Goal: Complete application form

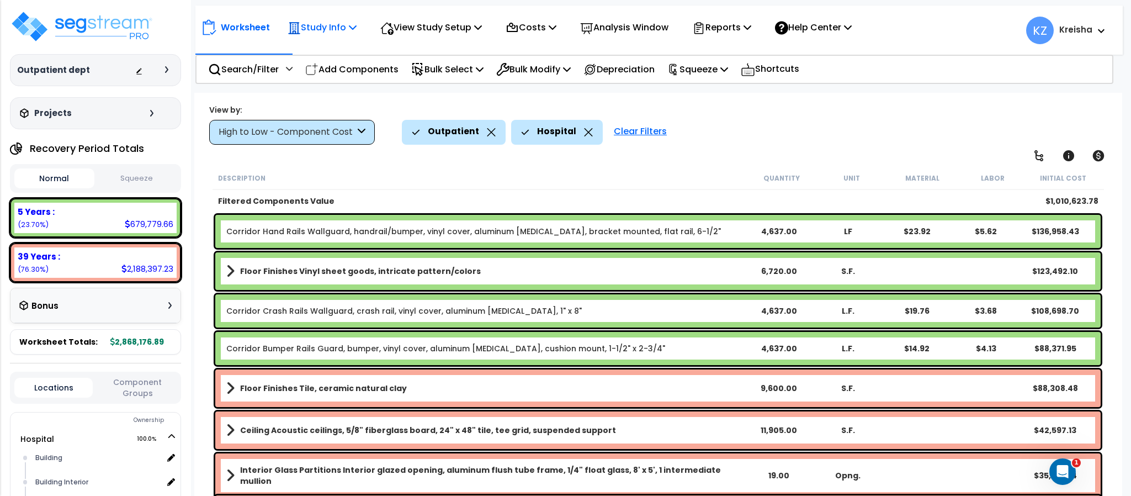
click at [318, 20] on p "Study Info" at bounding box center [321, 27] width 69 height 15
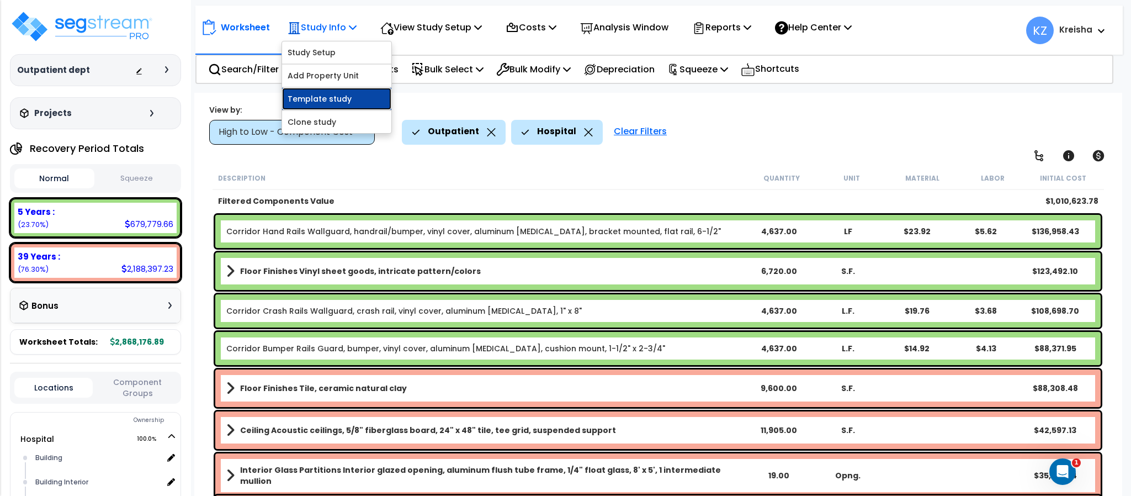
click at [307, 98] on link "Template study" at bounding box center [336, 99] width 109 height 22
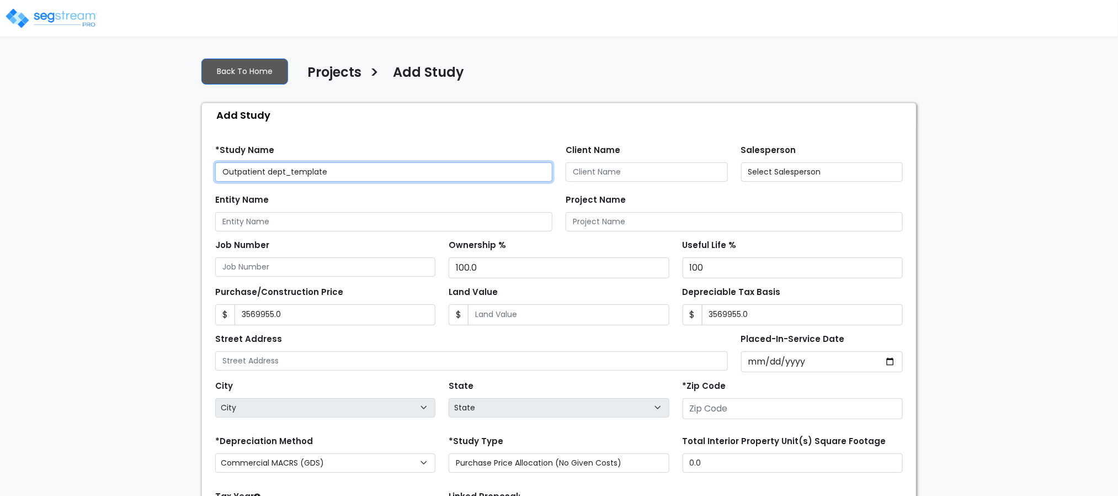
type input "3,569,955.0"
type input "3,569,955.00"
type input "80206"
select select "2019"
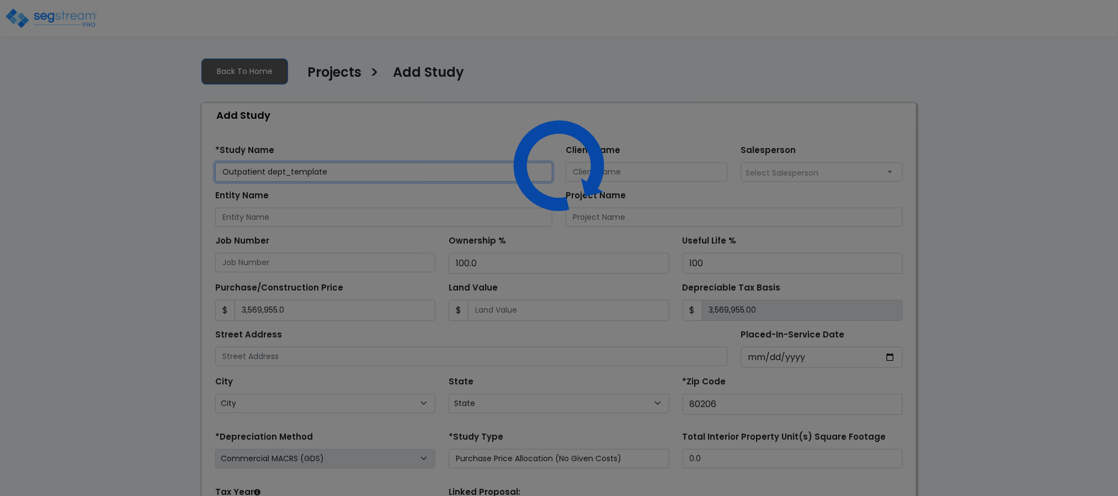
select select "CO"
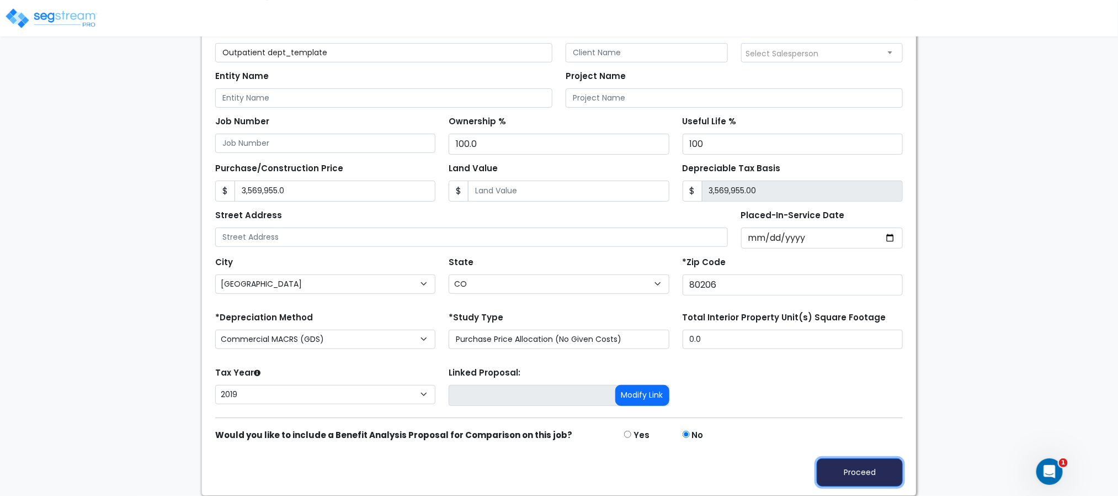
click at [853, 471] on button "Proceed" at bounding box center [860, 472] width 86 height 28
type input "3569955"
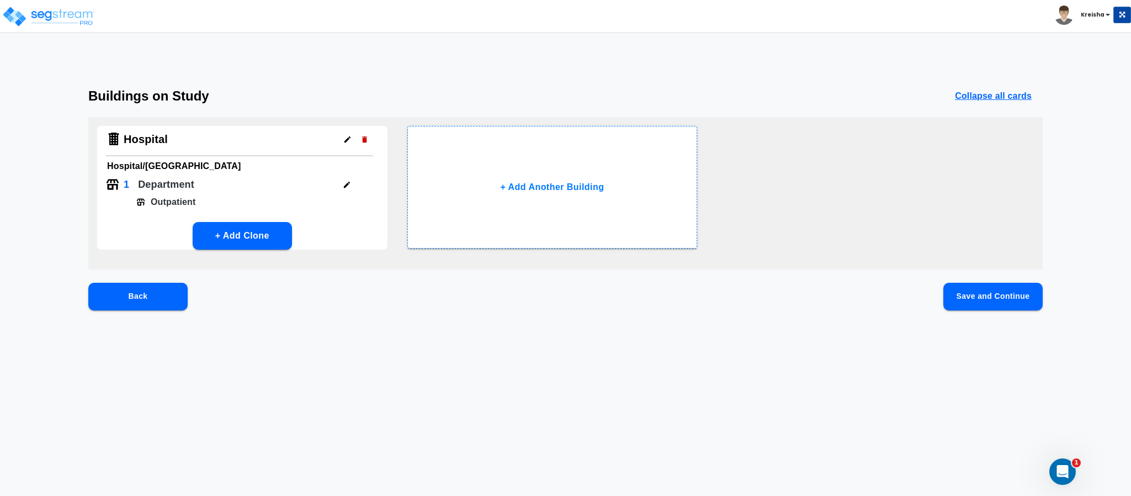
click at [959, 302] on button "Save and Continue" at bounding box center [992, 297] width 99 height 28
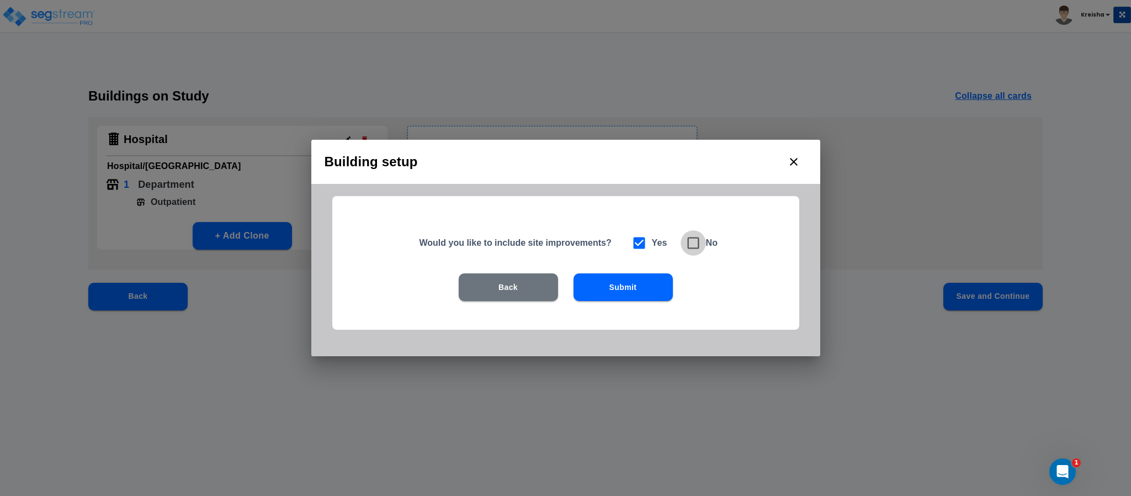
click at [694, 245] on icon at bounding box center [692, 242] width 15 height 15
checkbox input "false"
checkbox input "true"
click at [657, 280] on button "Submit" at bounding box center [622, 287] width 99 height 28
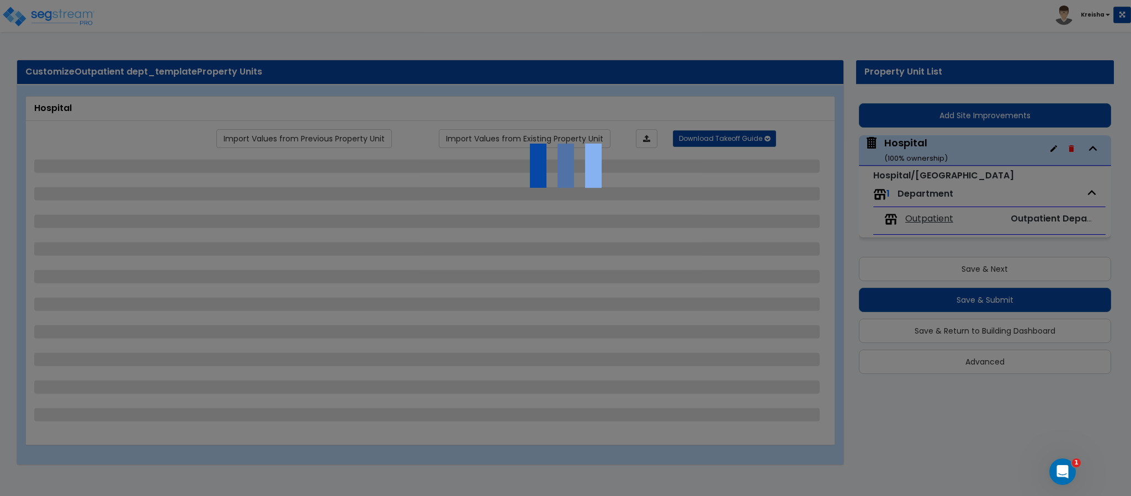
select select "2"
select select "4"
select select "2"
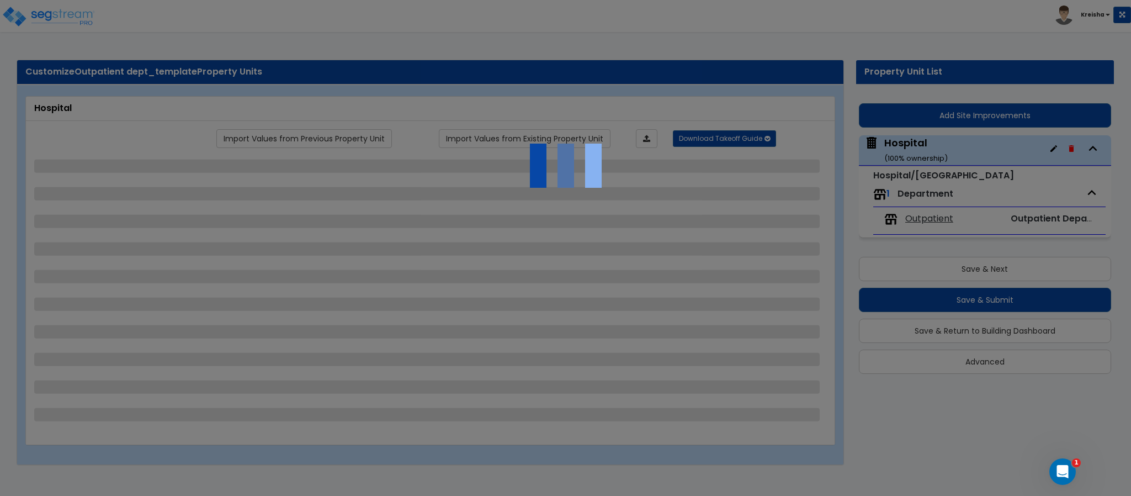
select select "1"
select select "3"
select select "1"
select select "7"
select select "2"
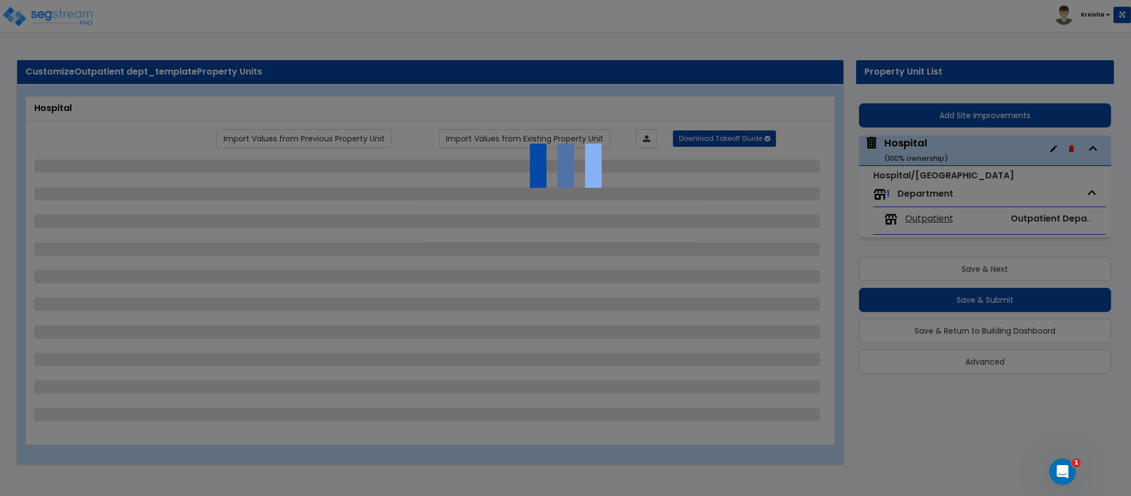
select select "1"
select select "2"
select select "1"
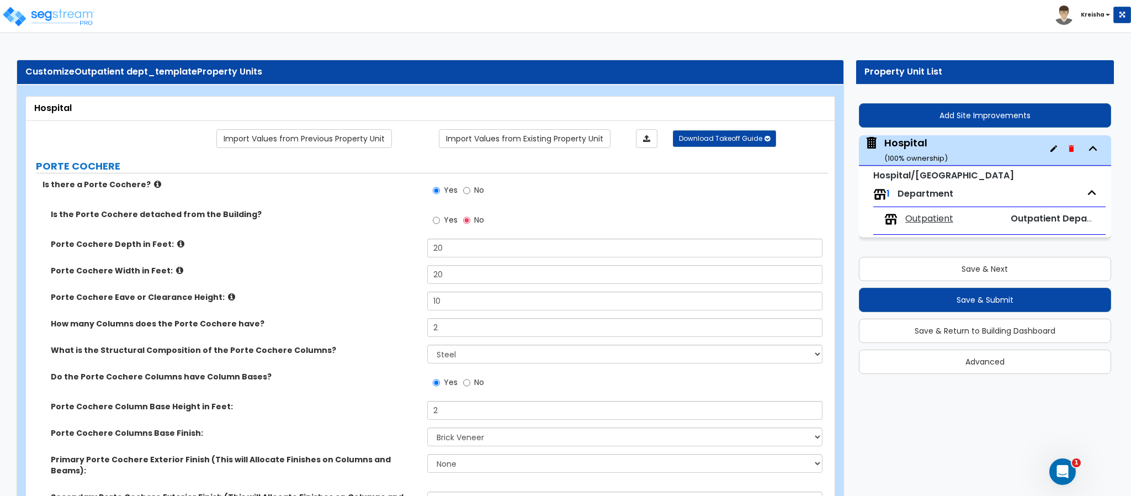
click at [934, 212] on span "Outpatient" at bounding box center [929, 218] width 48 height 13
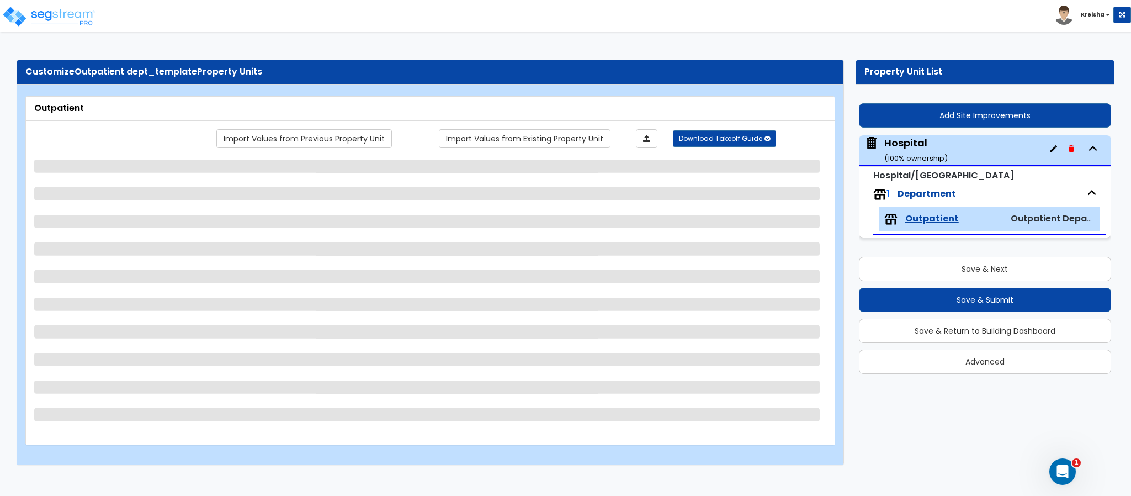
select select "5"
select select "4"
select select "1"
select select "3"
select select "2"
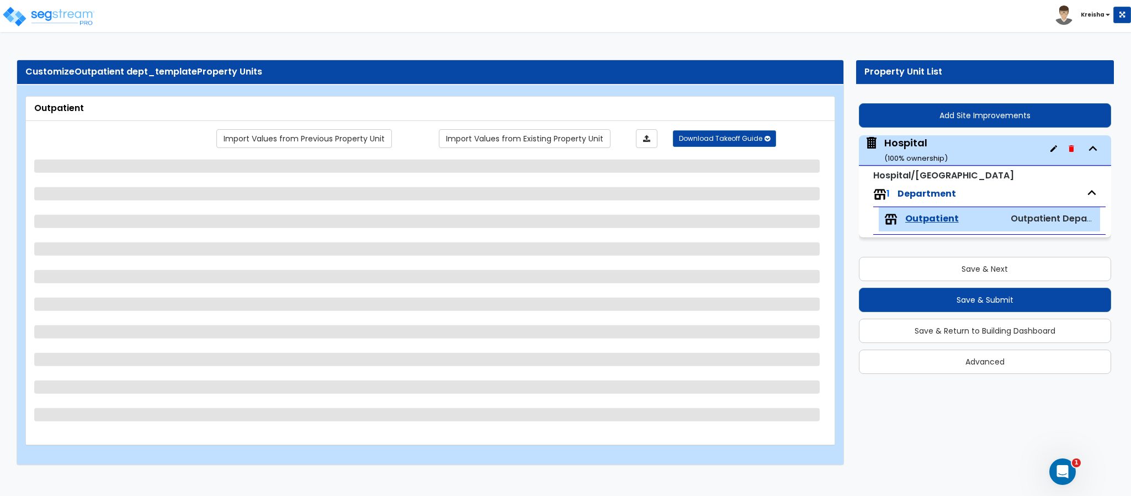
select select "3"
select select "2"
select select "5"
select select "1"
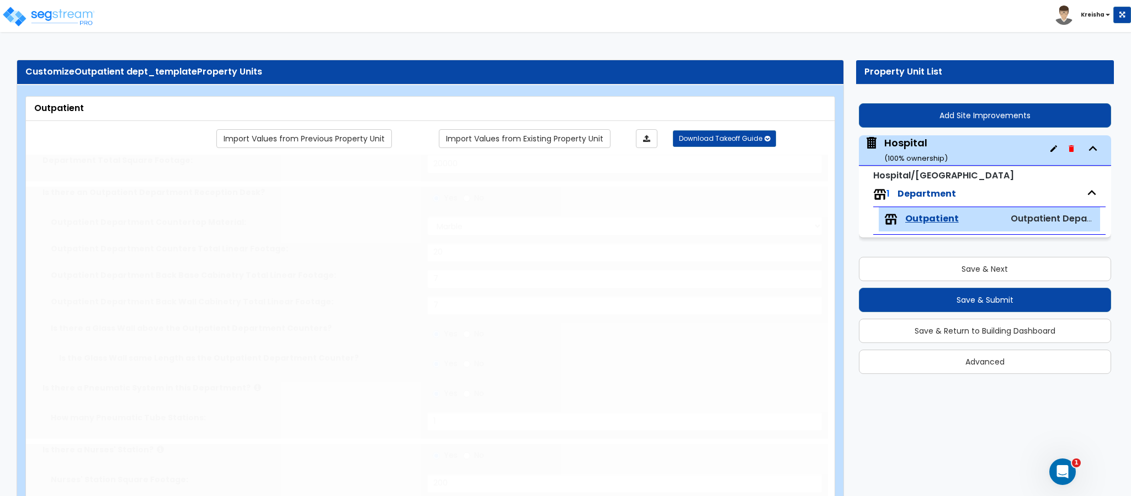
type input "80"
type input "3"
radio input "true"
type input "320"
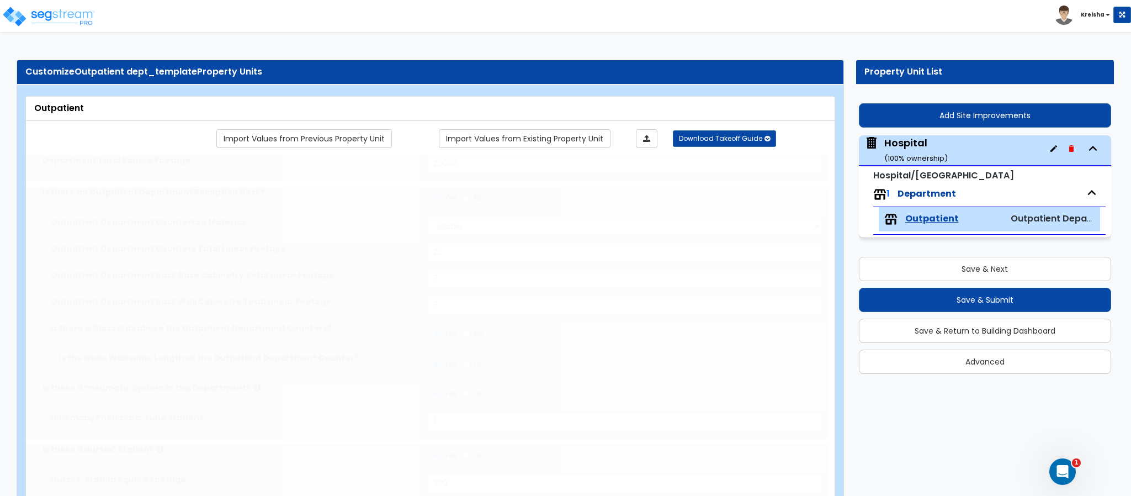
type input "4"
type input "16"
type input "12"
radio input "true"
type input "250"
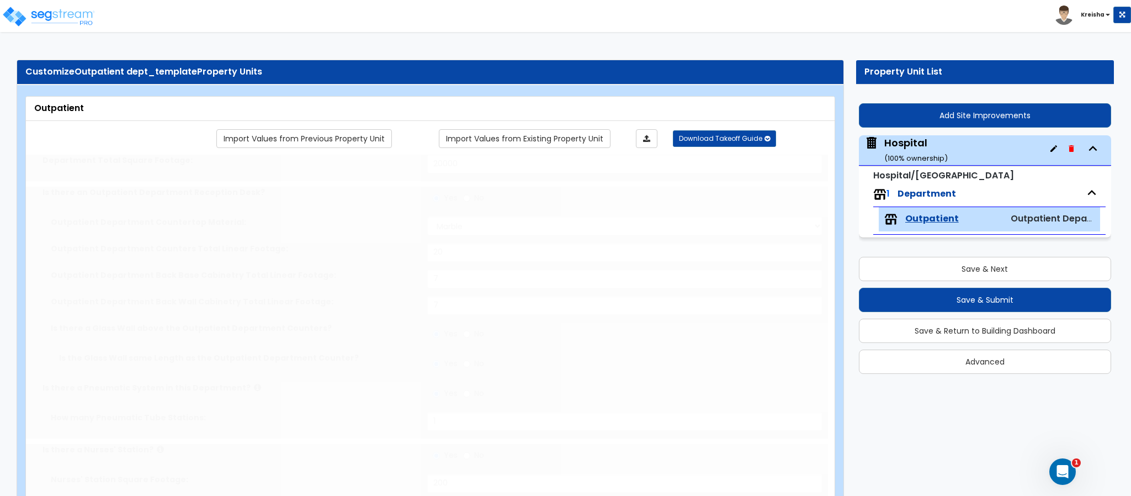
type input "1"
select select "2"
type input "40"
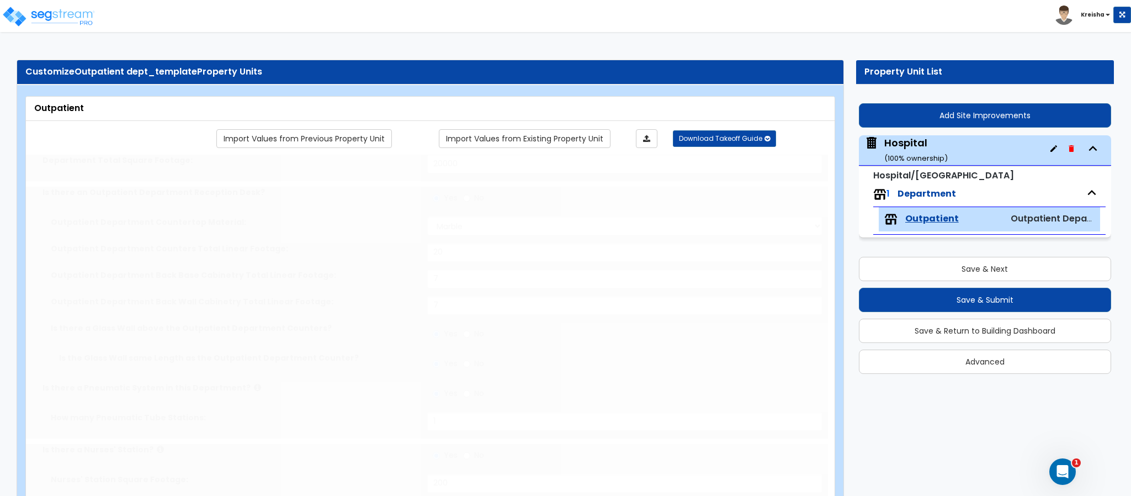
select select "1"
type input "30"
radio input "true"
select select "2"
radio input "true"
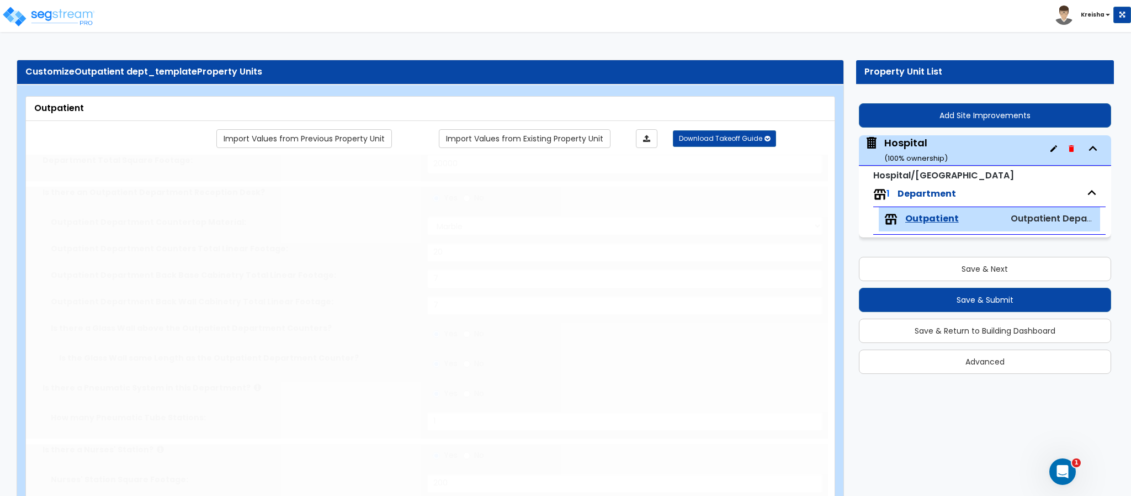
select select "5"
type input "40"
radio input "true"
type input "80"
radio input "true"
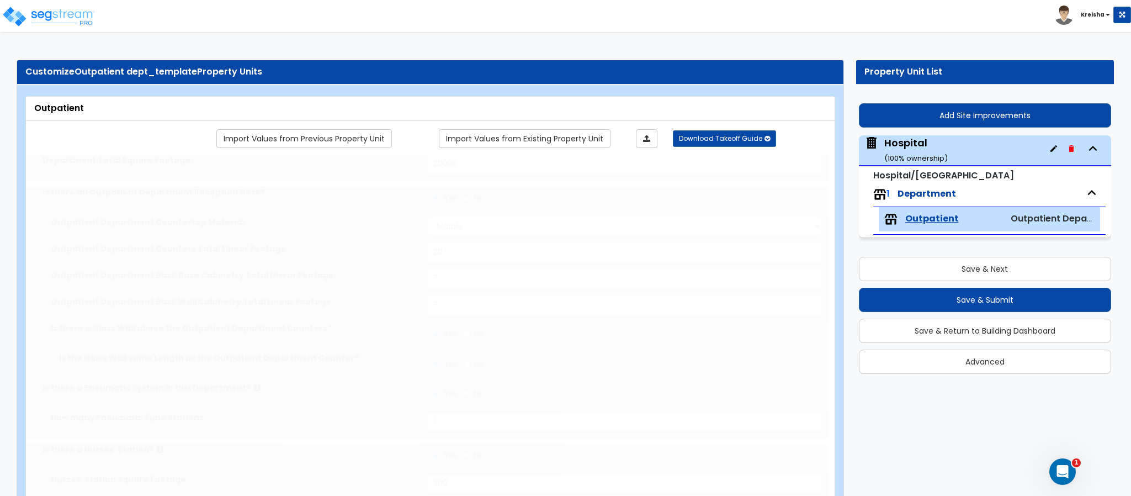
type input "25"
radio input "true"
select select "2"
type input "35"
select select "4"
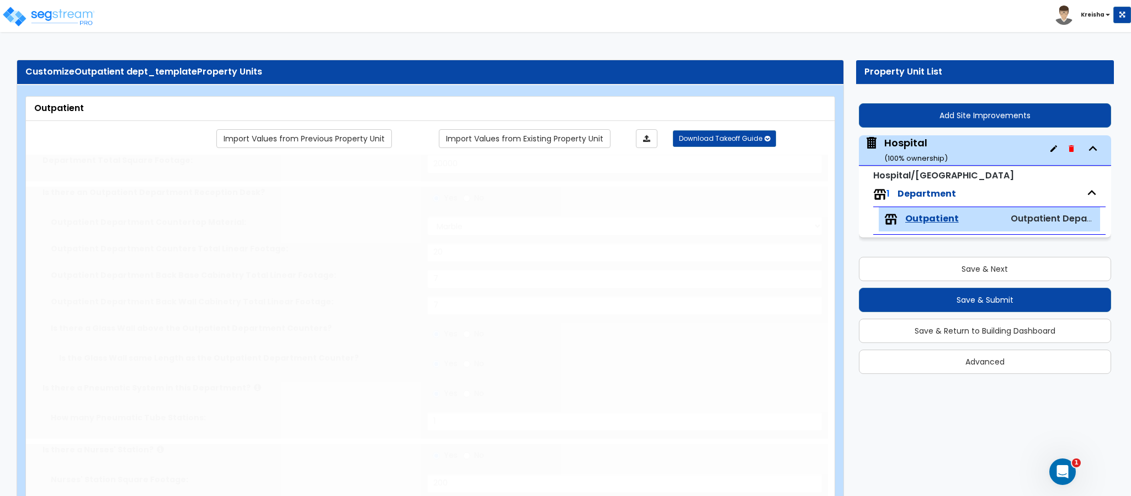
select select "2"
type input "123"
select select "2"
type input "80"
select select "2"
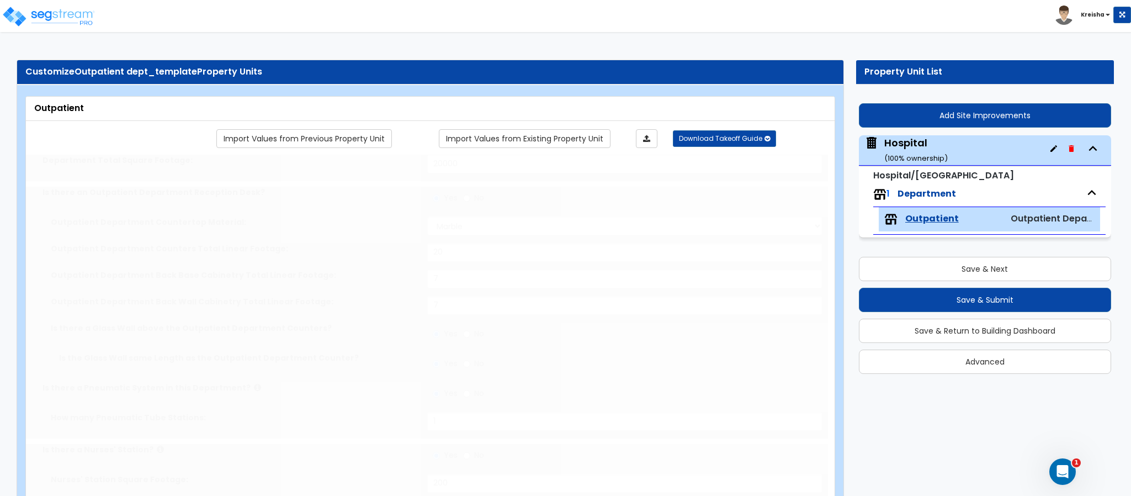
type input "59"
radio input "true"
select select "2"
radio input "true"
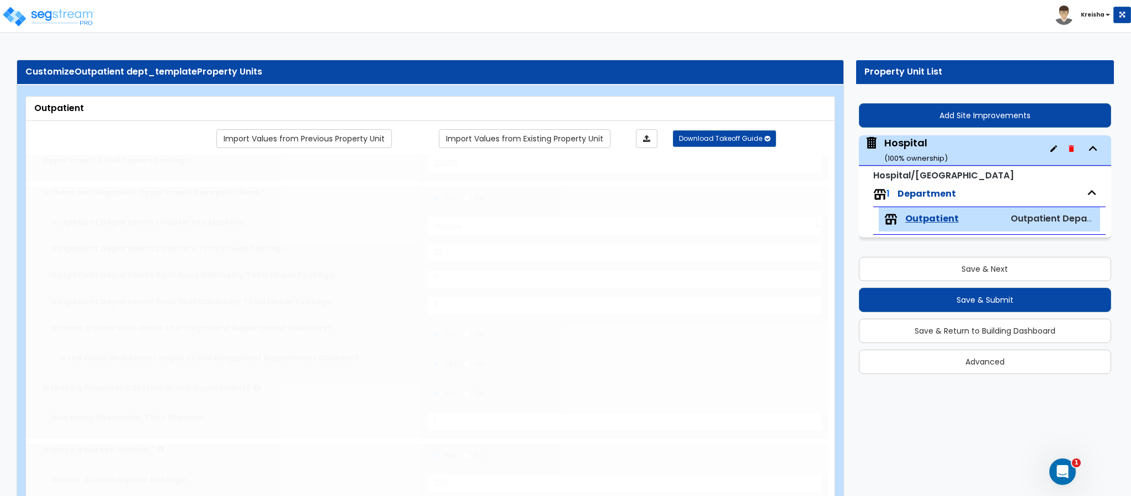
select select "1"
radio input "true"
select select "1"
type input "50"
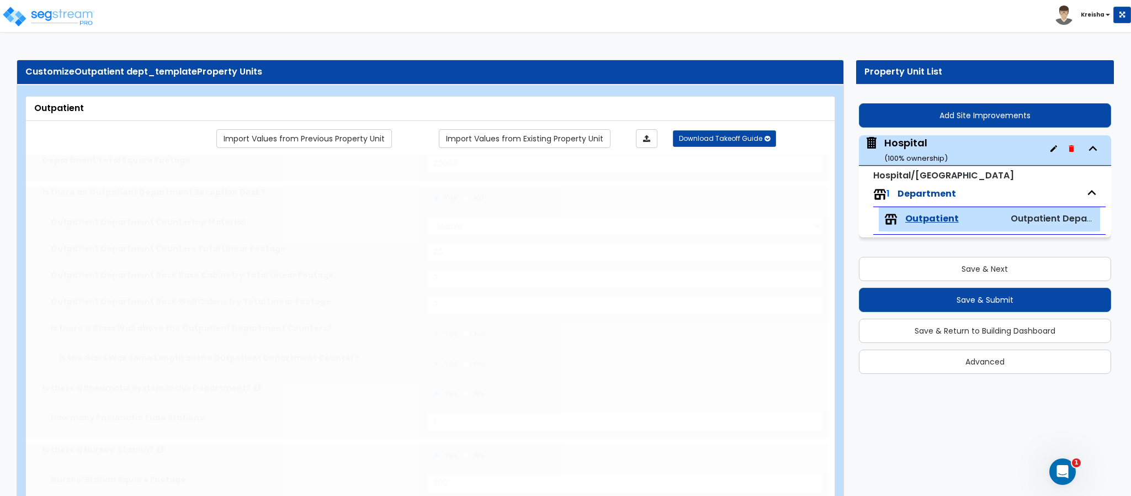
select select "3"
type input "15"
select select "6"
type input "30"
select select "4"
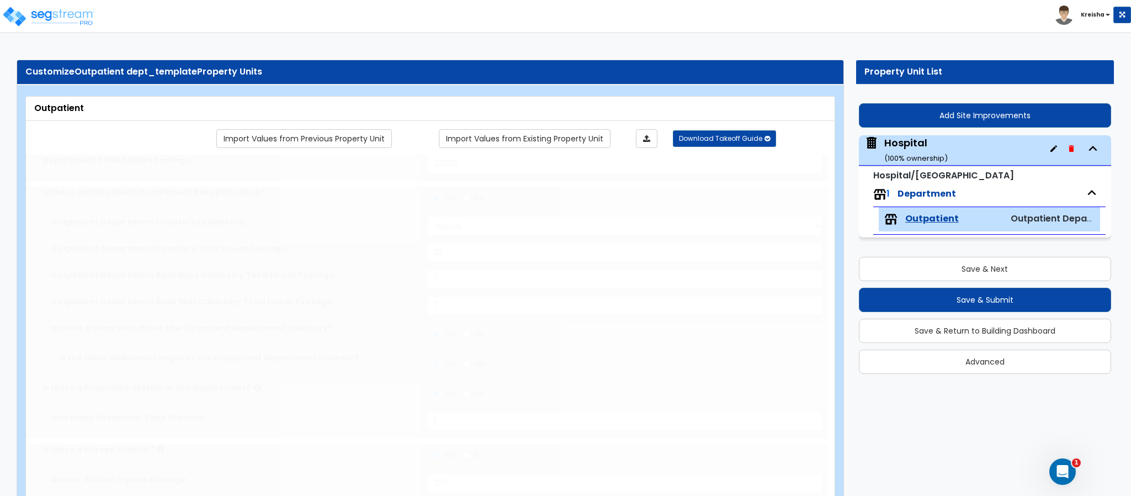
type input "8"
type input "3"
type input "8"
type input "1"
type input "4"
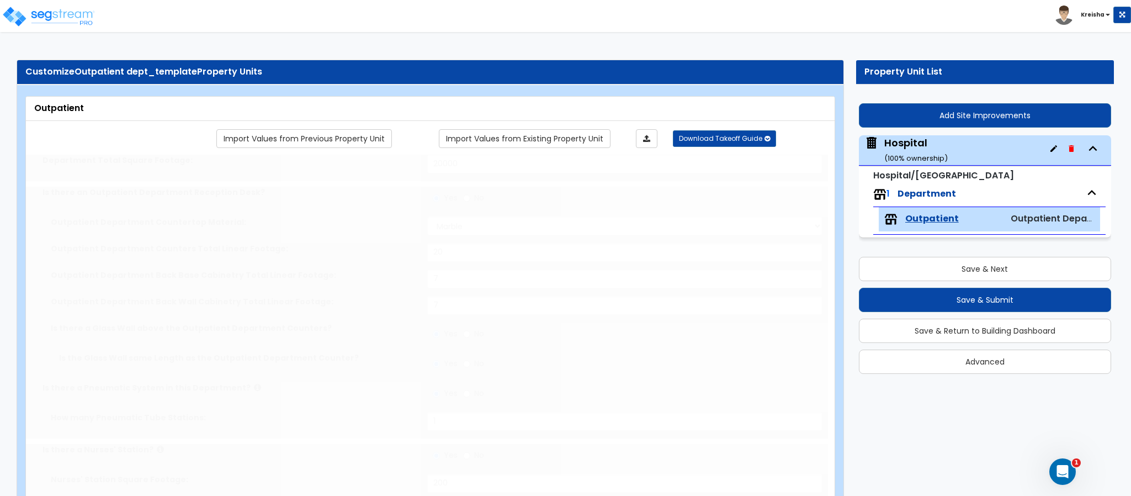
type input "6"
type input "2"
select select "2"
type input "200"
type input "50"
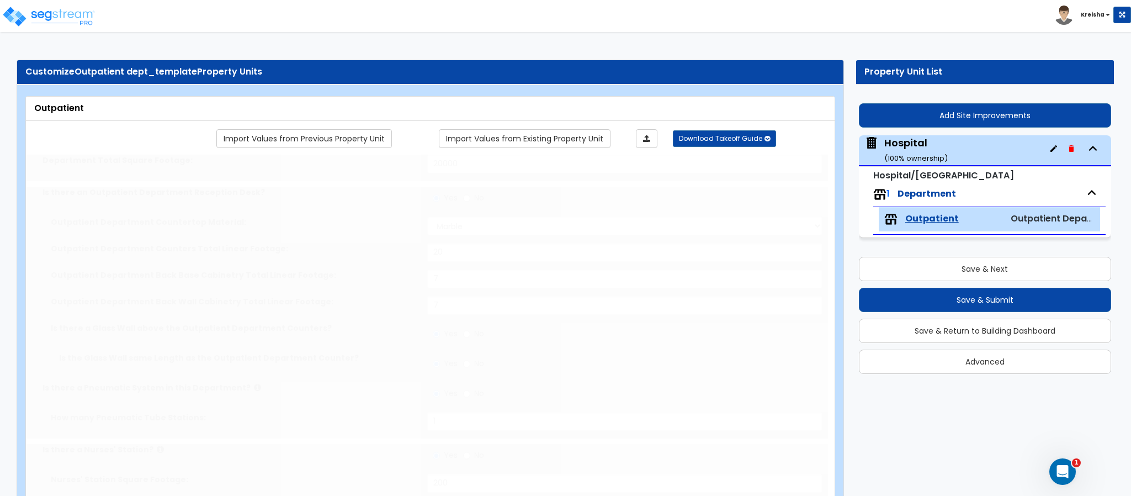
select select "1"
radio input "true"
type input "2"
type input "1"
type input "140"
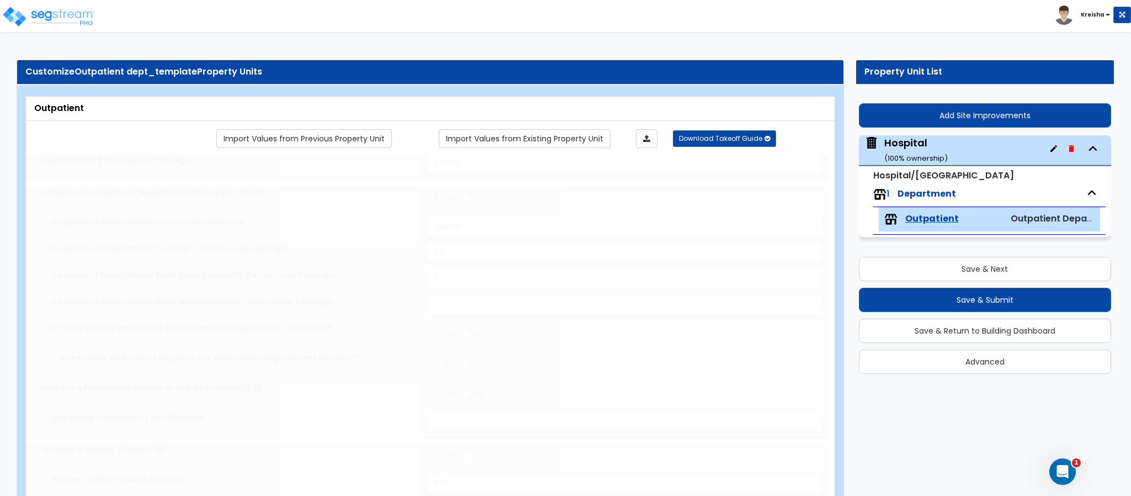
select select "4"
type input "12"
type input "1"
select select "2"
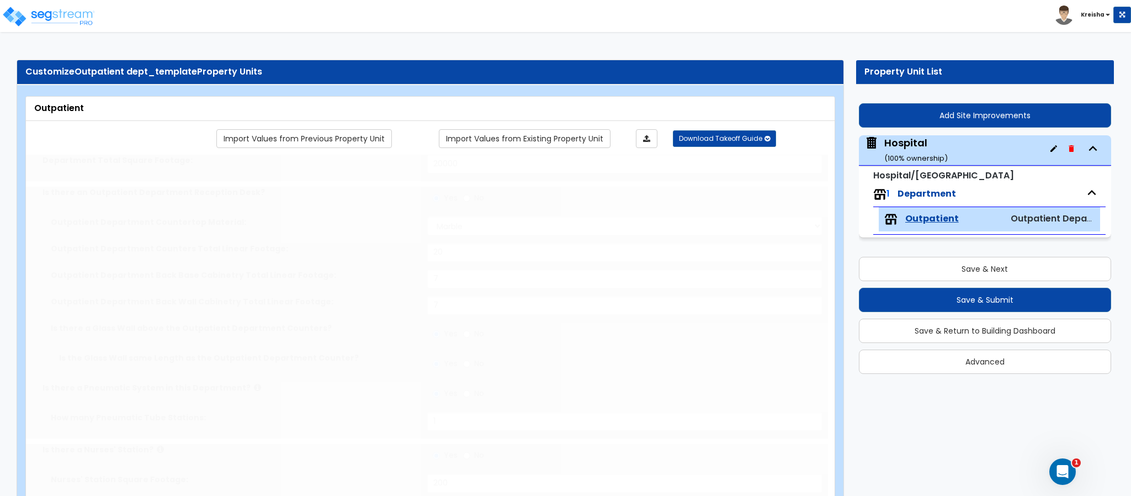
select select "2"
type input "1"
radio input "true"
type input "1"
radio input "true"
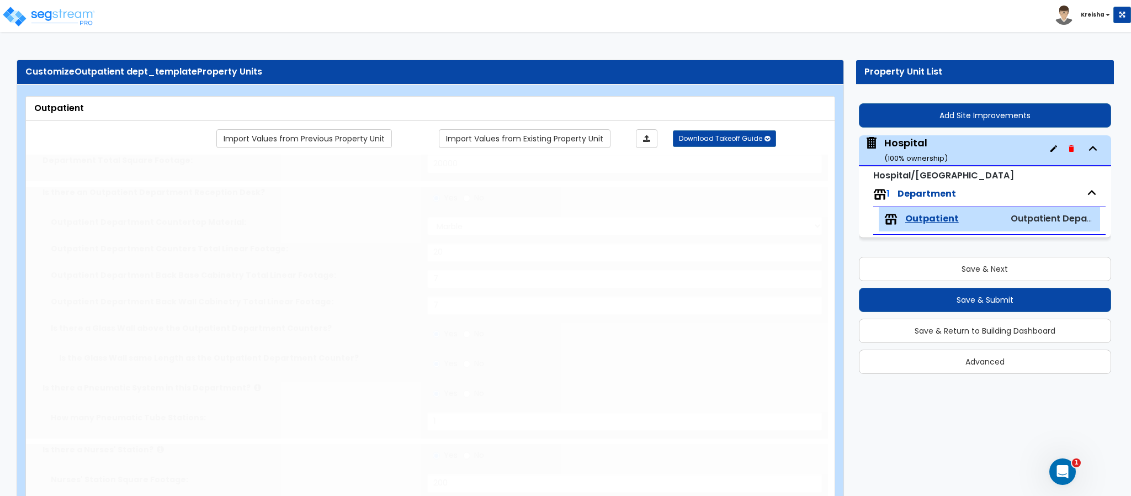
type input "1"
radio input "true"
type input "1"
select select "2"
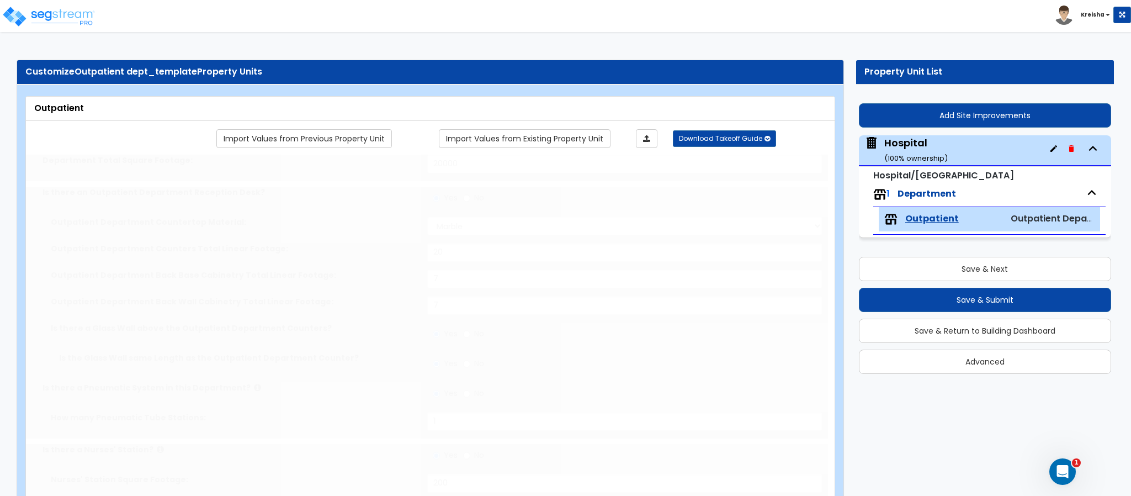
select select "3"
radio input "true"
type input "1"
radio input "true"
type input "2"
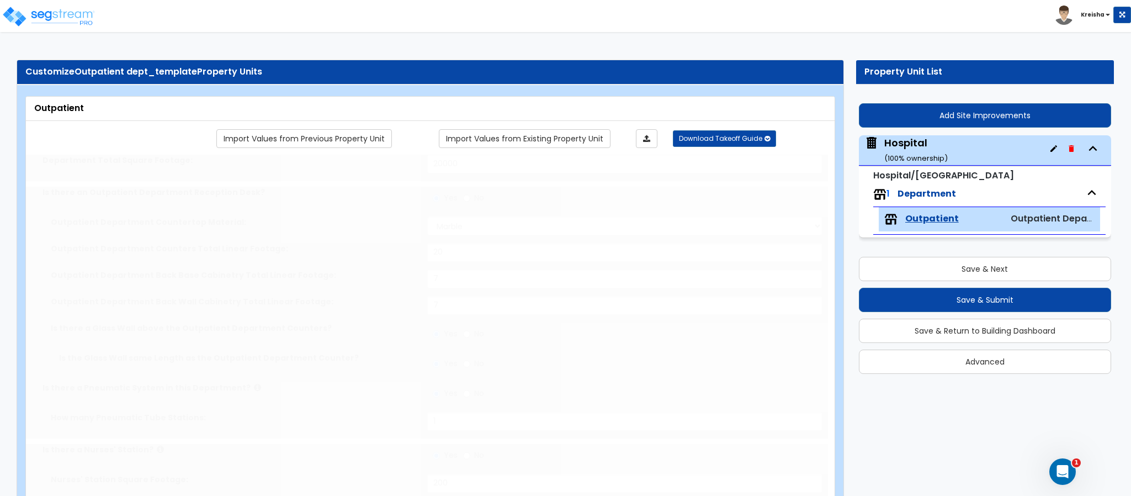
type input "6"
type input "4"
type input "2"
select select "1"
type input "1"
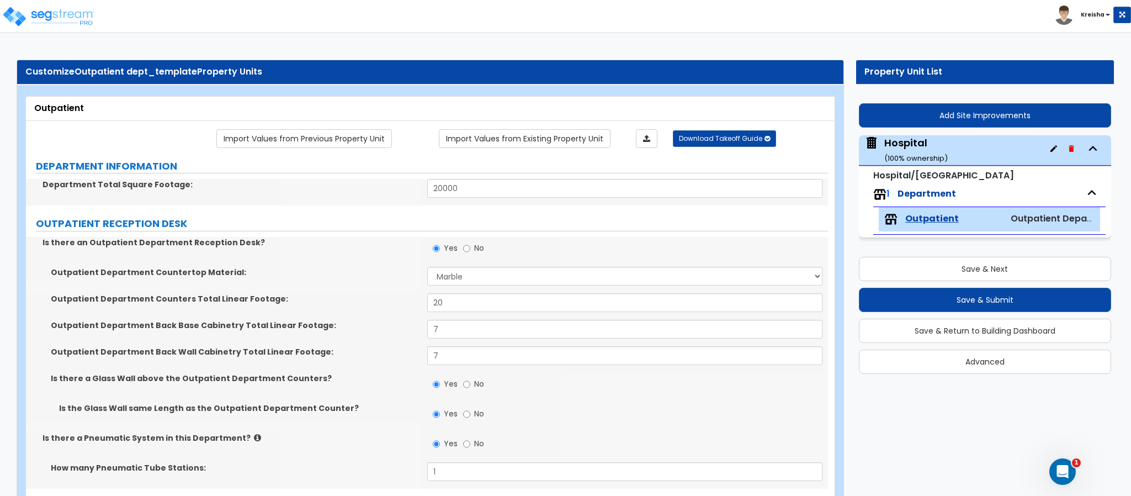
scroll to position [2576, 0]
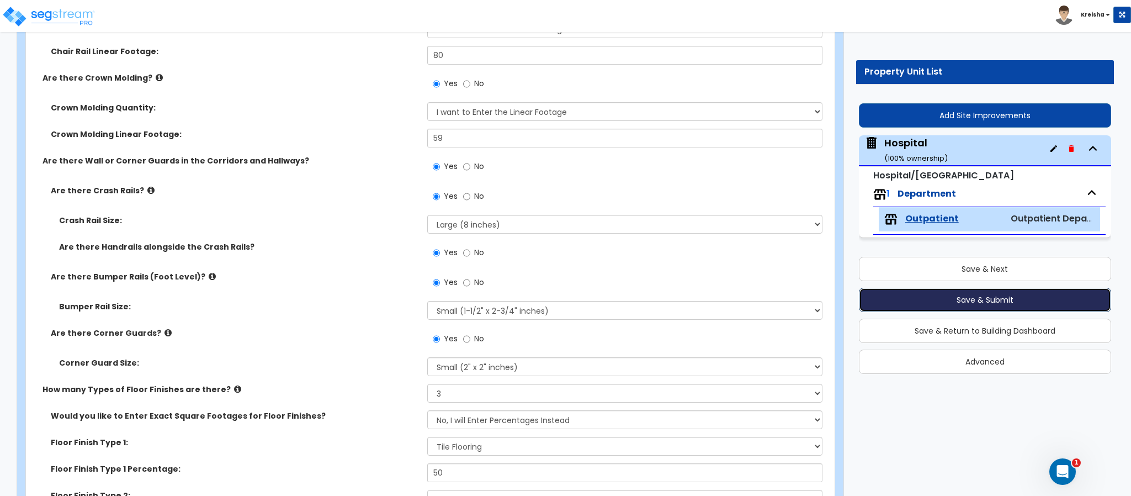
click at [999, 302] on button "Save & Submit" at bounding box center [985, 299] width 252 height 24
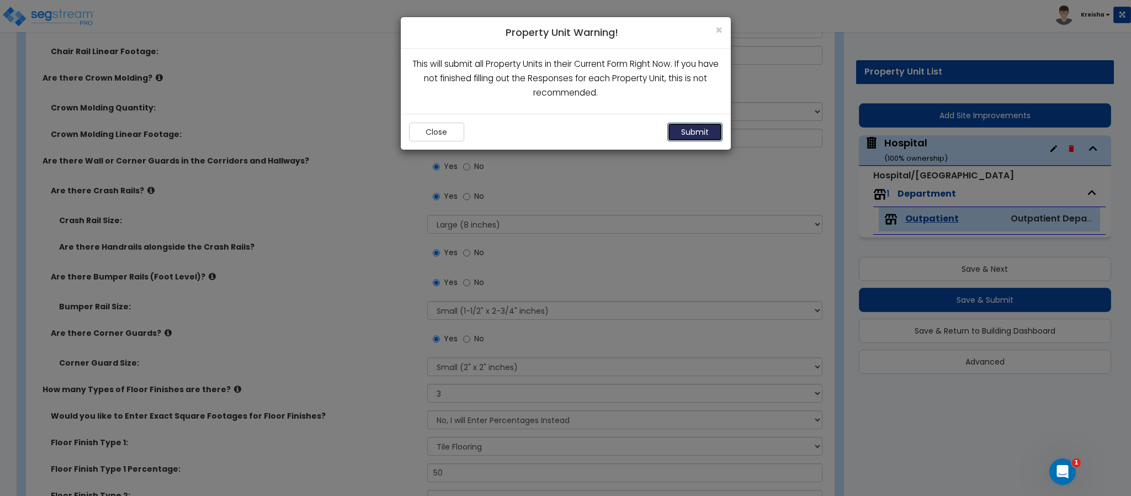
click at [689, 132] on button "Submit" at bounding box center [694, 132] width 55 height 19
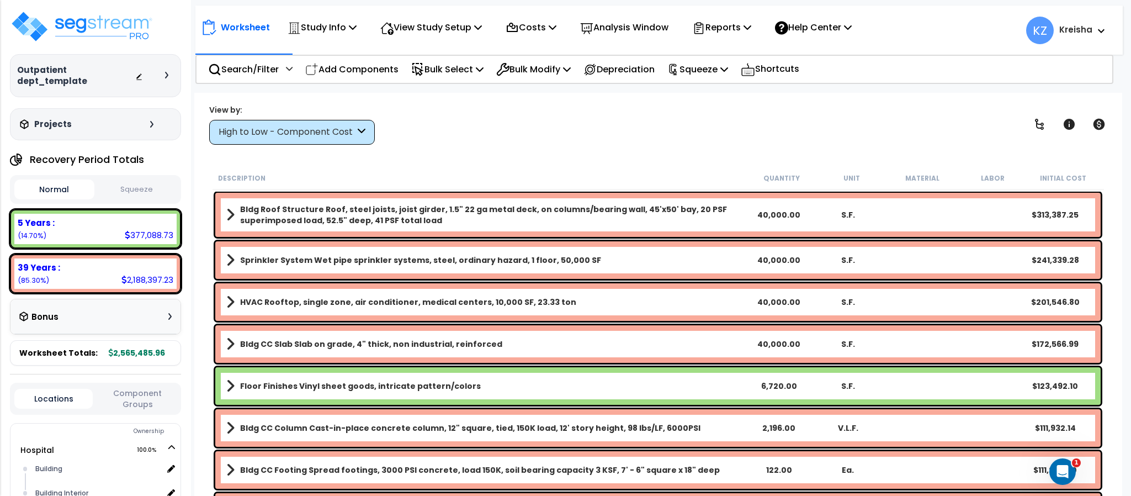
click at [328, 135] on div "High to Low - Component Cost" at bounding box center [287, 132] width 136 height 13
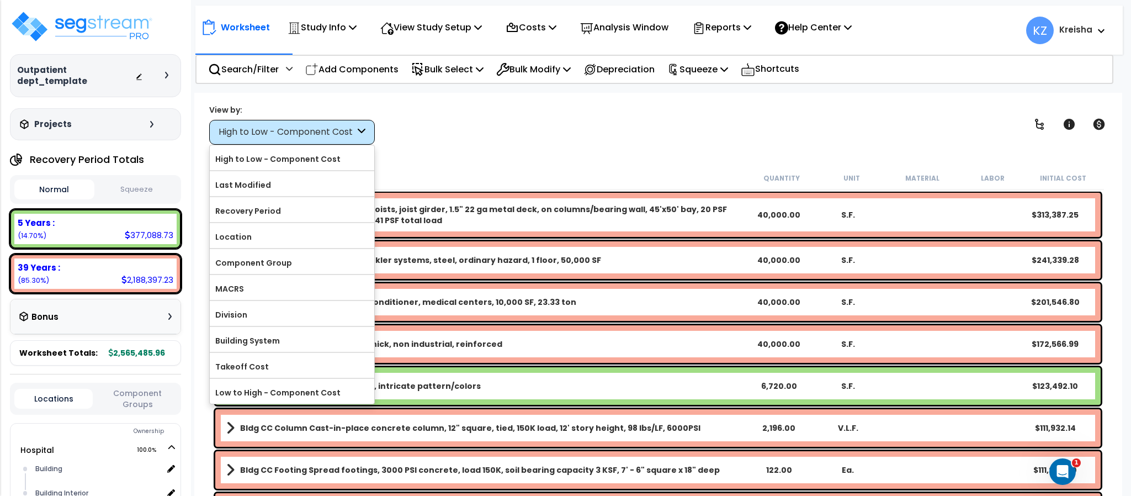
click at [301, 265] on label "Component Group" at bounding box center [292, 262] width 164 height 17
click at [0, 0] on input "Component Group" at bounding box center [0, 0] width 0 height 0
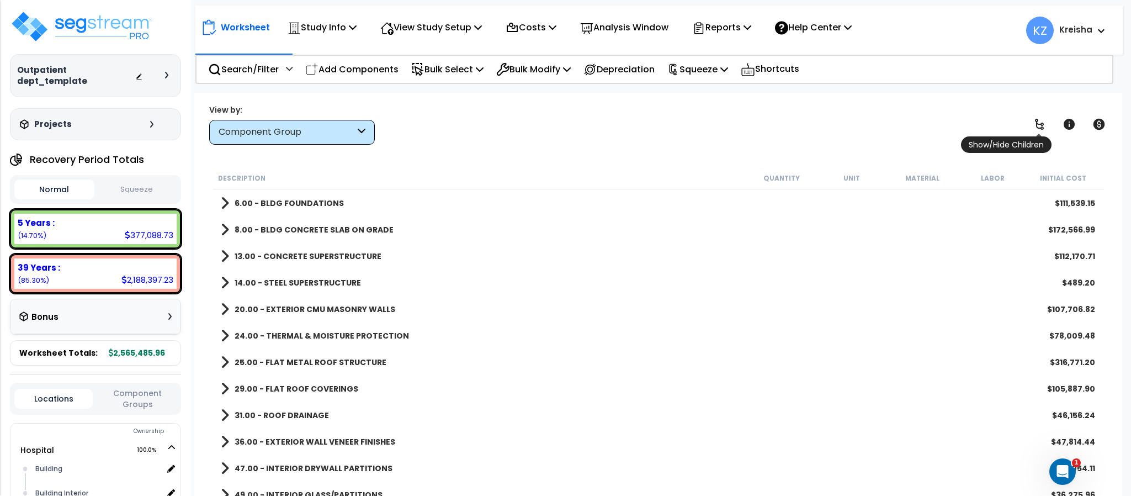
click at [1041, 119] on icon at bounding box center [1038, 124] width 13 height 13
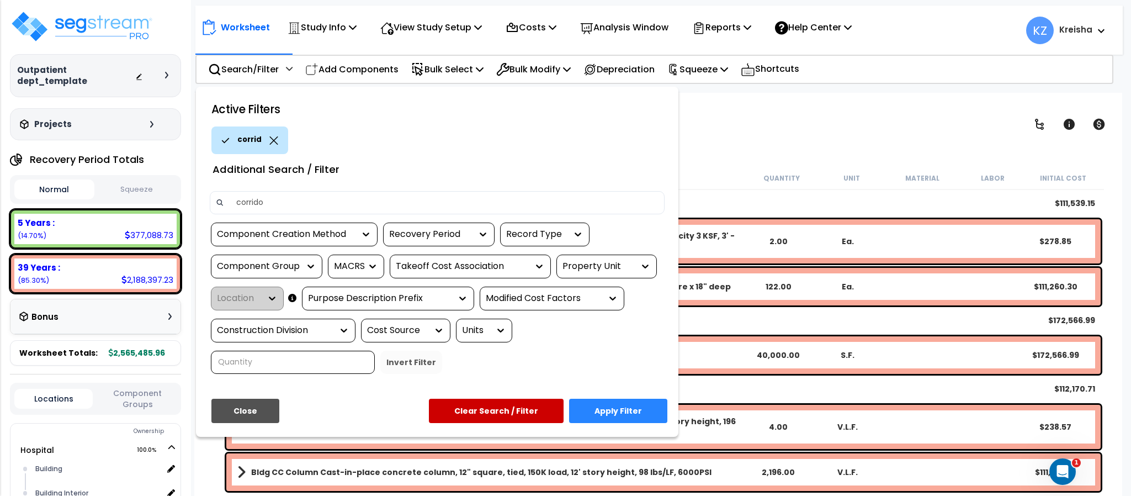
type input "corridor"
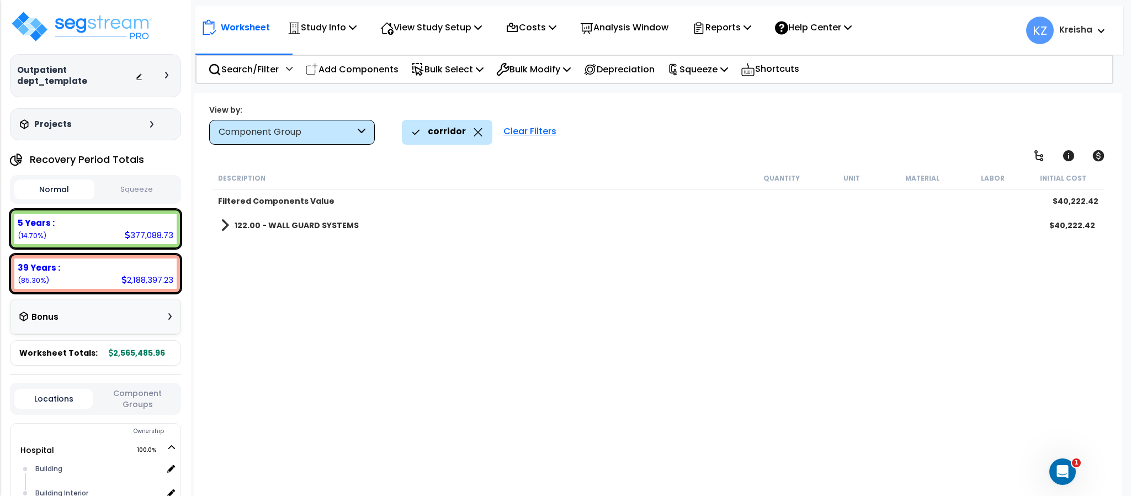
click at [339, 220] on b "122.00 - WALL GUARD SYSTEMS" at bounding box center [297, 225] width 124 height 11
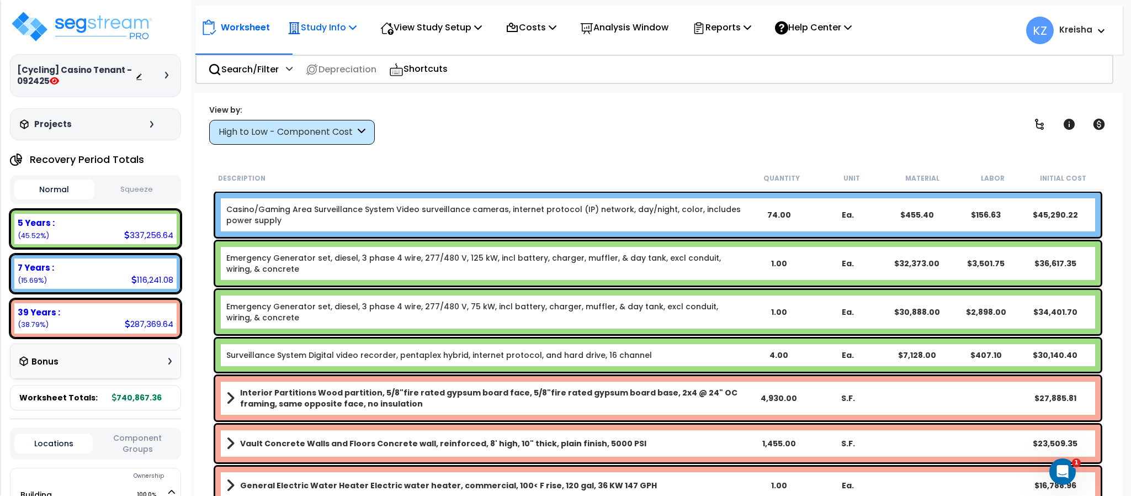
click at [354, 17] on div "Study Info" at bounding box center [321, 27] width 69 height 26
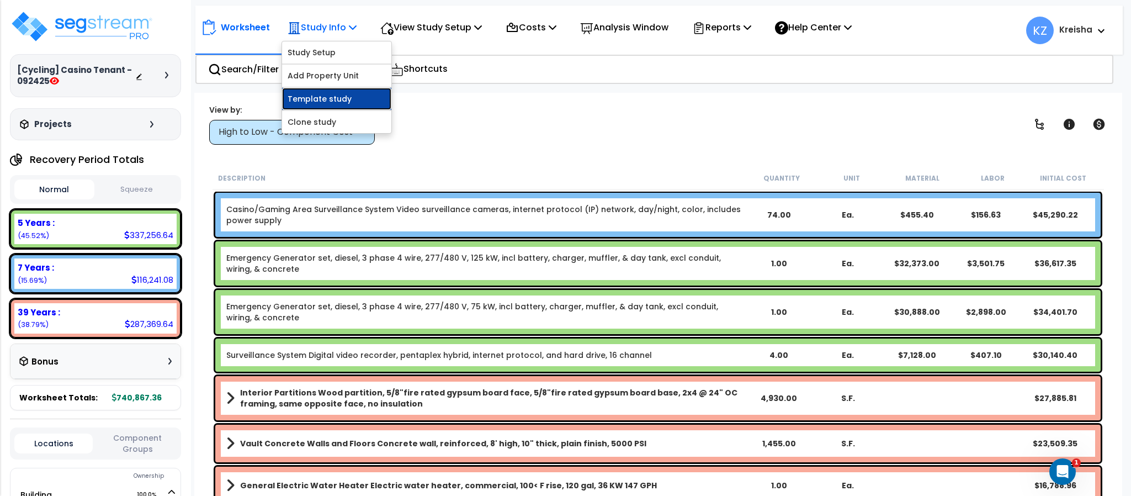
click at [330, 99] on link "Template study" at bounding box center [336, 99] width 109 height 22
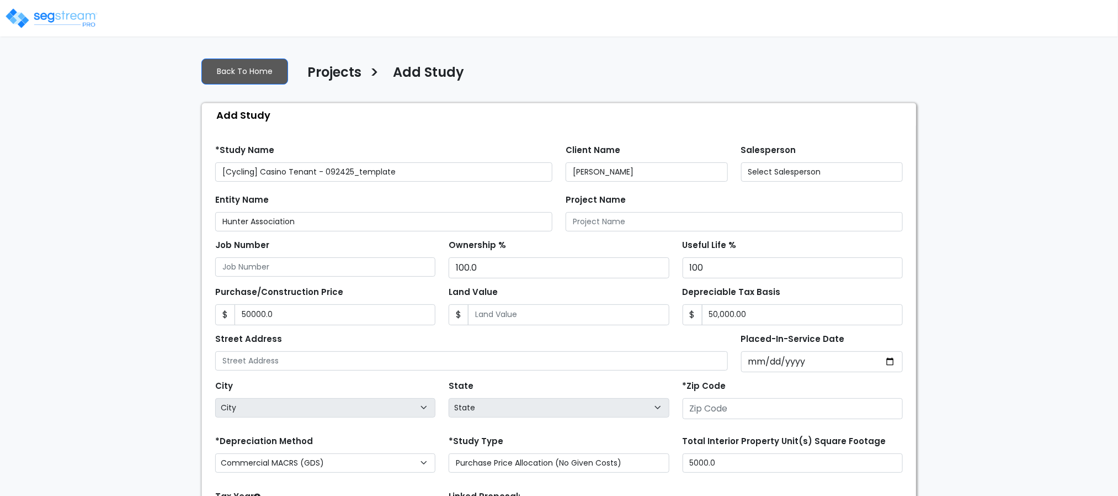
type input "50,000.0"
type input "[STREET_ADDRESS]"
type input "28602"
select select "2025"
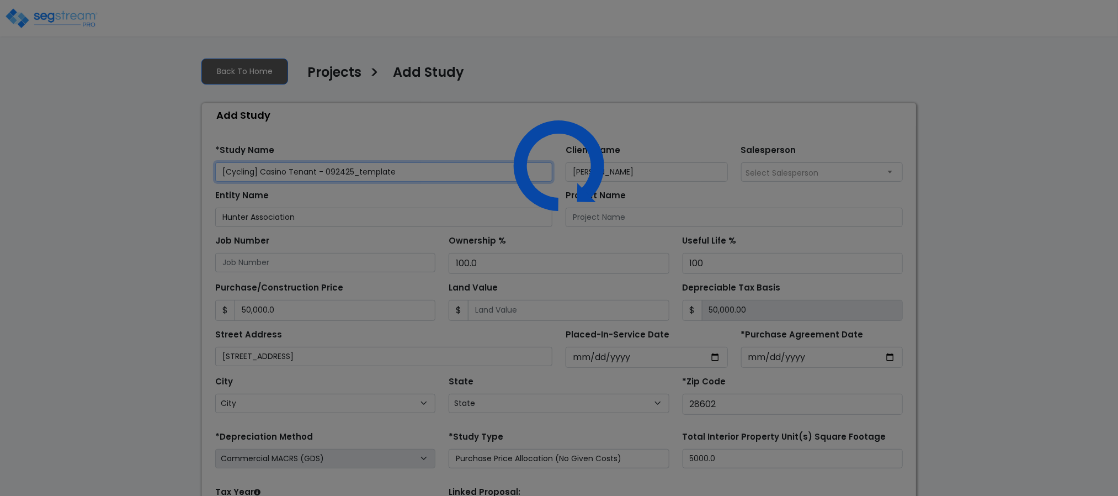
select select "NC"
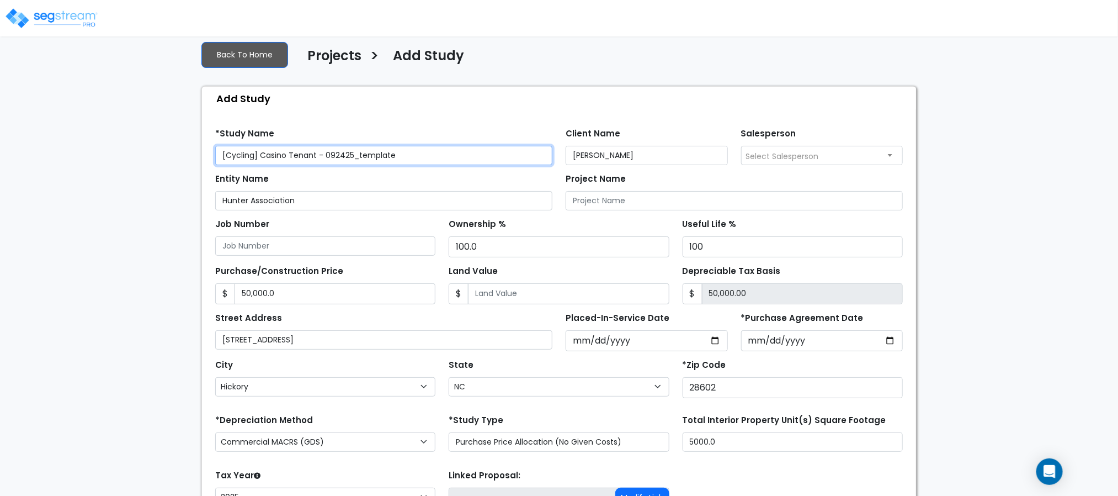
scroll to position [124, 0]
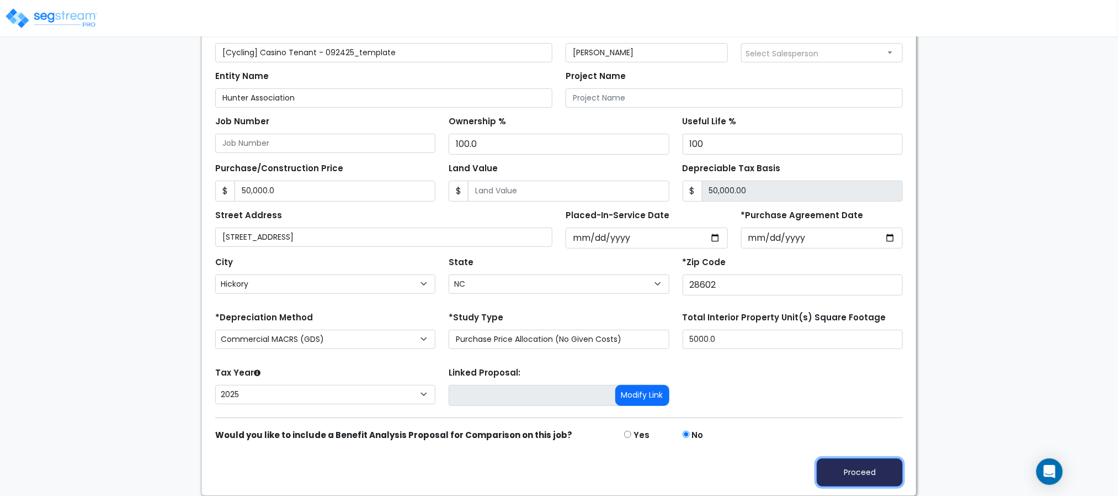
click at [827, 465] on button "Proceed" at bounding box center [860, 472] width 86 height 28
type input "50000"
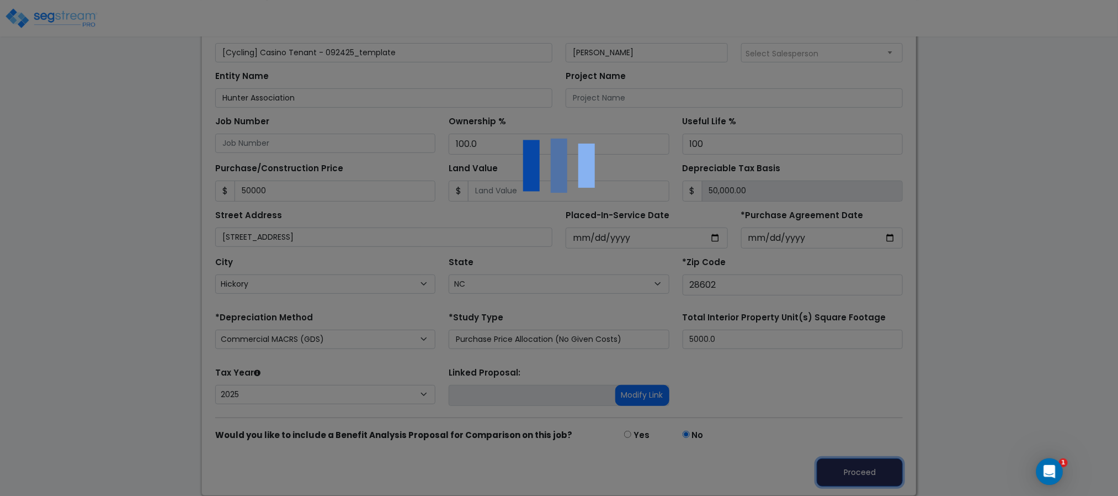
scroll to position [0, 0]
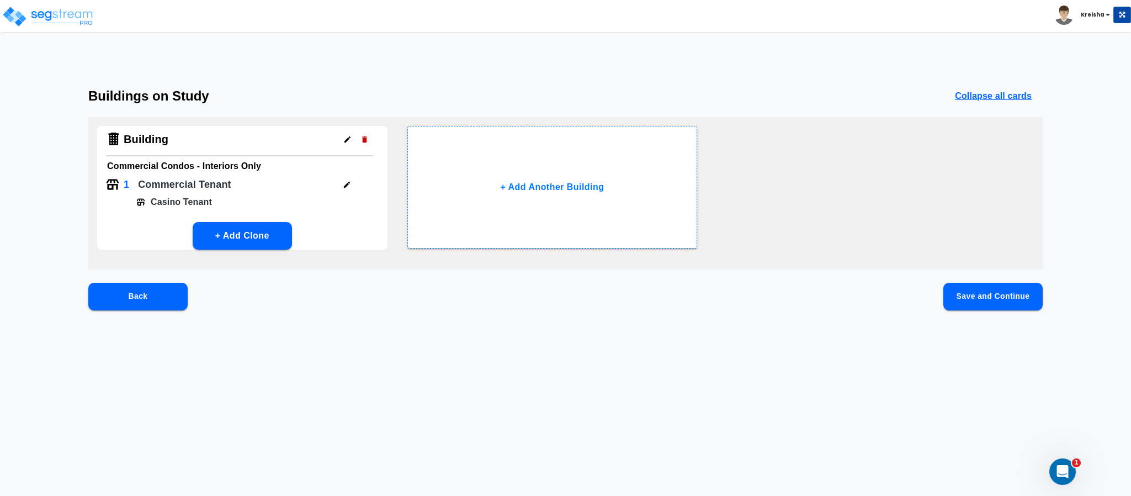
click at [990, 300] on button "Save and Continue" at bounding box center [992, 297] width 99 height 28
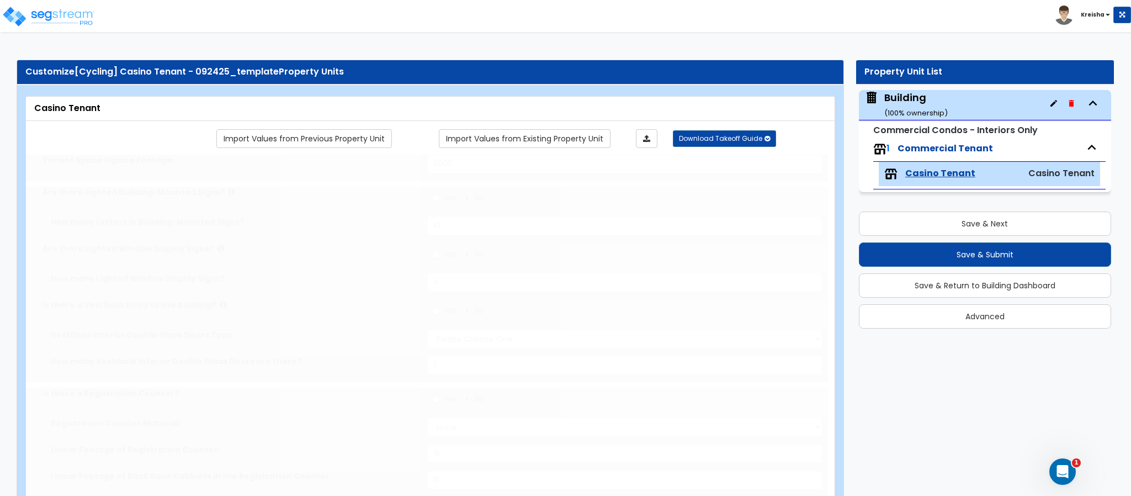
type input "5000"
radio input "true"
type input "10"
radio input "true"
type input "4"
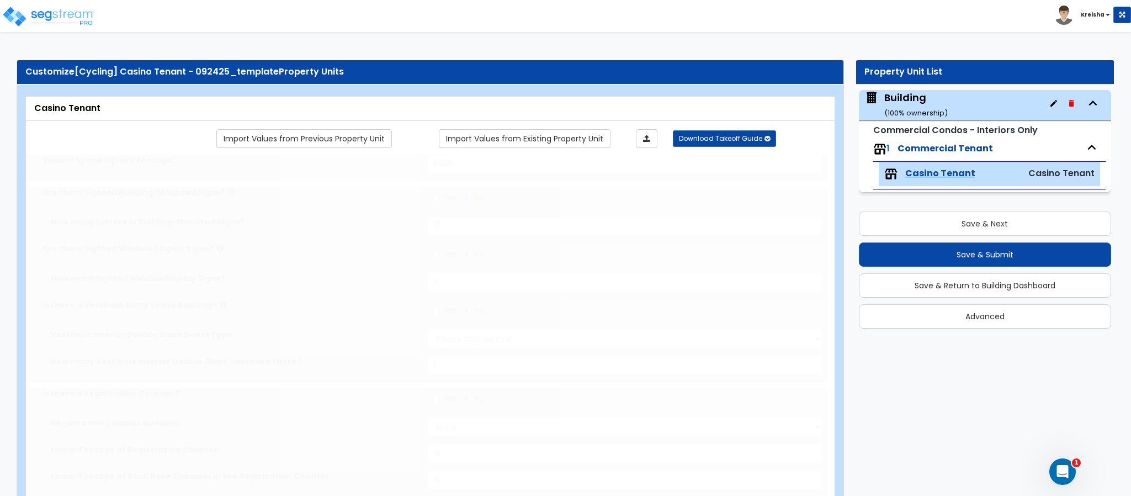
radio input "true"
select select "1"
type input "1"
radio input "true"
select select "4"
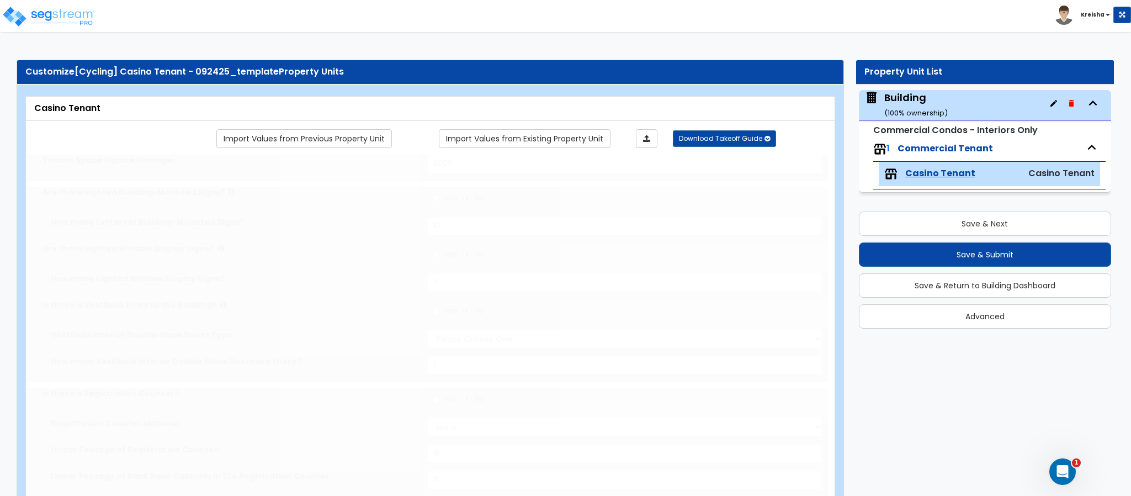
type input "15"
radio input "true"
type input "15"
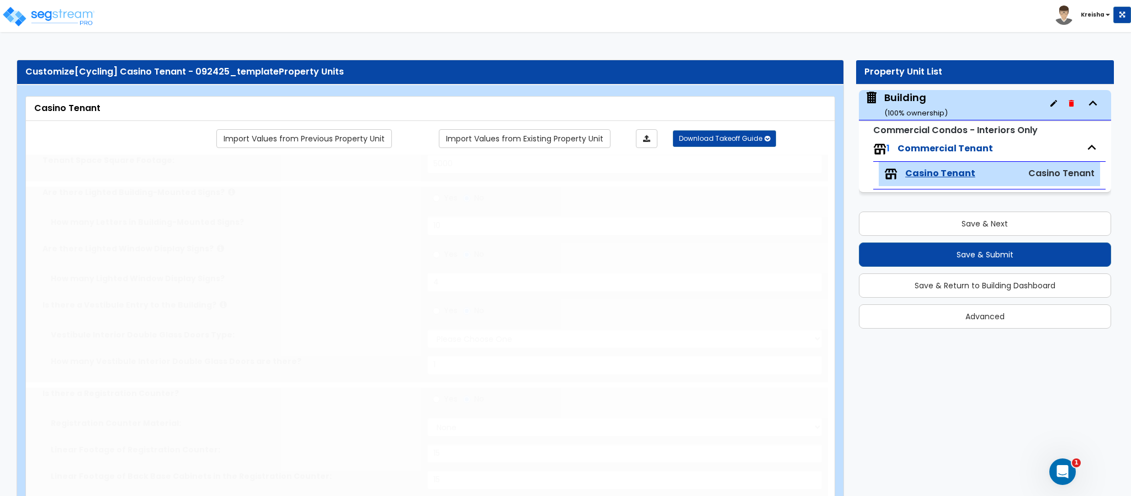
type input "5"
radio input "true"
type input "300"
select select "4"
type input "15"
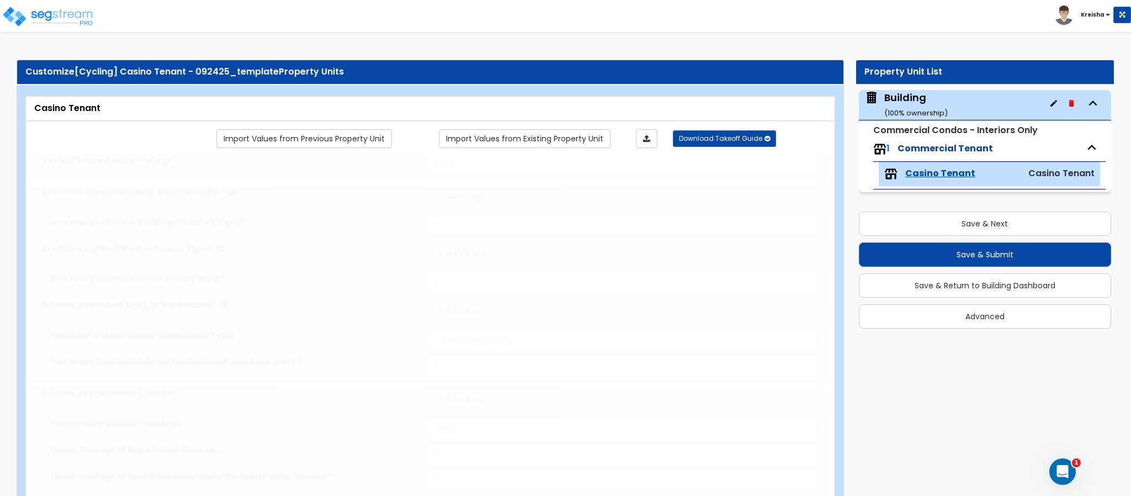
type input "5"
radio input "true"
radio input "false"
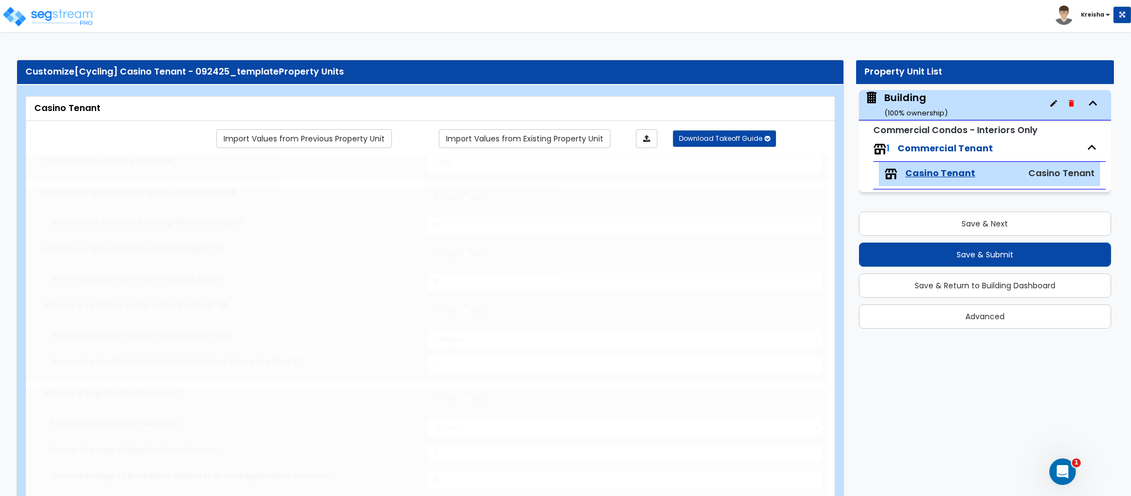
radio input "true"
select select "2"
radio input "true"
select select "1"
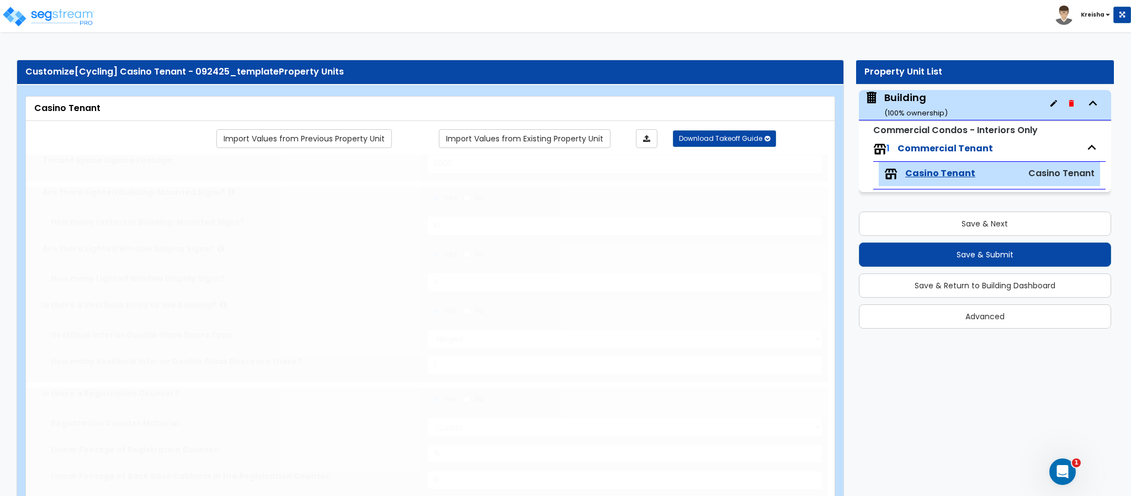
type input "10"
radio input "true"
type input "2"
type input "400"
select select "4"
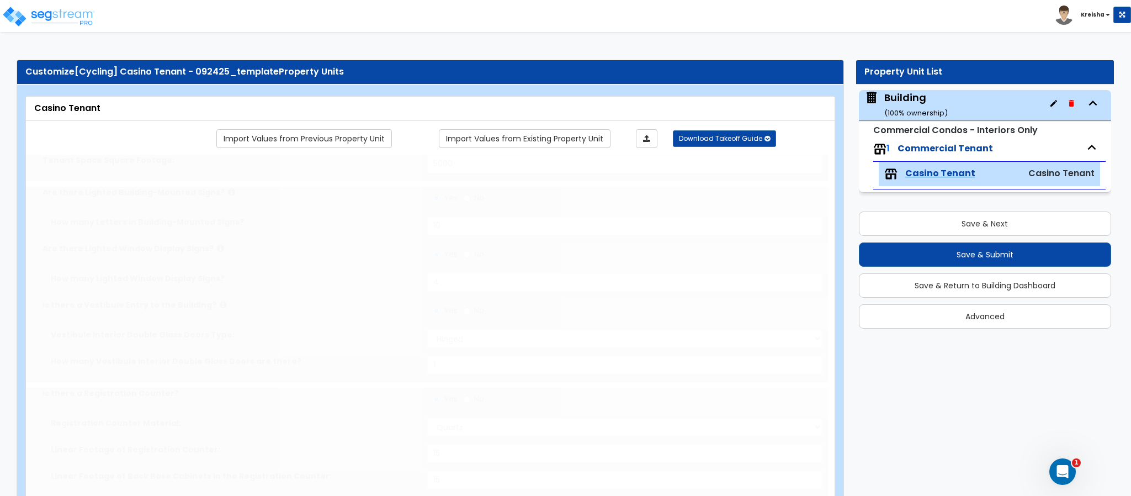
type input "15"
radio input "true"
type input "15"
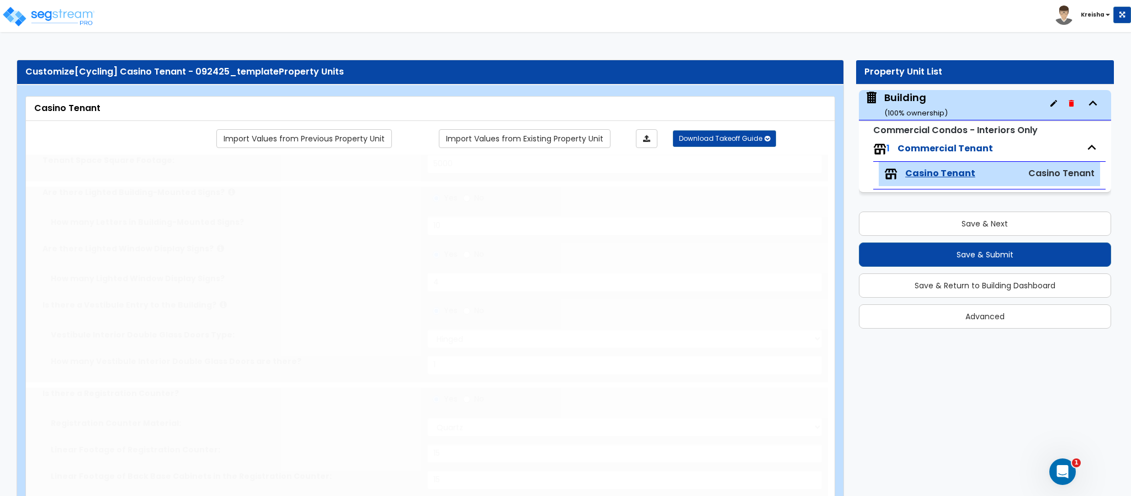
radio input "true"
type input "1"
type input "200"
select select "4"
type input "15"
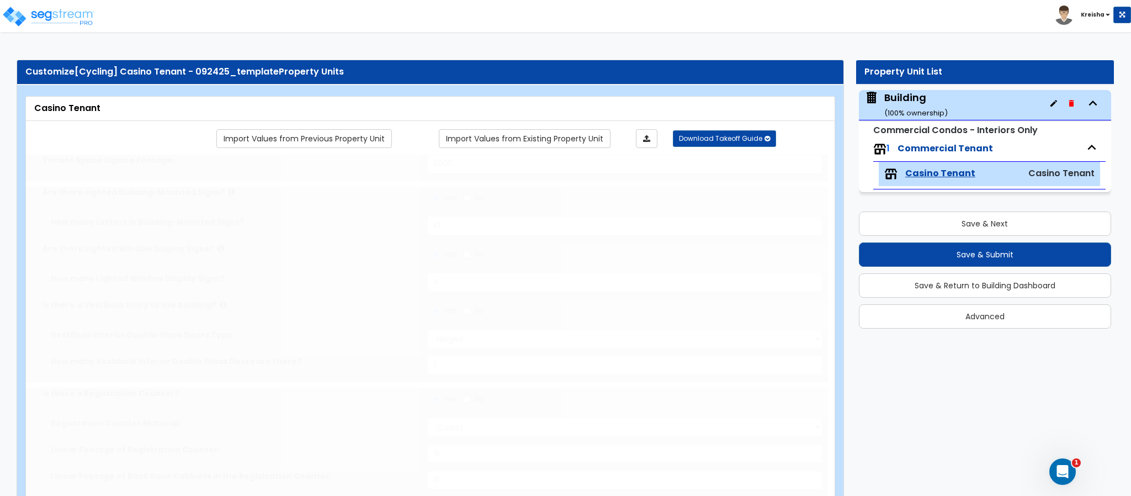
type input "15"
radio input "true"
type input "15"
radio input "true"
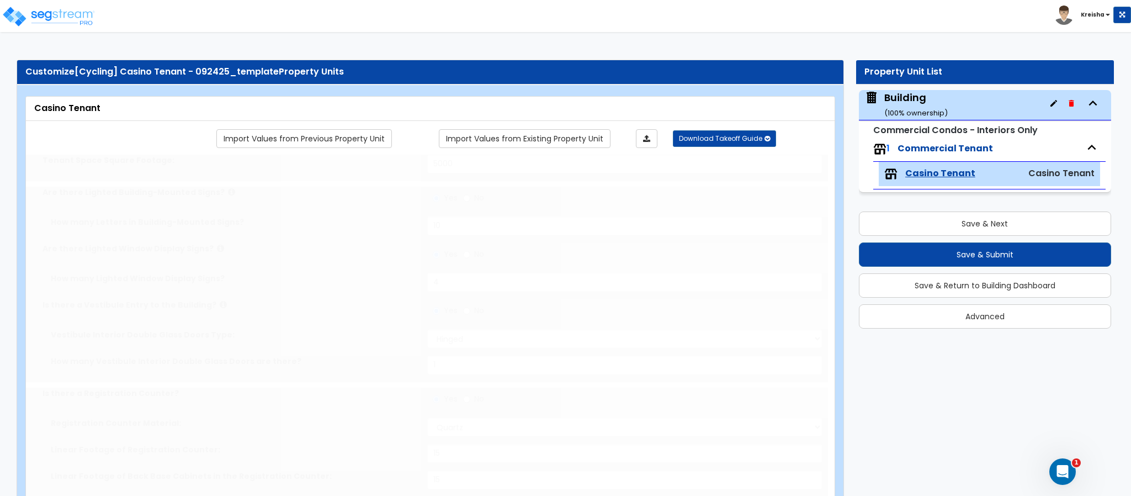
type input "1"
type input "300"
select select "4"
type input "15"
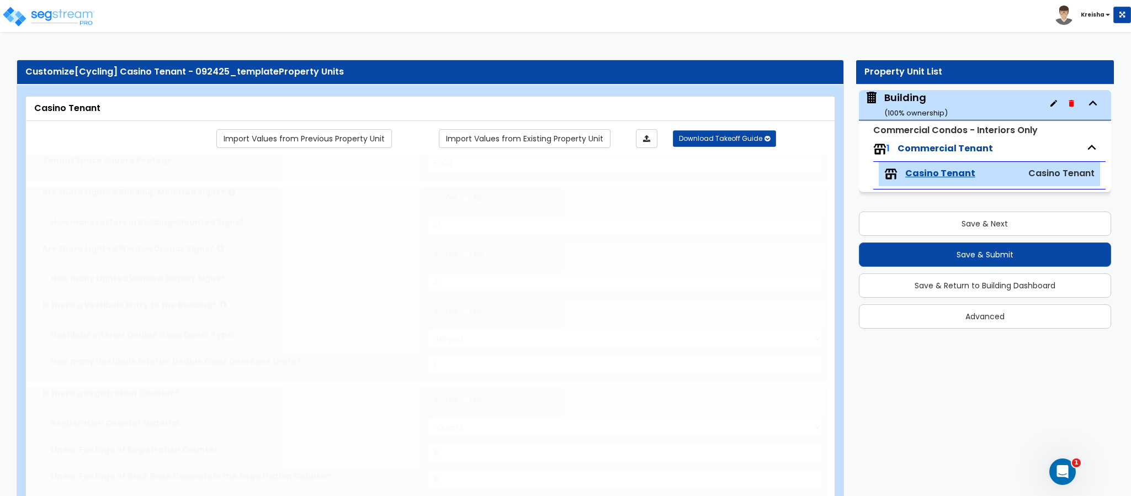
type input "15"
radio input "true"
type input "15"
radio input "true"
type input "100"
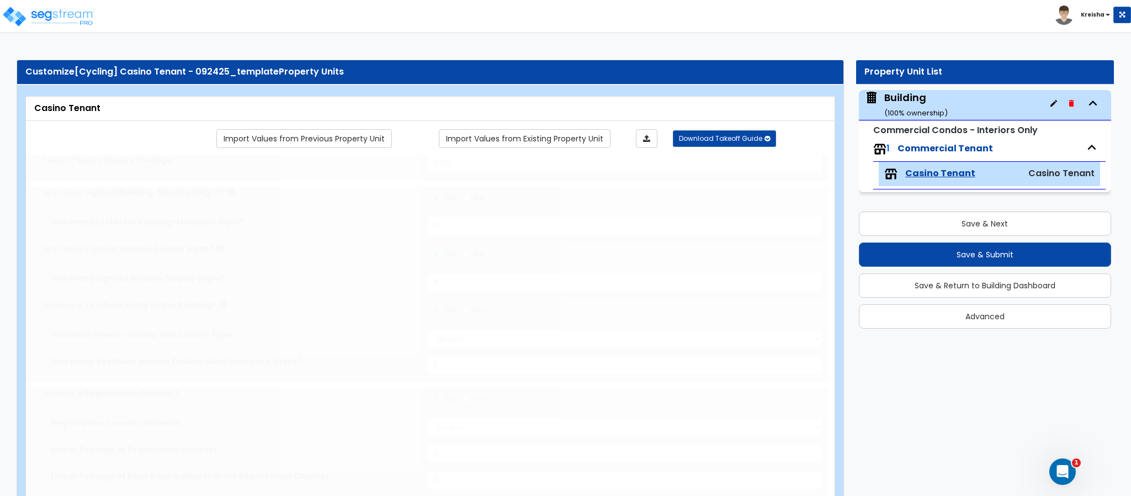
radio input "true"
type input "3"
radio input "true"
type input "1"
type input "200"
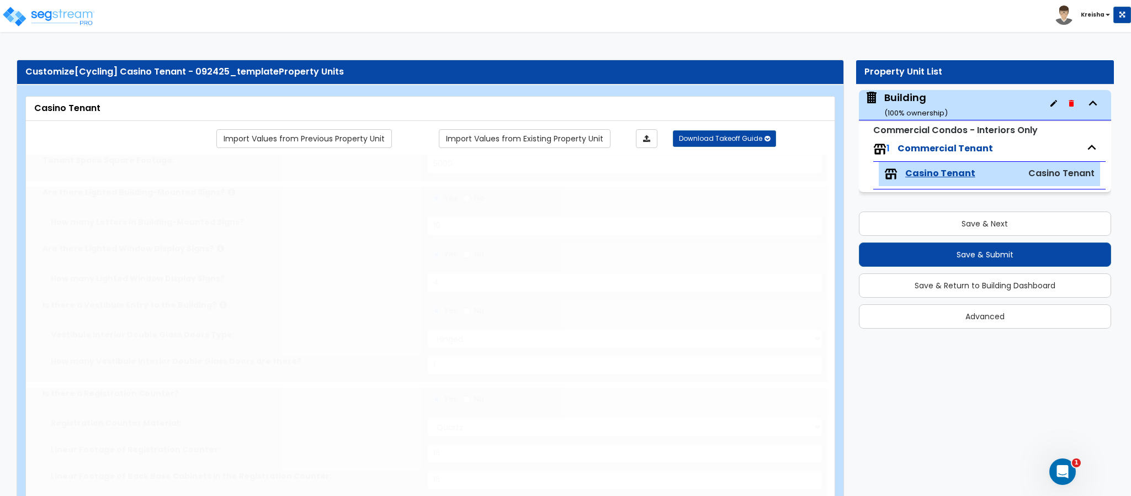
select select "4"
type input "15"
radio input "true"
type input "15"
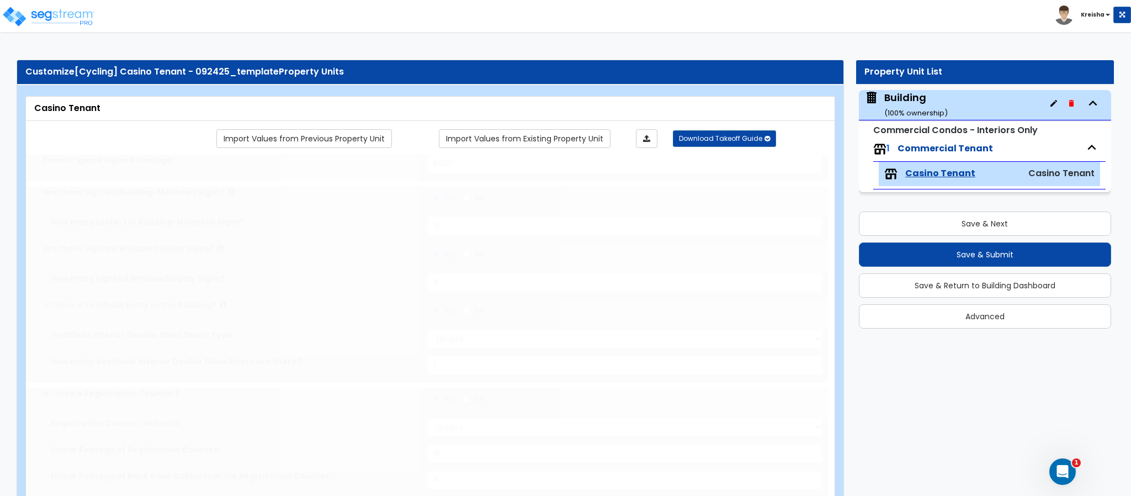
radio input "true"
type input "2"
radio input "true"
select select "3"
type input "10"
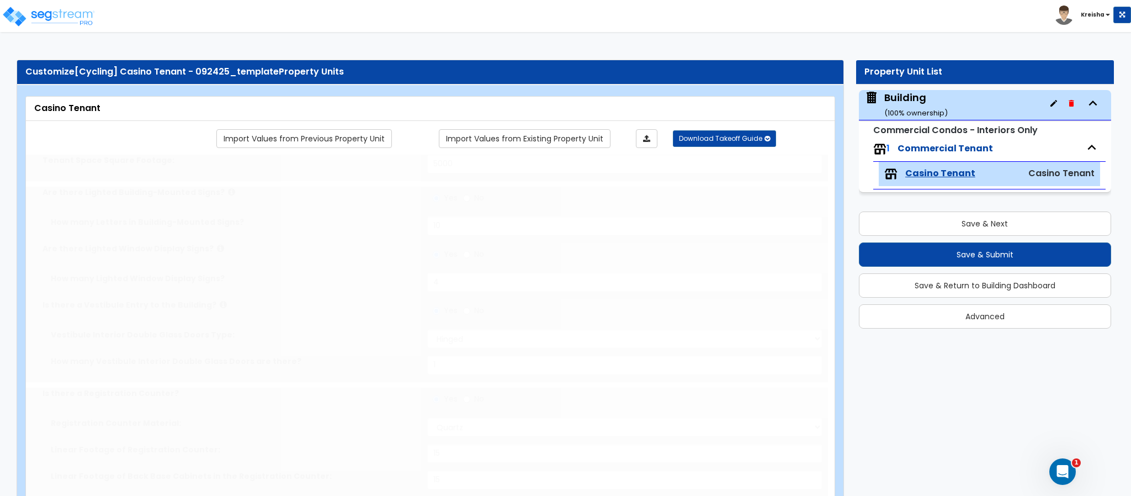
radio input "true"
select select "3"
type input "10"
radio input "true"
type input "3"
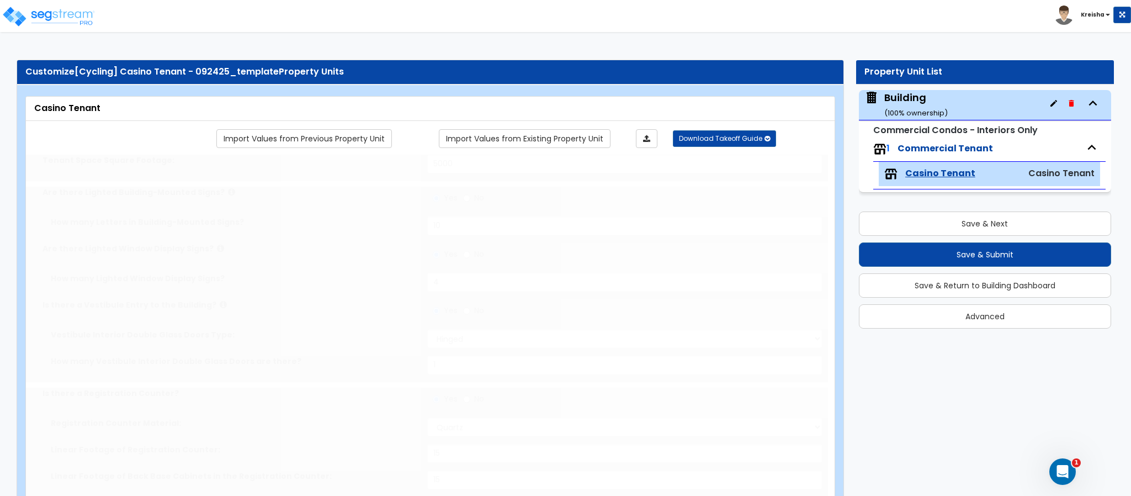
radio input "true"
type input "8"
select select "5"
radio input "true"
type input "200"
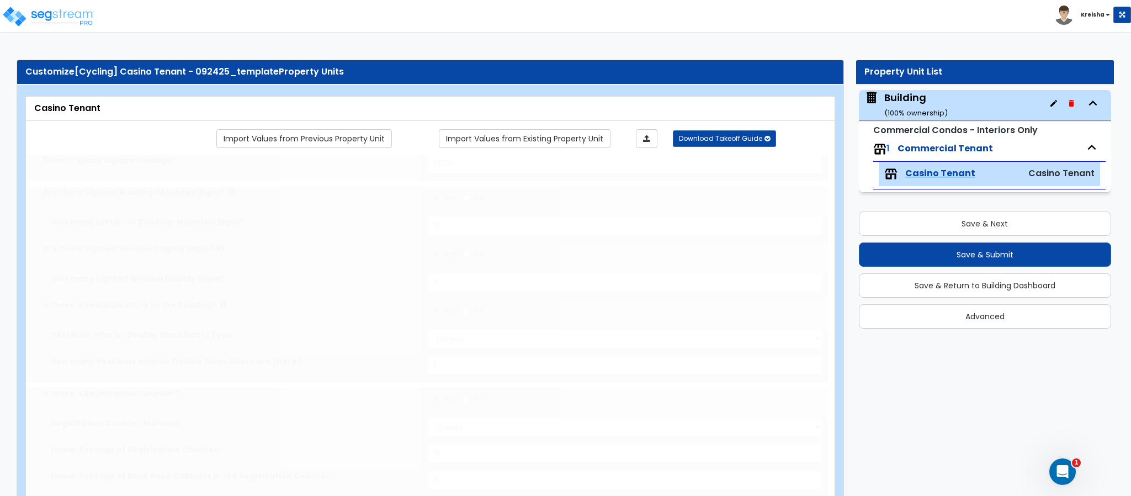
select select "3"
select select "4"
type input "15"
radio input "true"
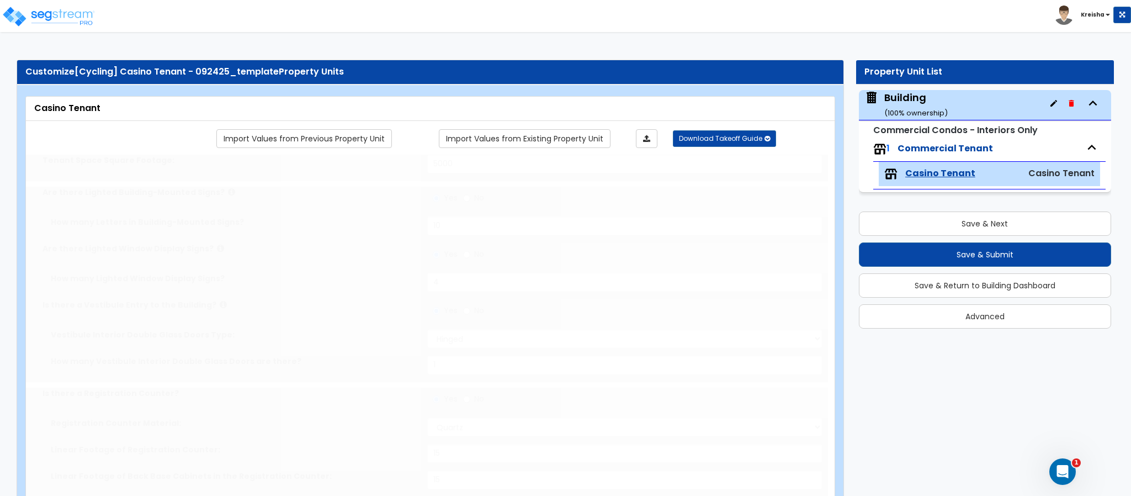
type input "3"
radio input "true"
type input "1"
type input "500"
select select "4"
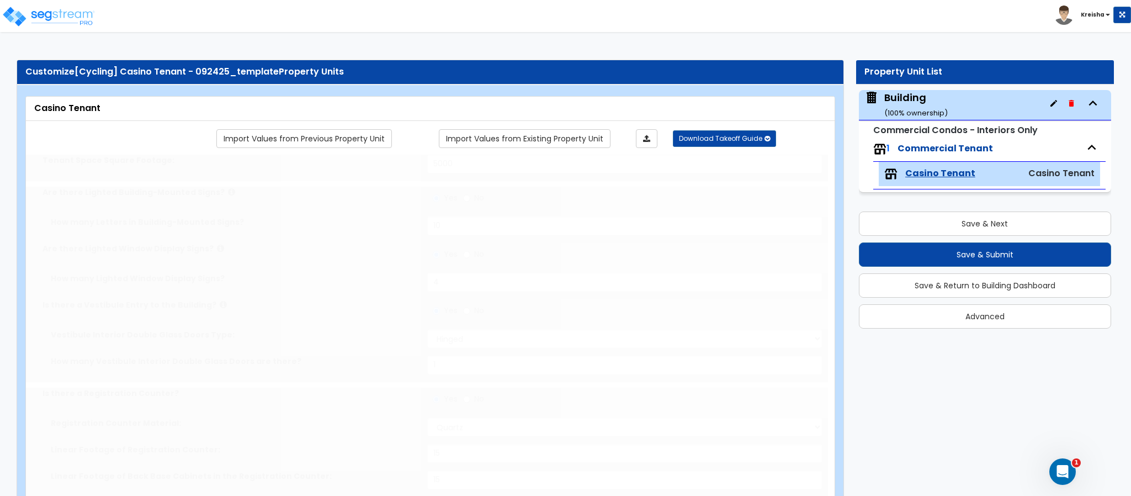
type input "15"
radio input "true"
type input "15"
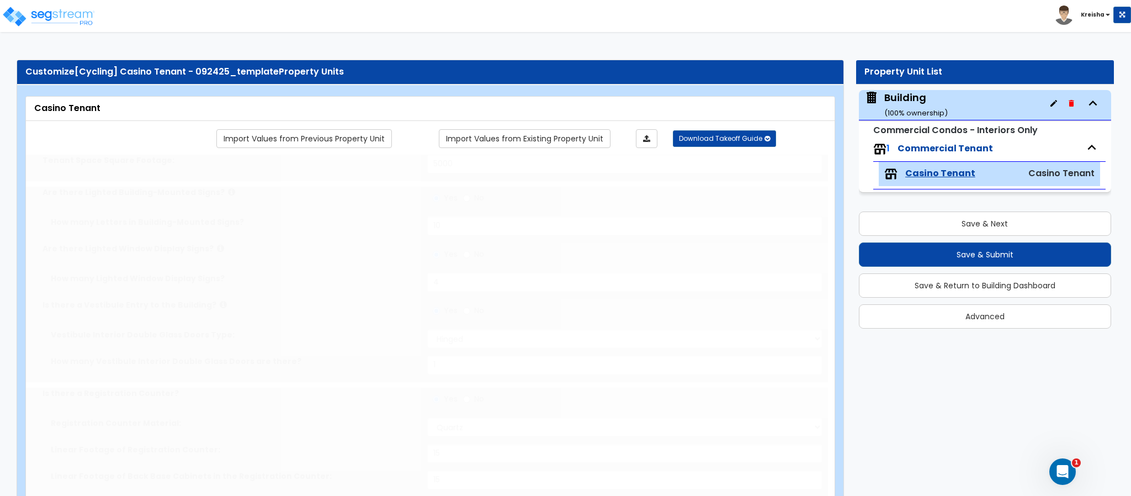
radio input "true"
type input "500"
radio input "true"
select select "1"
type input "200"
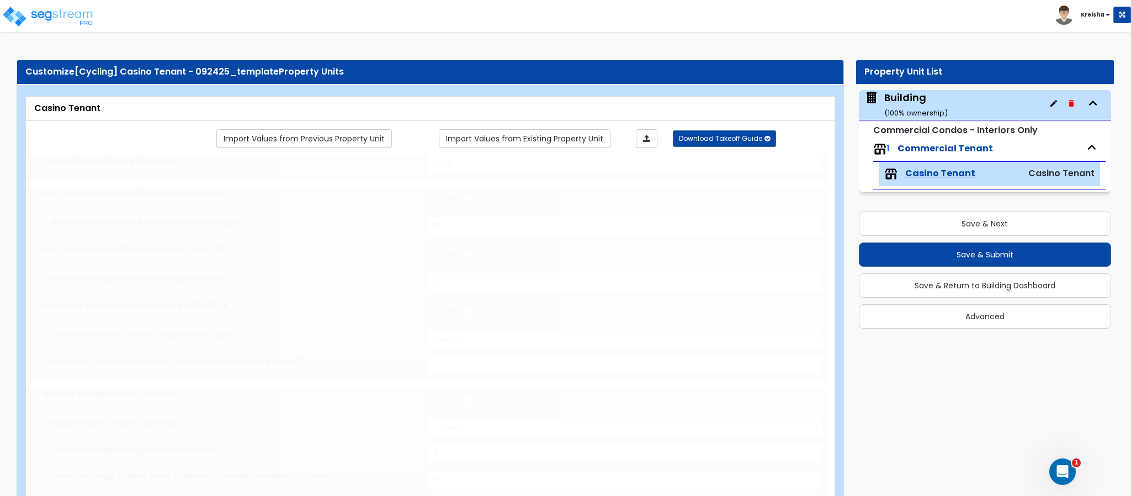
radio input "true"
select select "1"
type input "1"
radio input "true"
type input "15"
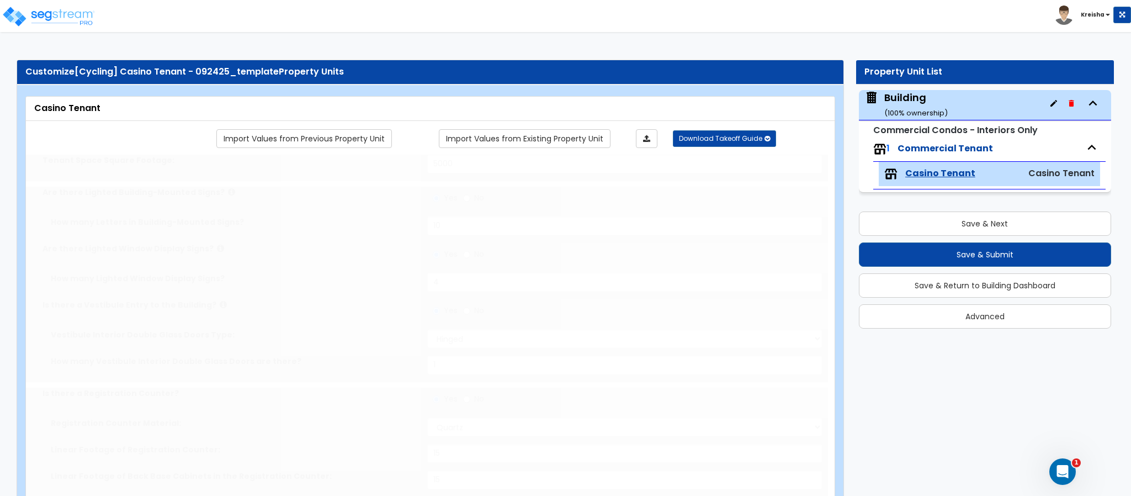
type input "15"
radio input "true"
type input "15"
radio input "true"
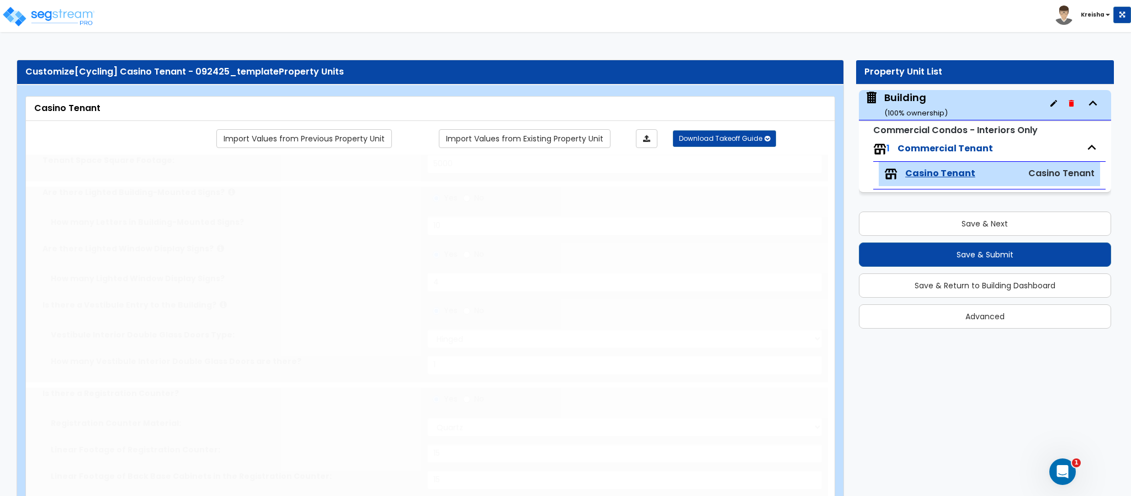
select select "5"
type input "200"
select select "2"
select select "1"
type input "50"
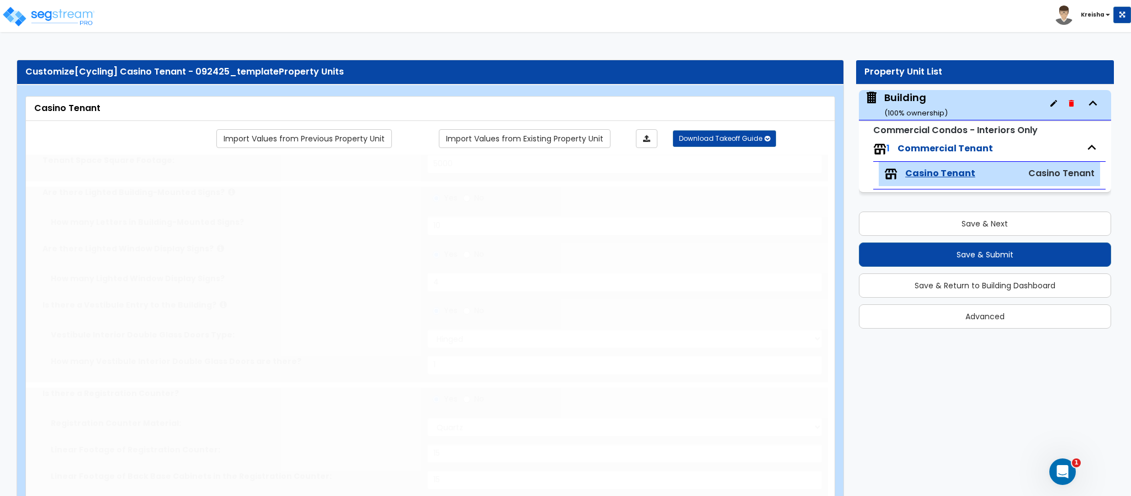
select select "3"
select select "2"
select select "7"
type input "50"
select select "3"
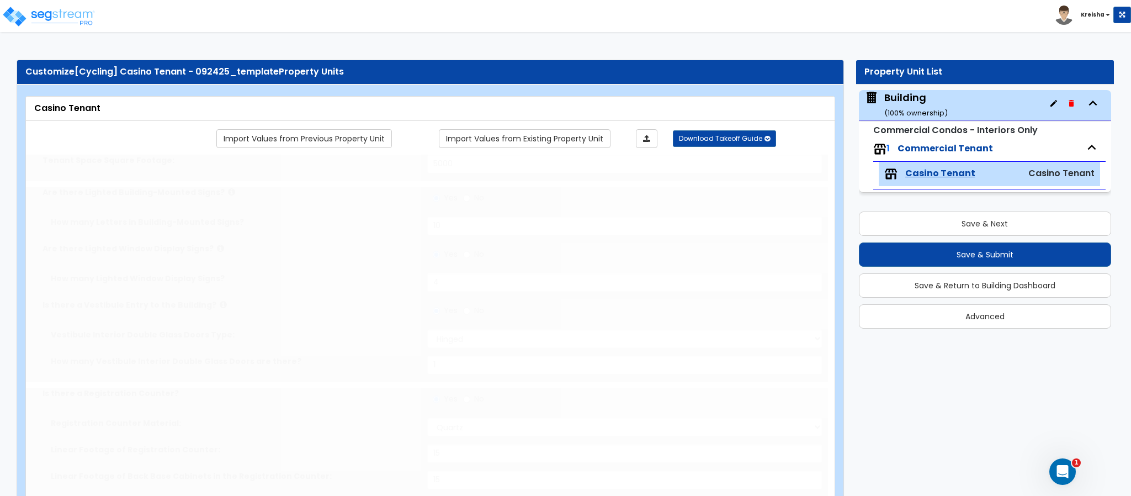
select select "2"
select select "7"
type input "50"
select select "4"
radio input "true"
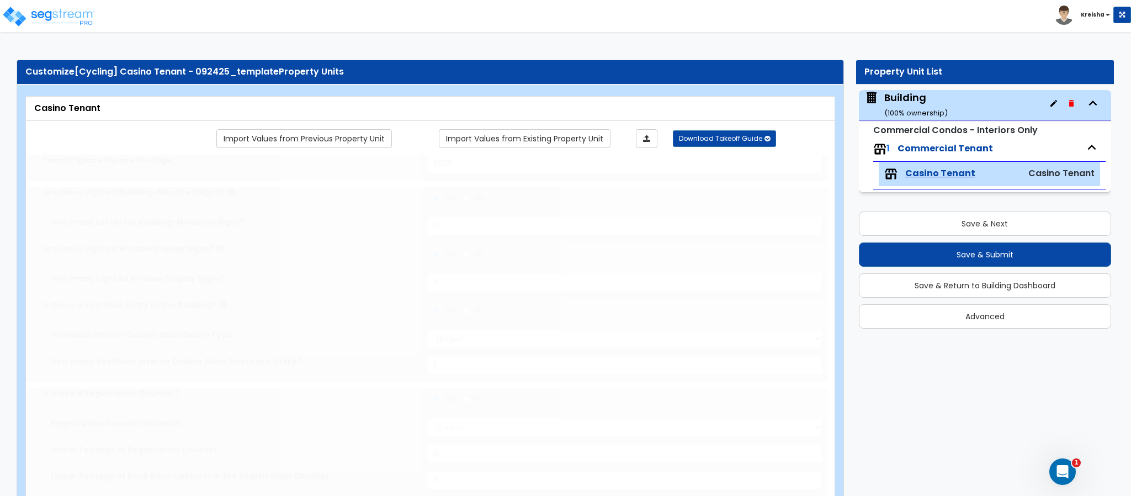
select select "2"
radio input "true"
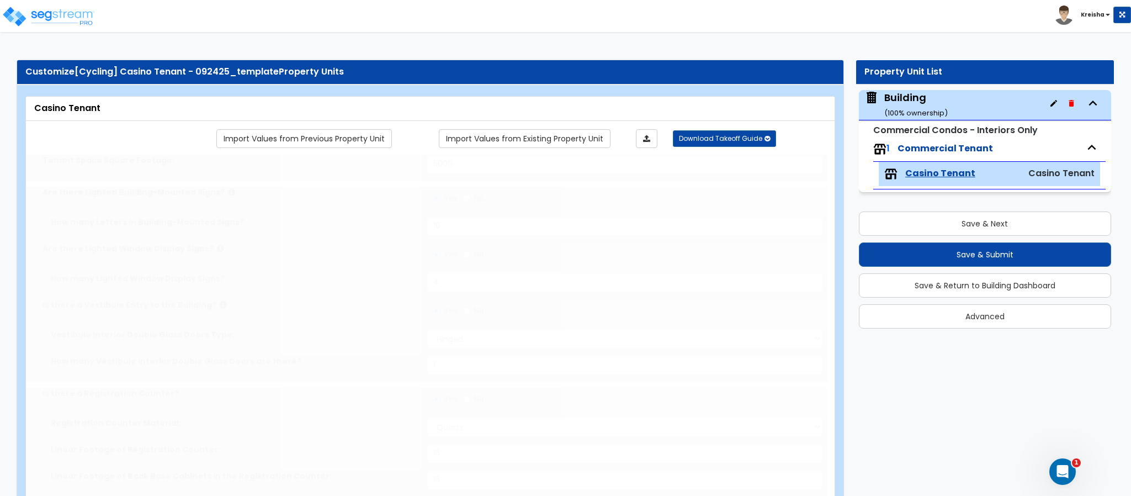
select select "5"
type input "50"
radio input "true"
select select "5"
type input "150"
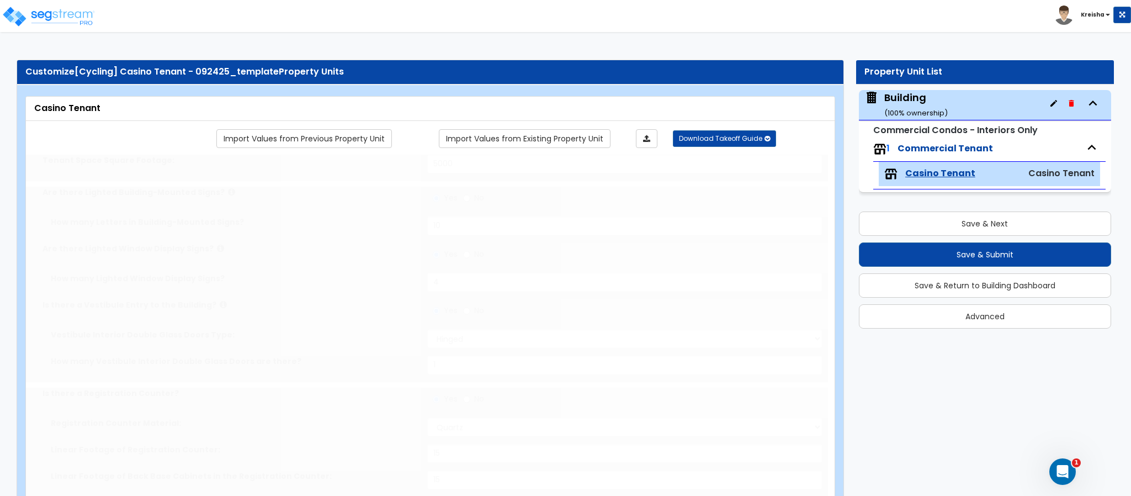
radio input "true"
type input "150"
radio input "true"
type input "100"
radio input "true"
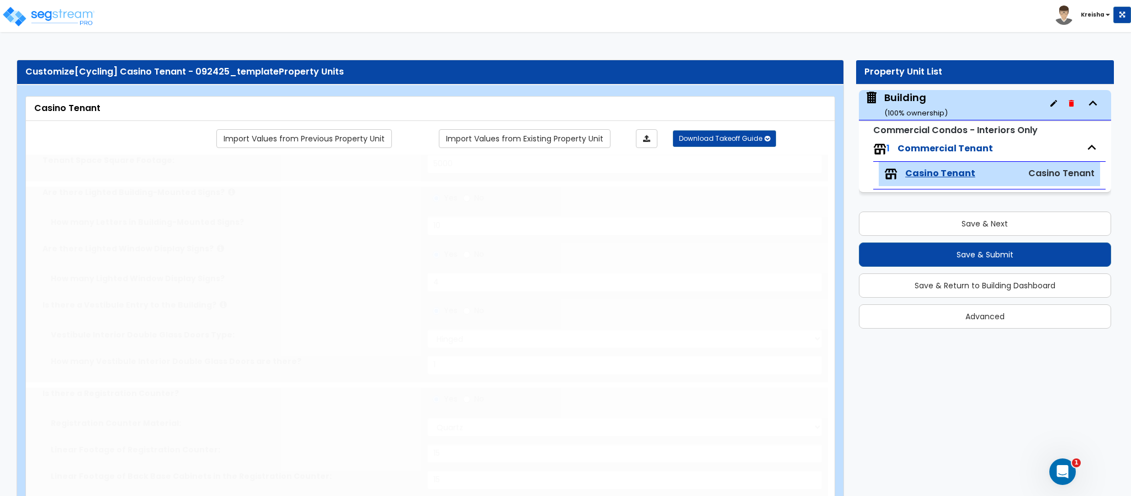
select select "2"
type input "50"
radio input "true"
type input "100"
radio input "true"
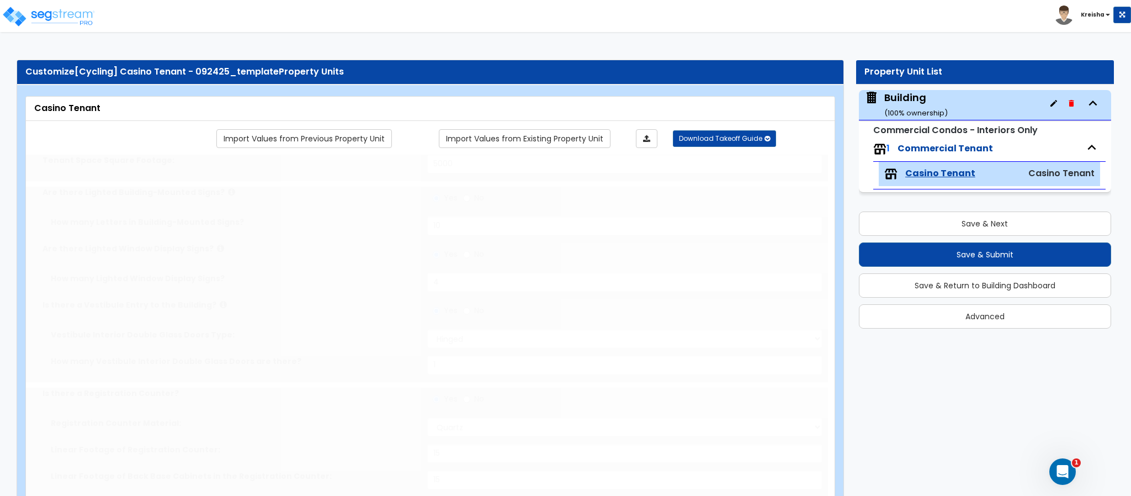
select select "1"
type input "100"
radio input "true"
select select "5"
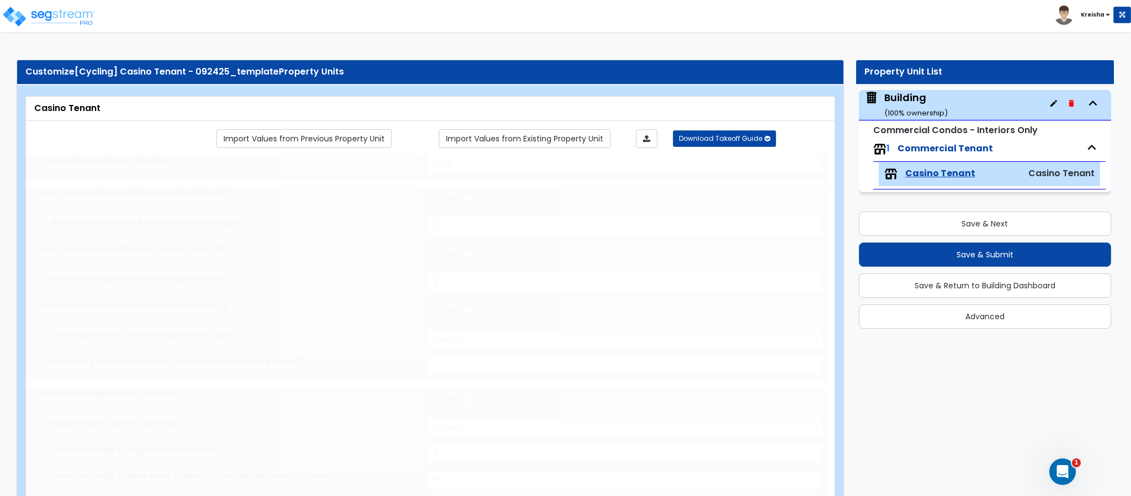
type input "50"
radio input "true"
select select "5"
type input "50"
radio input "true"
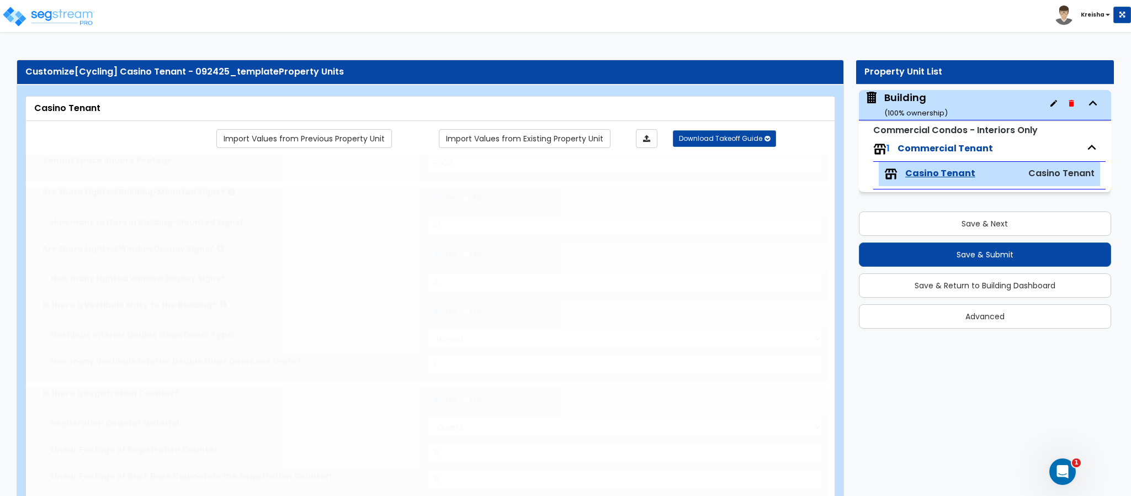
type input "50"
radio input "true"
select select "2"
type input "50"
radio input "true"
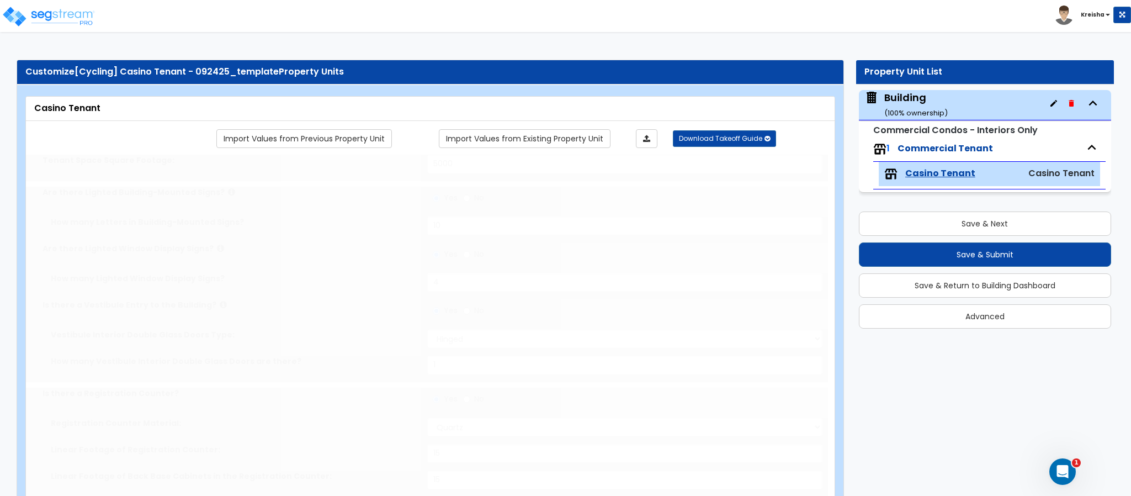
select select "3"
type input "50"
radio input "true"
select select "2"
type input "250"
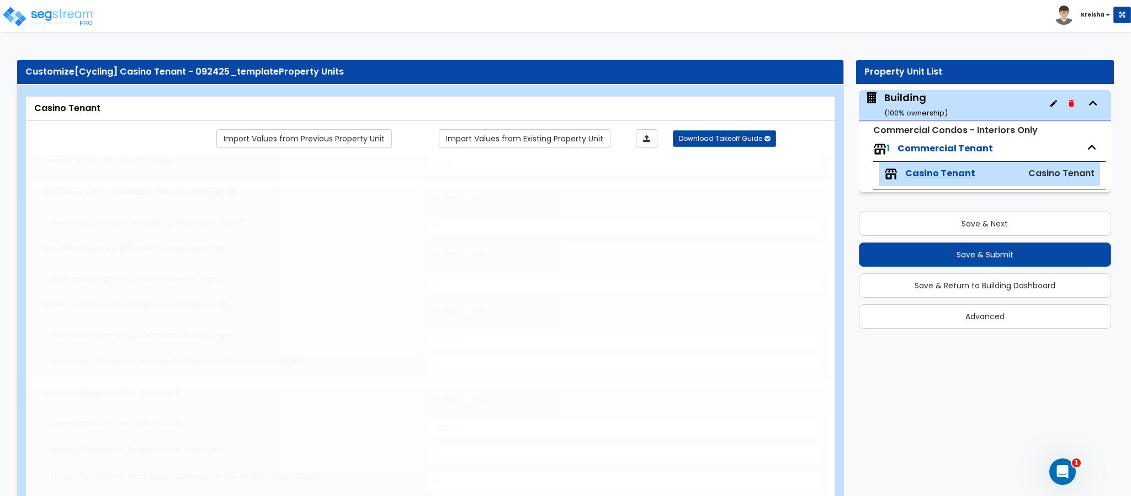
radio input "true"
type input "50"
radio input "true"
select select "2"
type input "2"
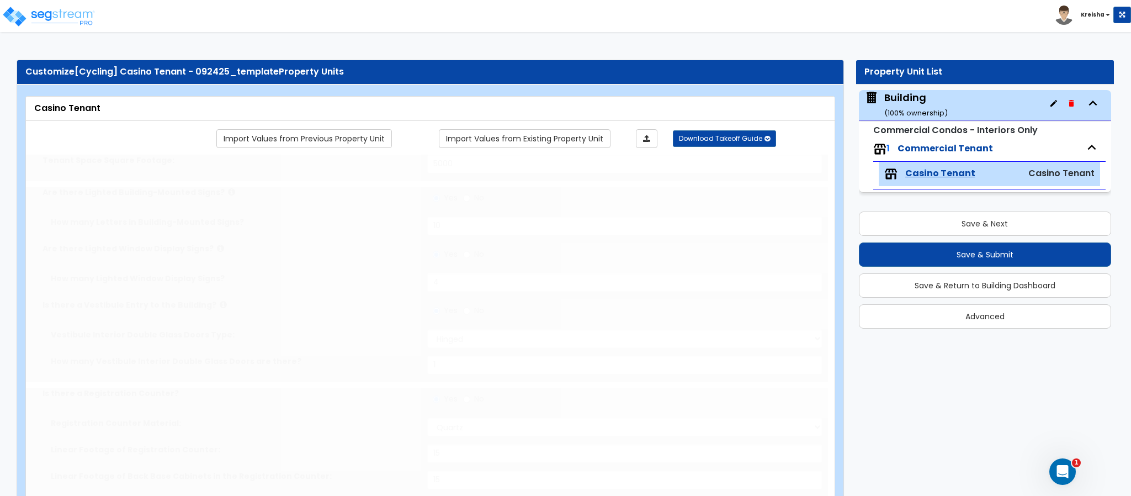
radio input "true"
type input "2"
select select "2"
select select "4"
type input "50"
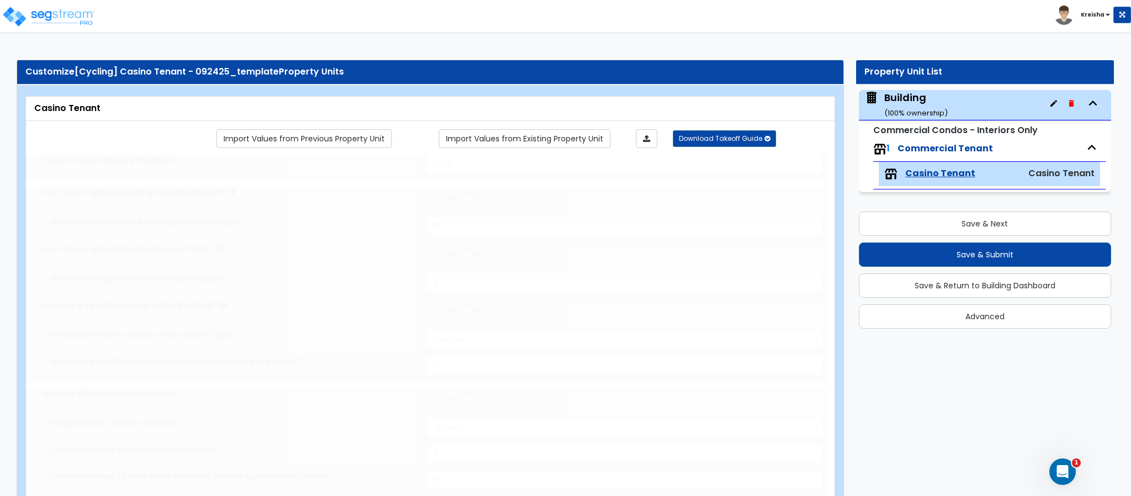
select select "5"
radio input "true"
type input "32"
type input "25"
type input "15"
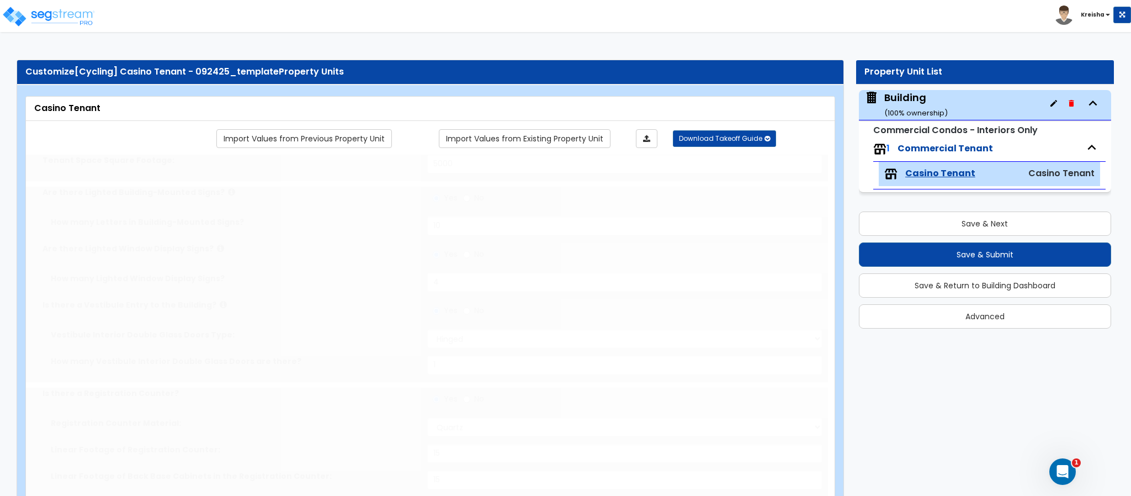
type input "2"
radio input "true"
type input "32"
type input "10"
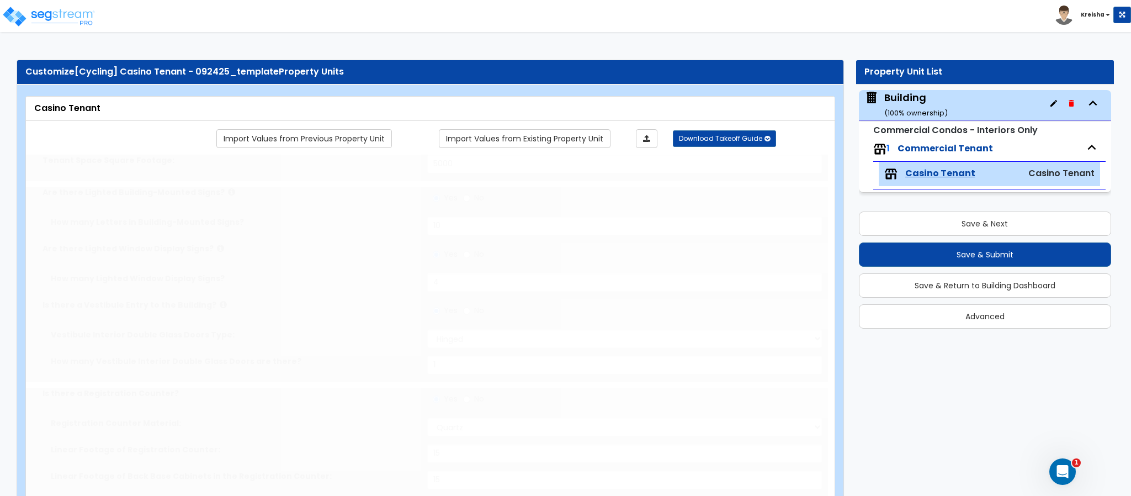
type input "2"
radio input "true"
type input "10"
radio input "true"
type input "4"
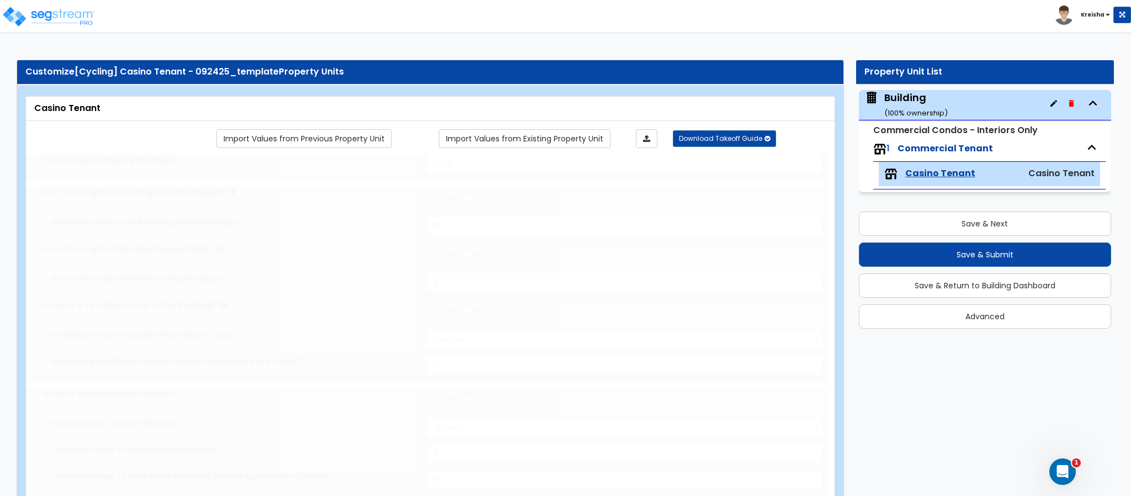
type input "4"
radio input "true"
type input "2"
radio input "true"
type input "10"
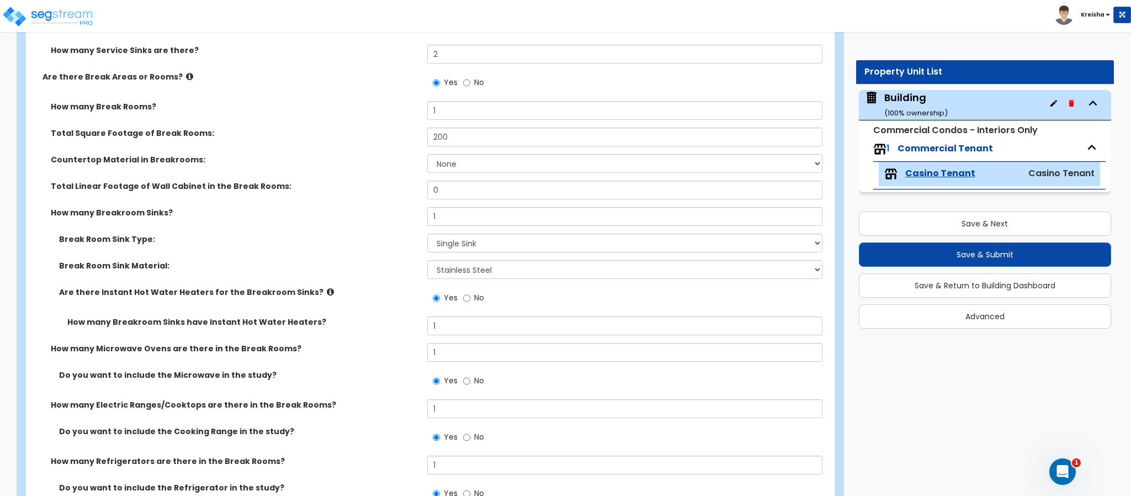
scroll to position [6772, 0]
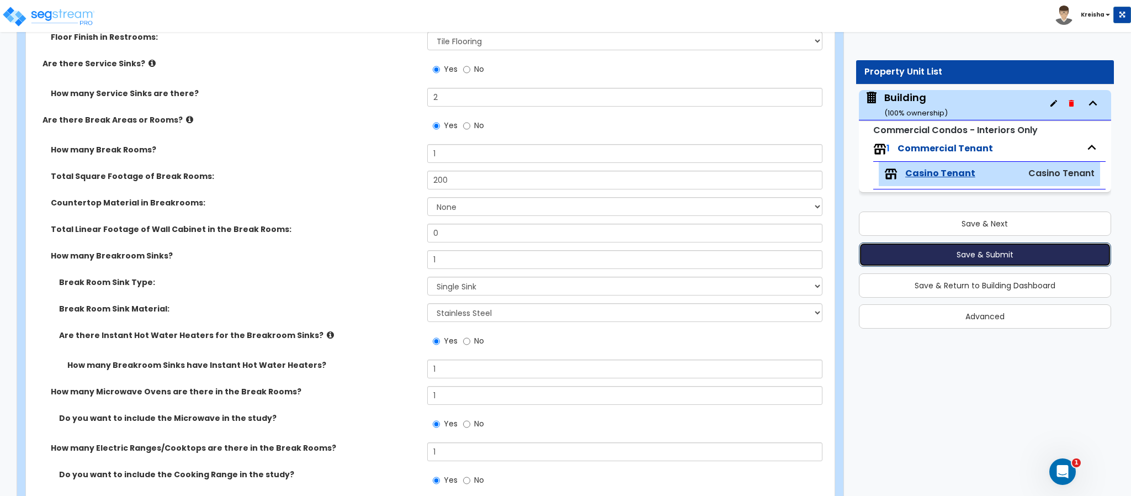
click at [875, 259] on button "Save & Submit" at bounding box center [985, 254] width 252 height 24
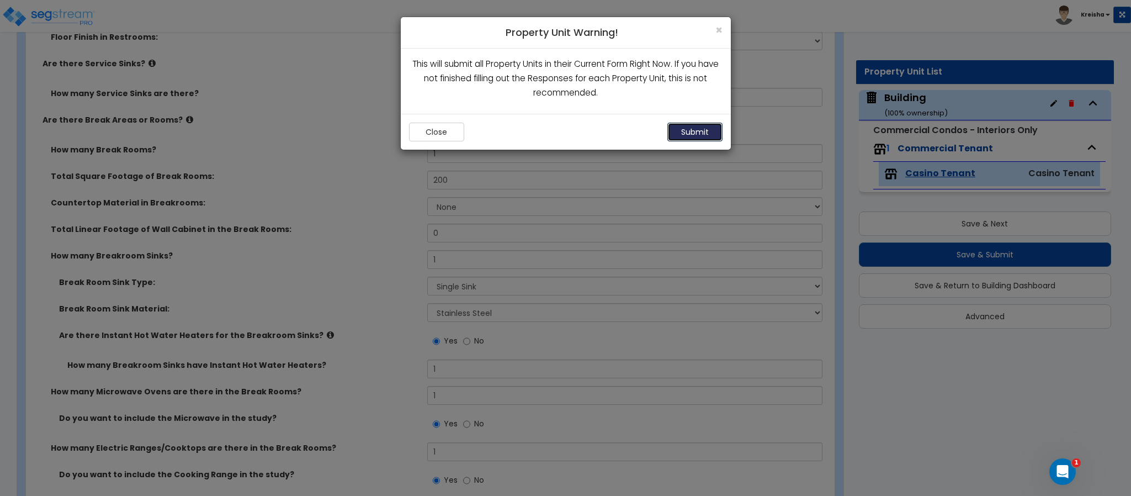
click at [695, 121] on div "Close Submit" at bounding box center [566, 132] width 330 height 36
click at [692, 135] on button "Submit" at bounding box center [694, 132] width 55 height 19
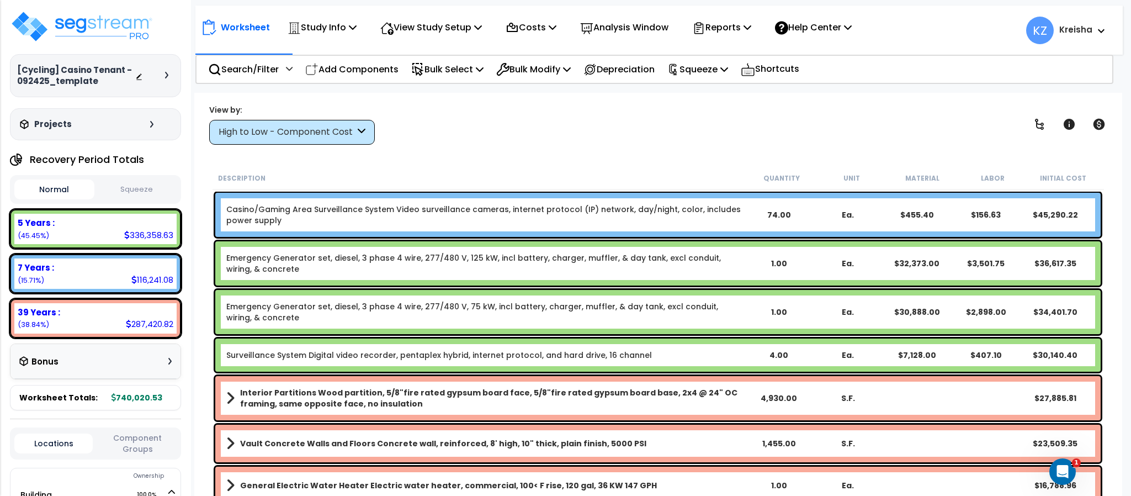
click at [519, 137] on div "View by: High to Low - Component Cost High to Low - Component Cost" at bounding box center [657, 124] width 905 height 41
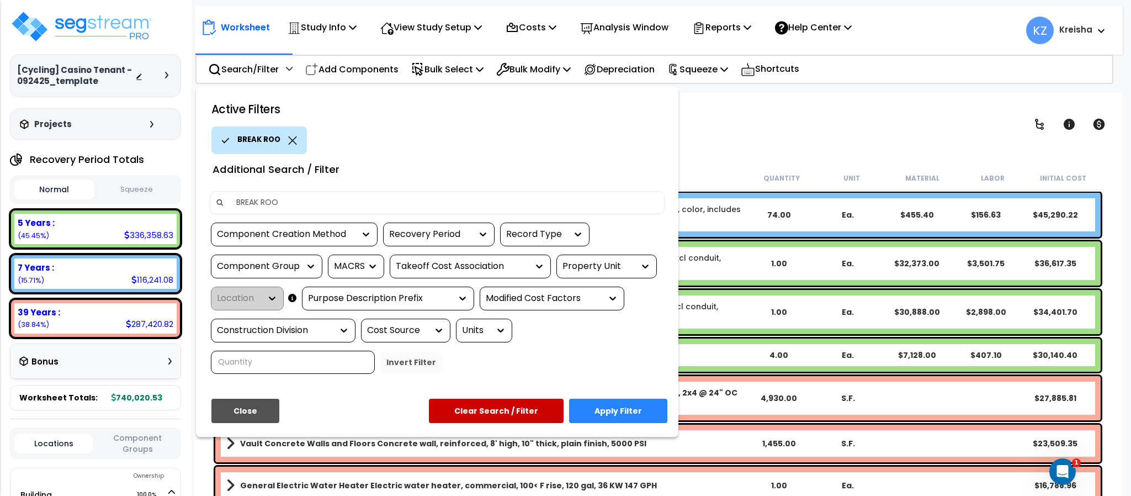
type input "BREAK ROOM"
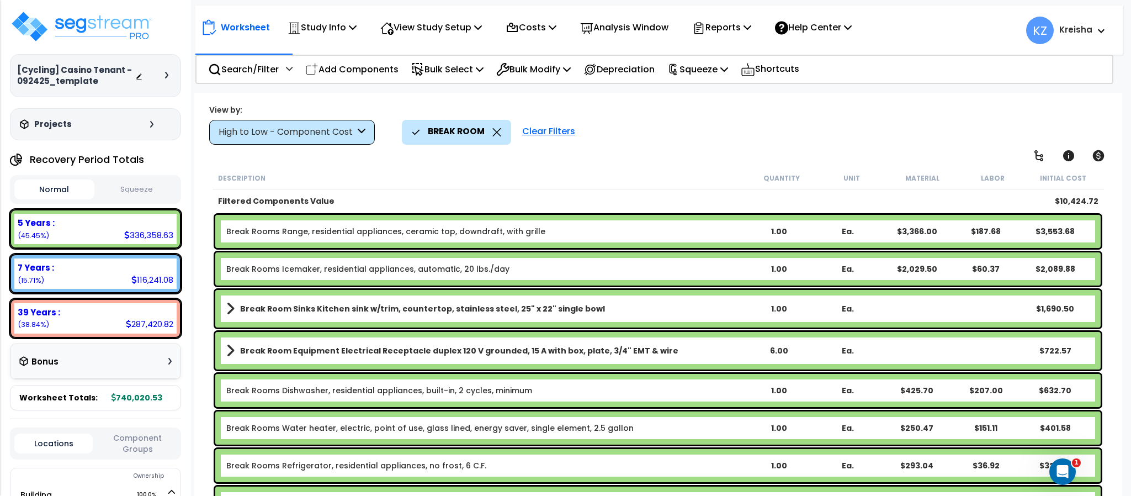
click at [668, 110] on div "View by: High to Low - Component Cost High to Low - Component Cost" at bounding box center [657, 124] width 905 height 41
click at [322, 128] on div "High to Low - Component Cost" at bounding box center [287, 132] width 136 height 13
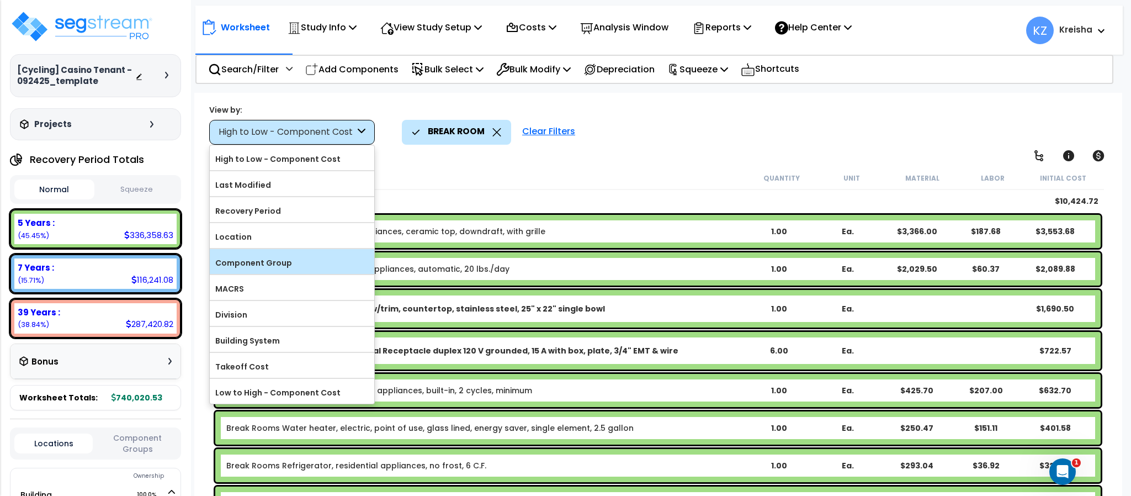
click at [284, 271] on label "Component Group" at bounding box center [292, 262] width 164 height 17
click at [0, 0] on input "Component Group" at bounding box center [0, 0] width 0 height 0
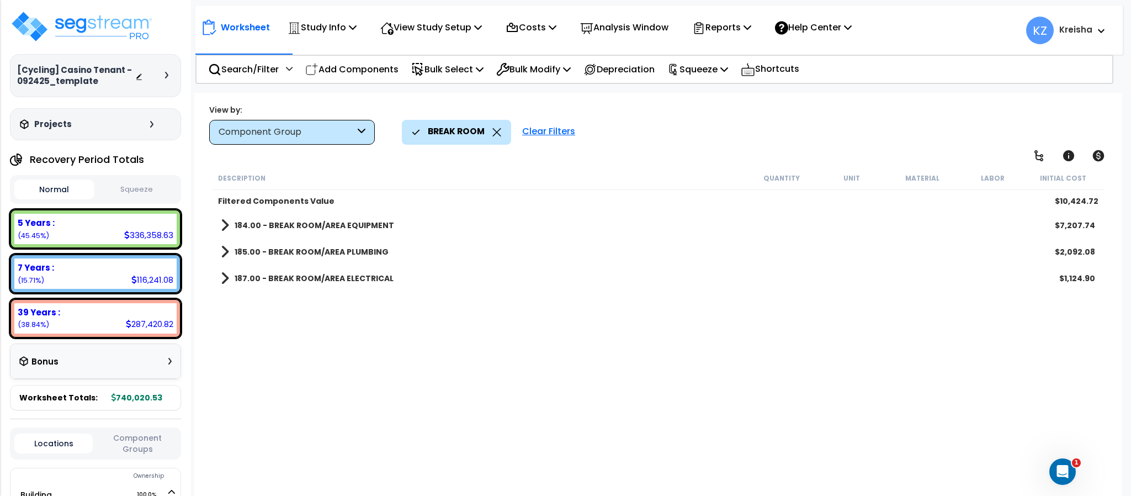
scroll to position [0, 0]
click at [704, 126] on div "BREAK ROOM Clear Filters" at bounding box center [756, 132] width 709 height 24
click at [339, 222] on b "184.00 - BREAK ROOM/AREA EQUIPMENT" at bounding box center [314, 225] width 159 height 11
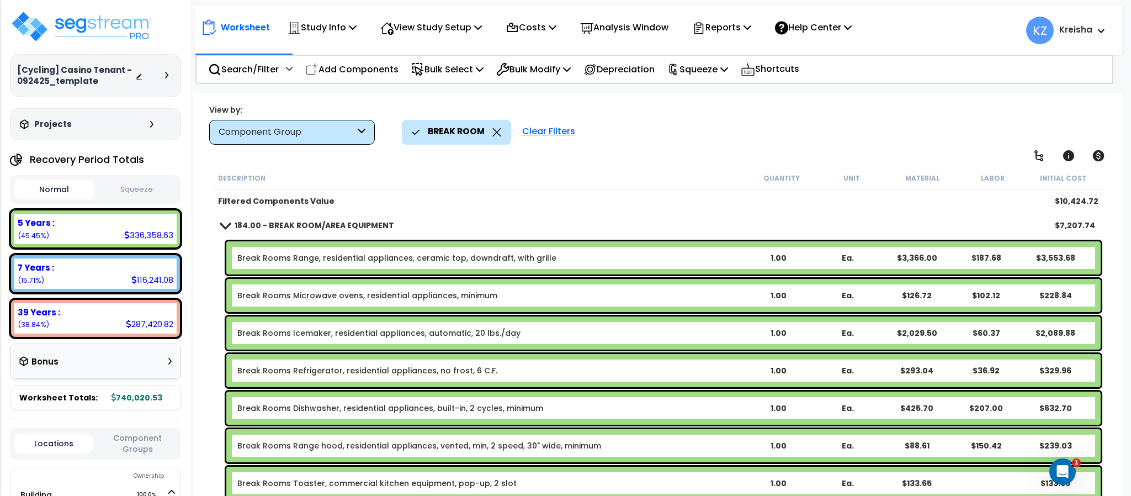
click at [348, 214] on div "184.00 - BREAK ROOM/AREA EQUIPMENT $7,207.74" at bounding box center [657, 225] width 885 height 26
click at [345, 225] on b "184.00 - BREAK ROOM/AREA EQUIPMENT" at bounding box center [314, 225] width 159 height 11
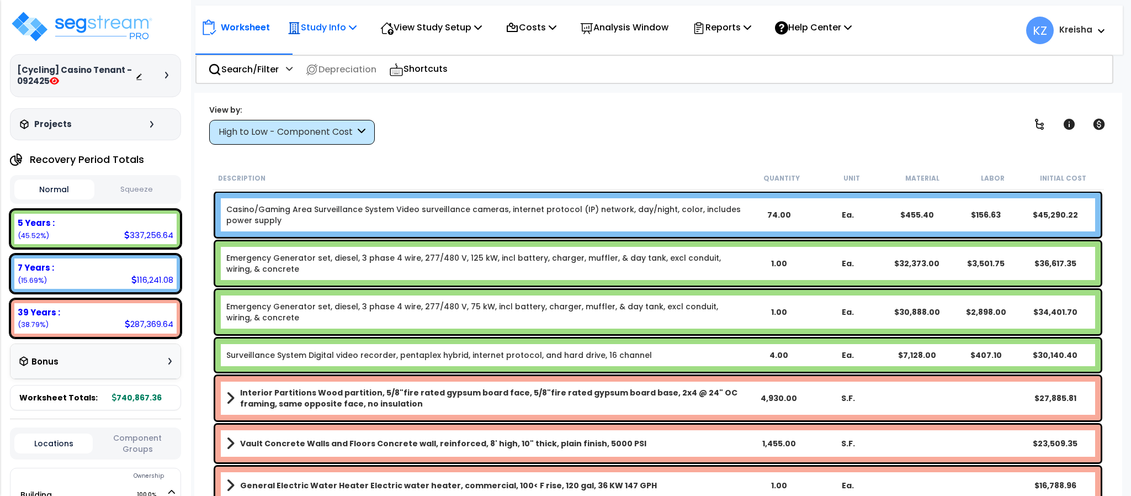
click at [356, 27] on icon at bounding box center [353, 27] width 8 height 9
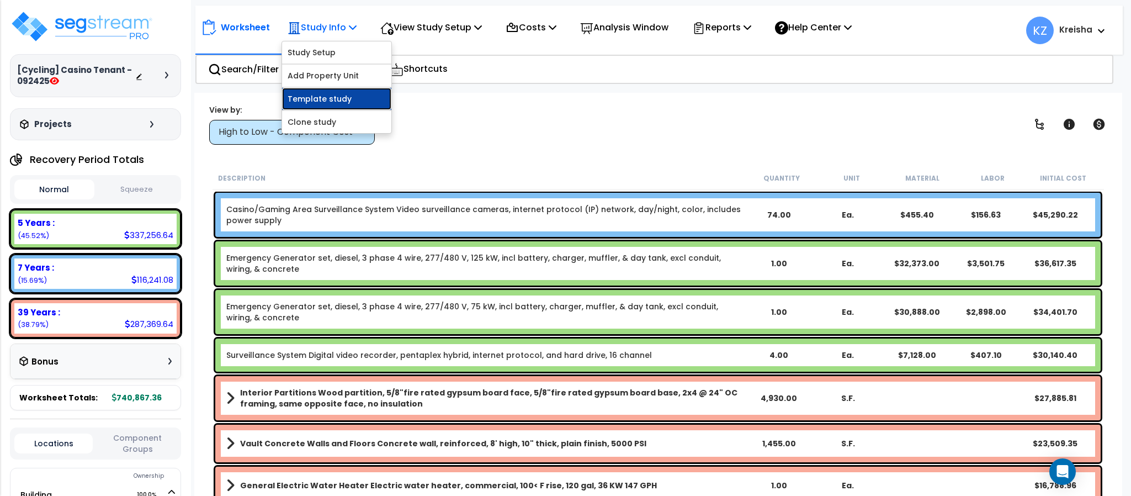
click at [328, 100] on link "Template study" at bounding box center [336, 99] width 109 height 22
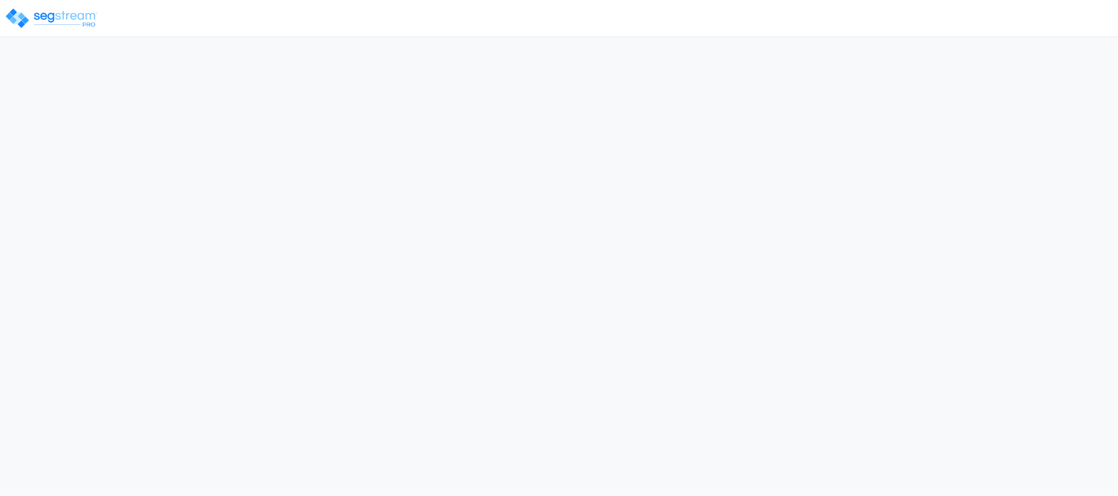
select select "2025"
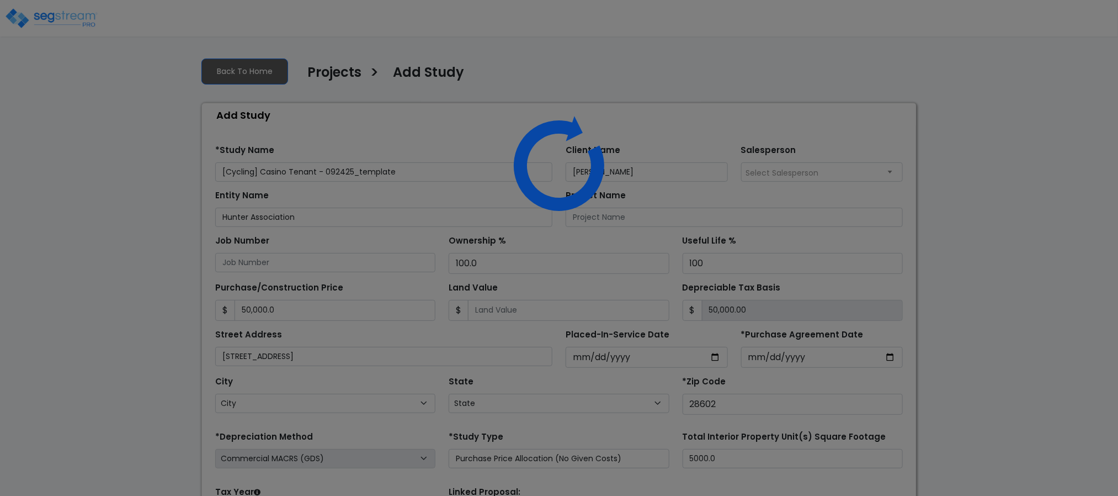
select select "NC"
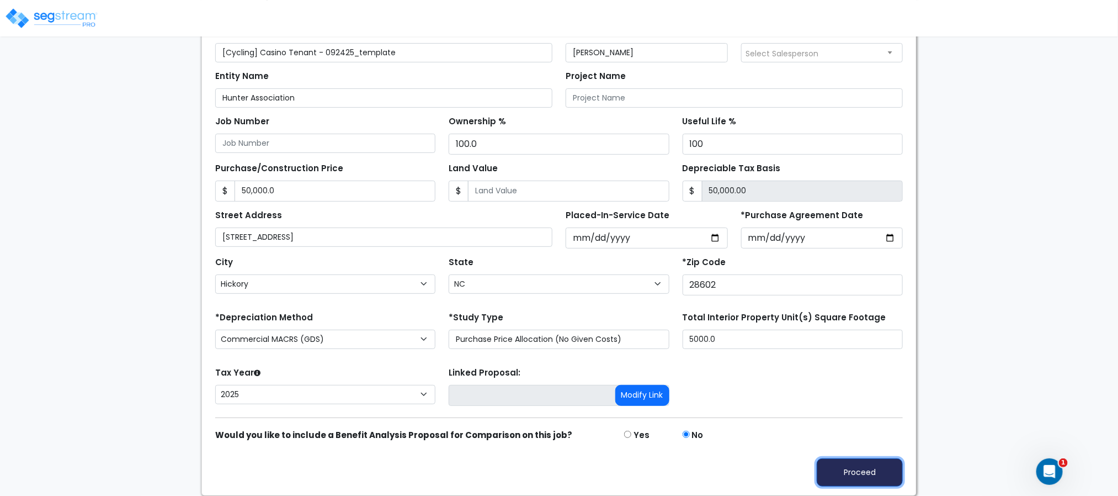
click at [843, 472] on button "Proceed" at bounding box center [860, 472] width 86 height 28
type input "50000"
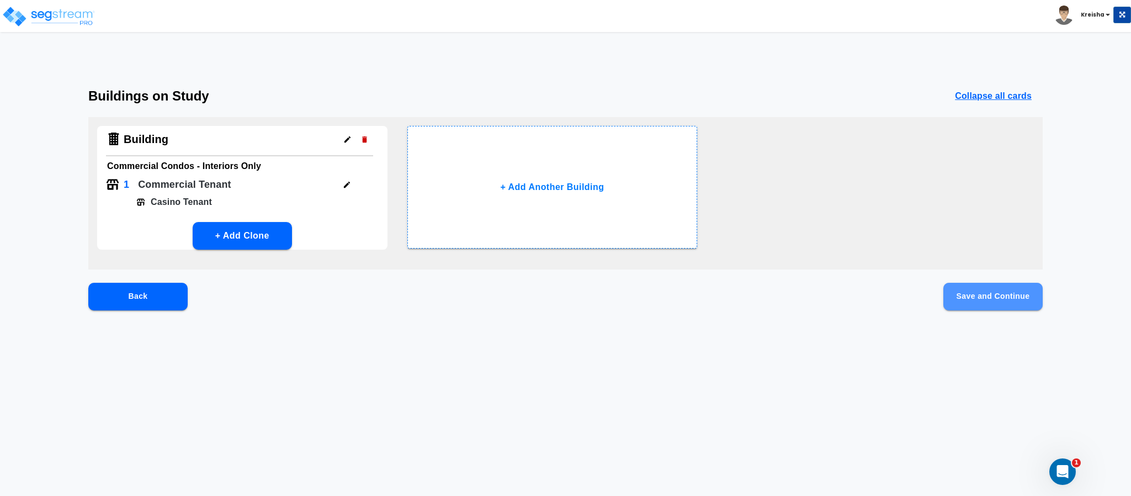
click at [998, 289] on button "Save and Continue" at bounding box center [992, 297] width 99 height 28
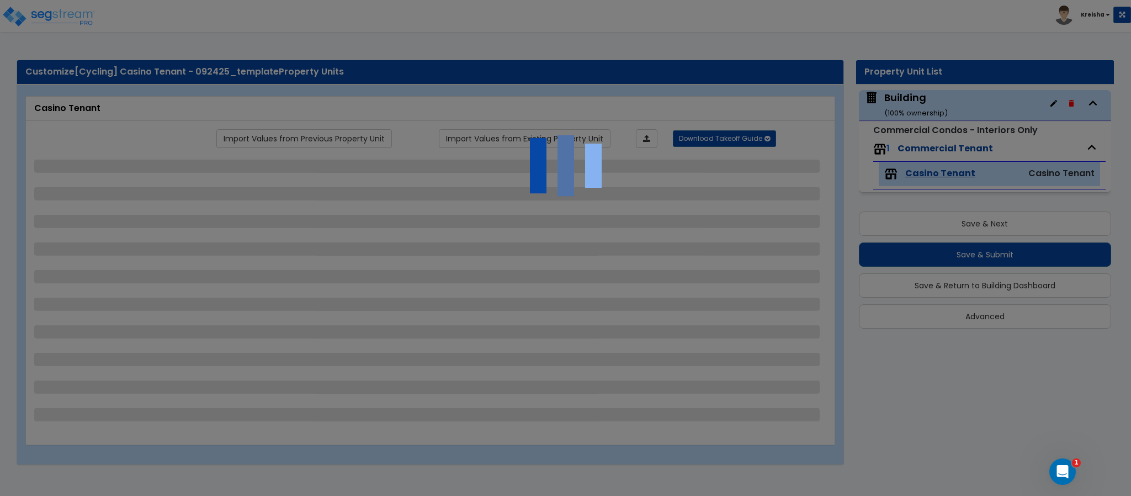
select select "1"
select select "4"
select select "2"
select select "1"
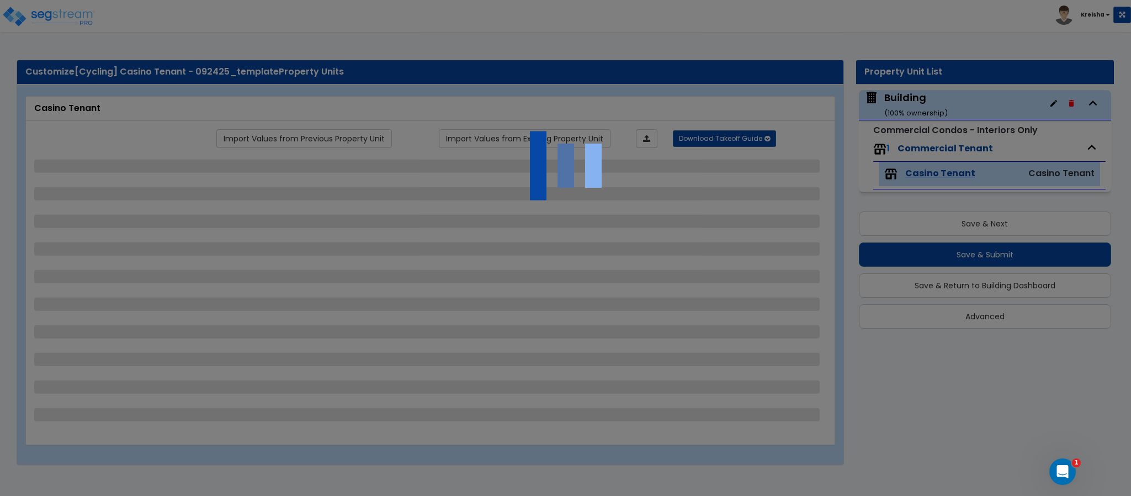
select select "4"
select select "3"
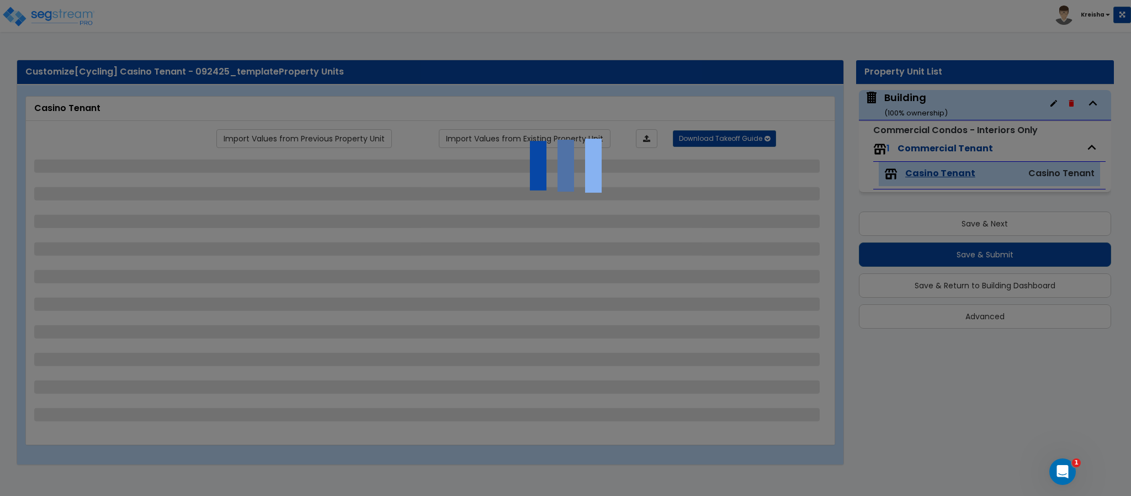
select select "3"
select select "5"
select select "3"
select select "4"
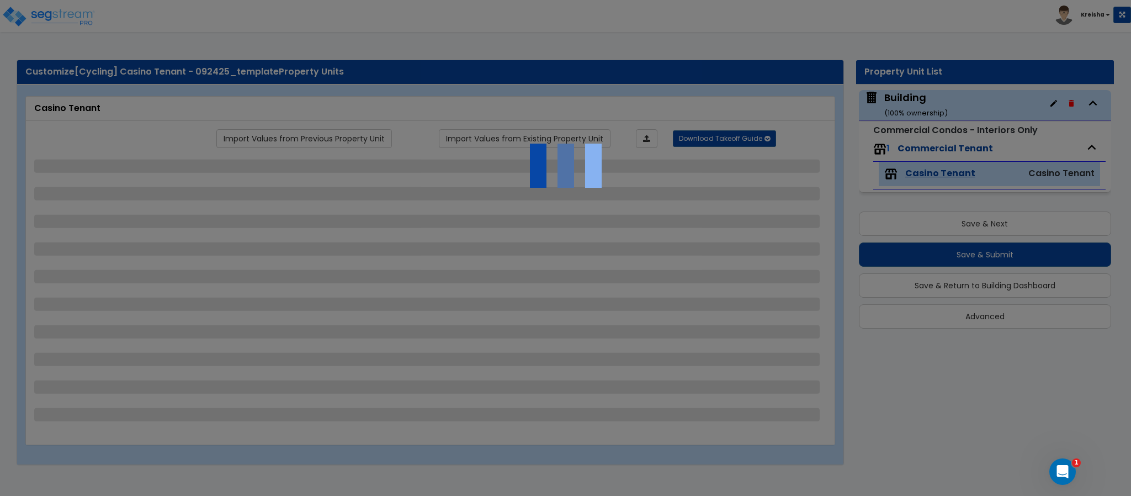
select select "1"
select select "5"
select select "2"
select select "1"
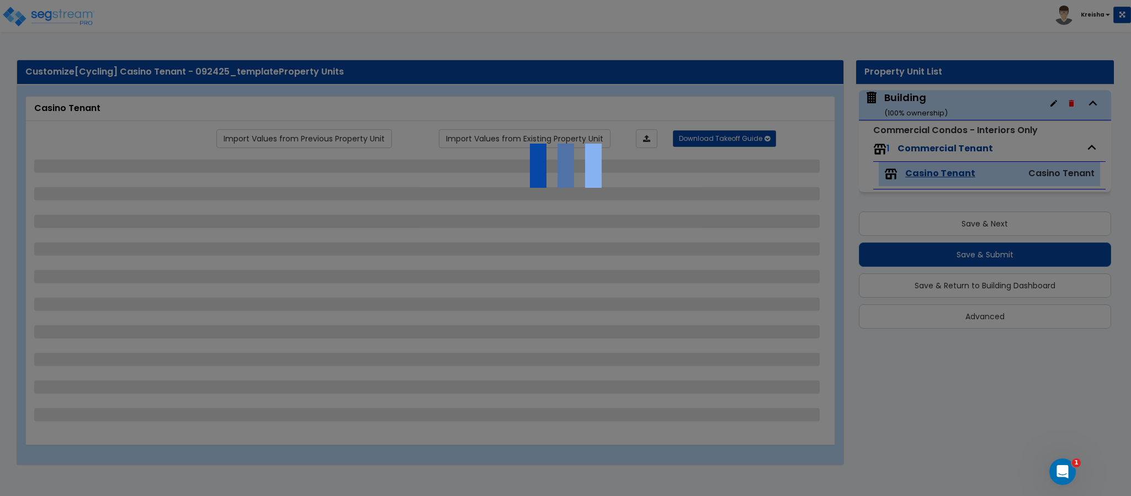
select select "3"
select select "2"
select select "7"
select select "3"
select select "2"
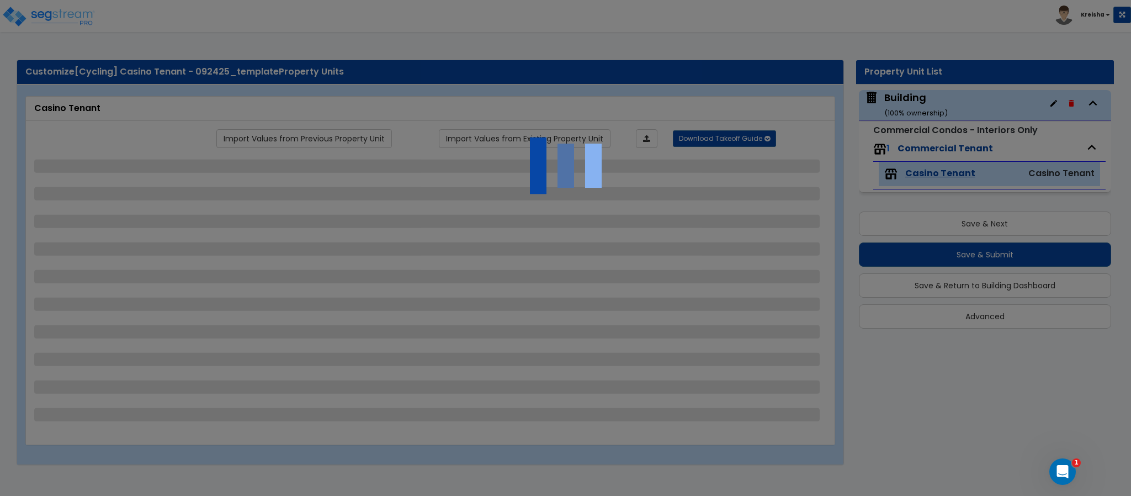
select select "7"
select select "4"
select select "2"
select select "5"
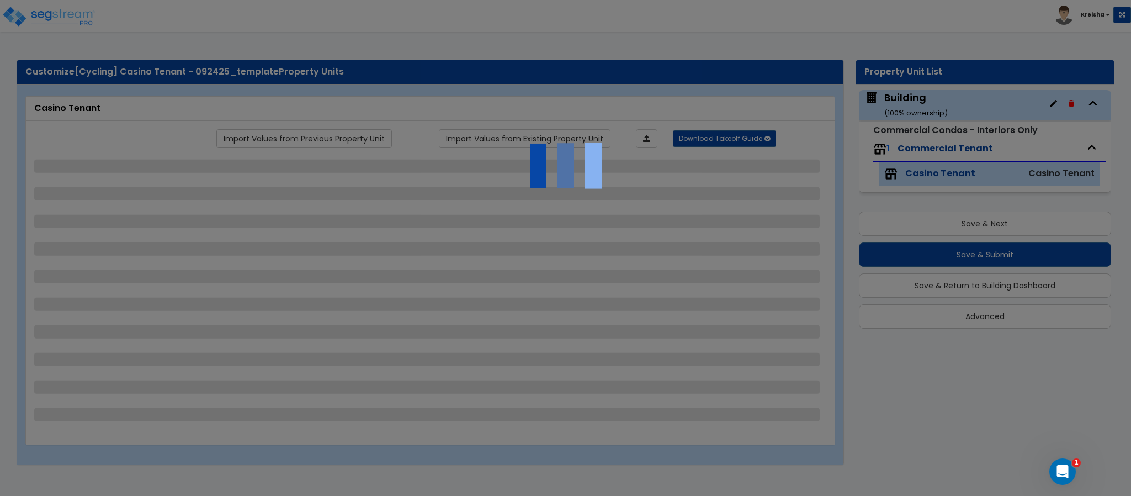
select select "2"
select select "1"
select select "5"
select select "2"
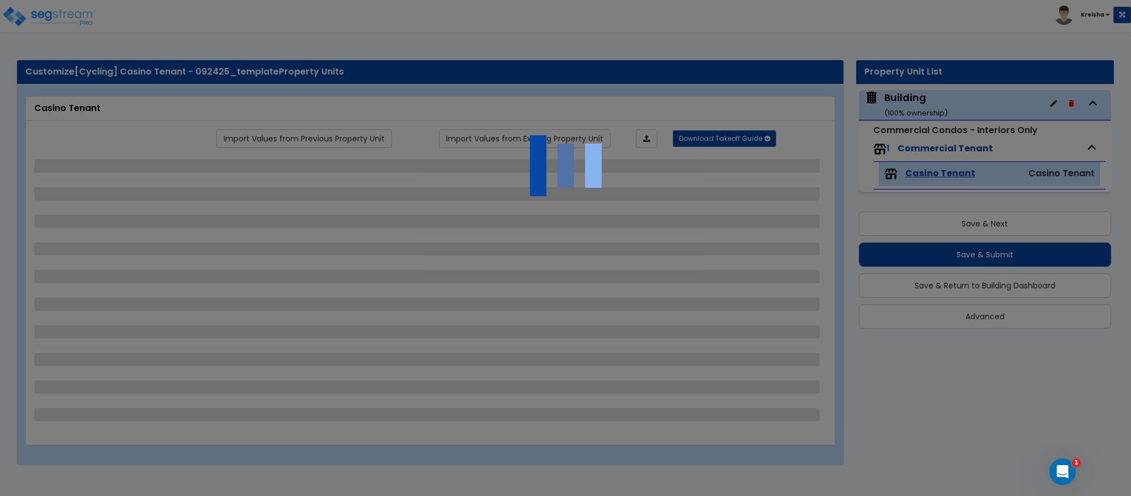
select select "3"
select select "2"
select select "4"
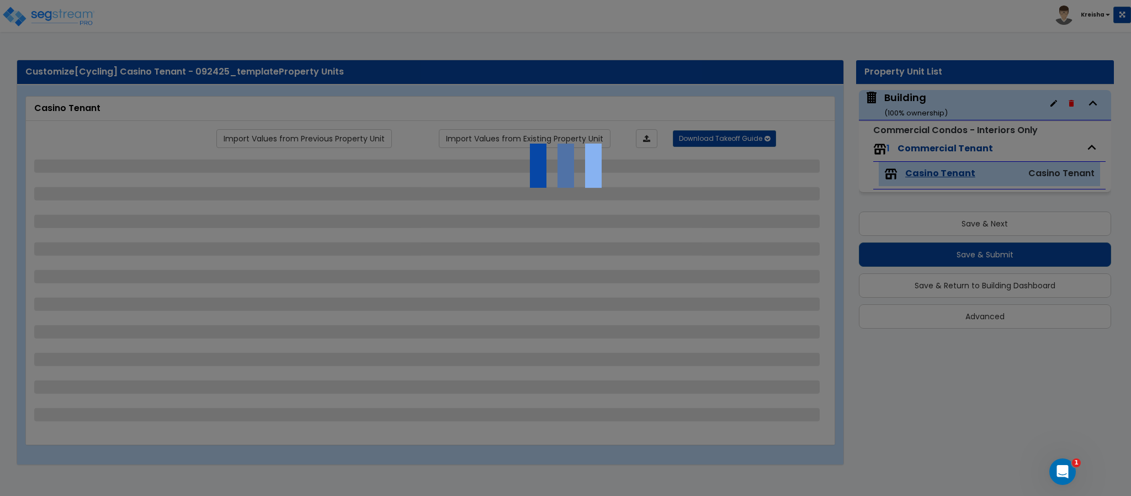
select select "5"
select select "4"
select select "2"
select select "4"
select select "1"
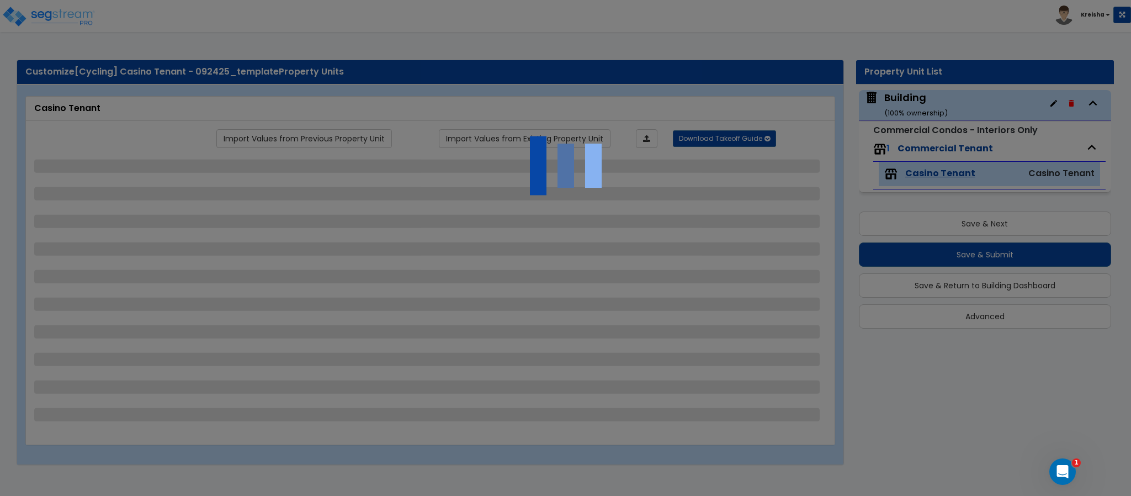
select select "1"
select select "2"
select select "1"
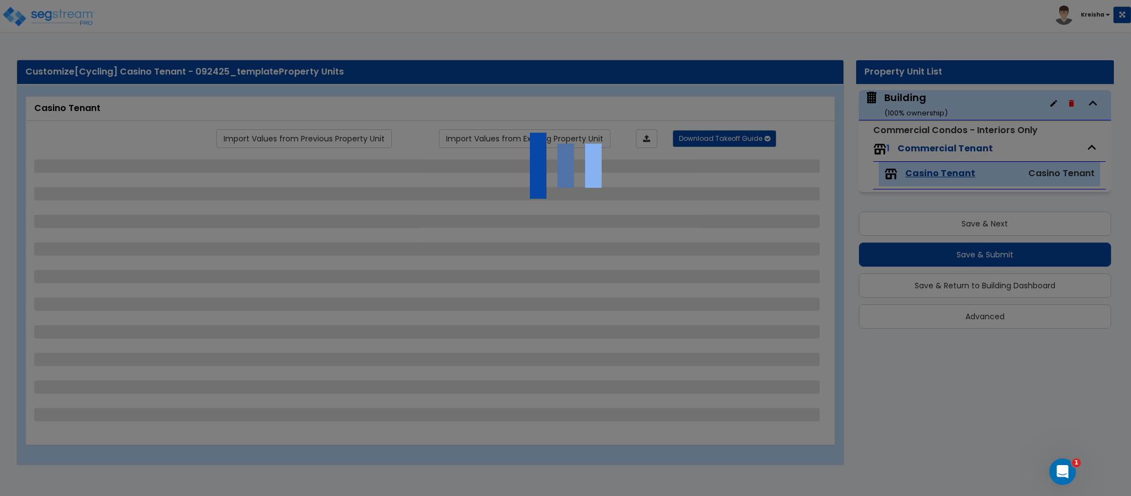
select select "4"
select select "3"
select select "1"
select select "3"
select select "1"
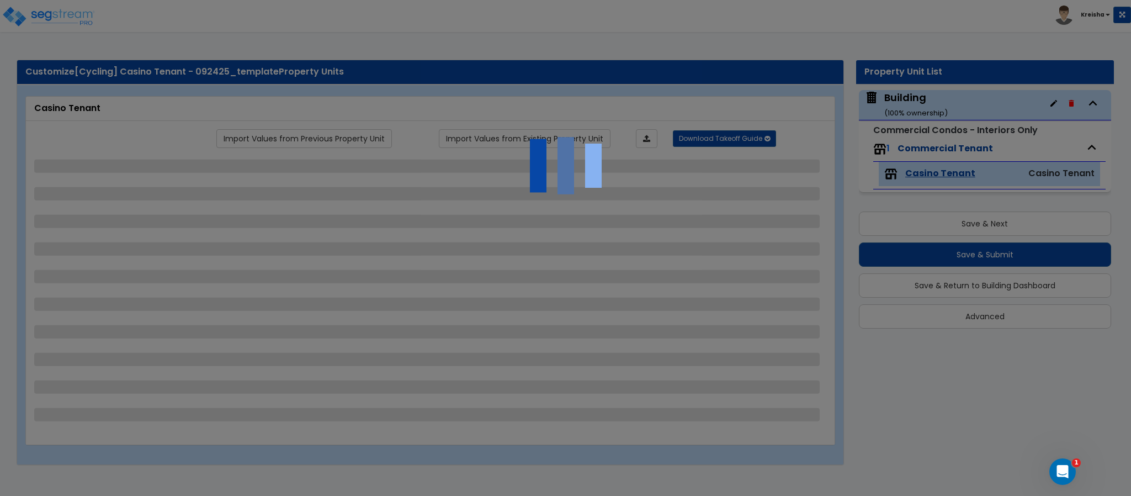
select select "1"
select select "2"
select select "1"
select select "2"
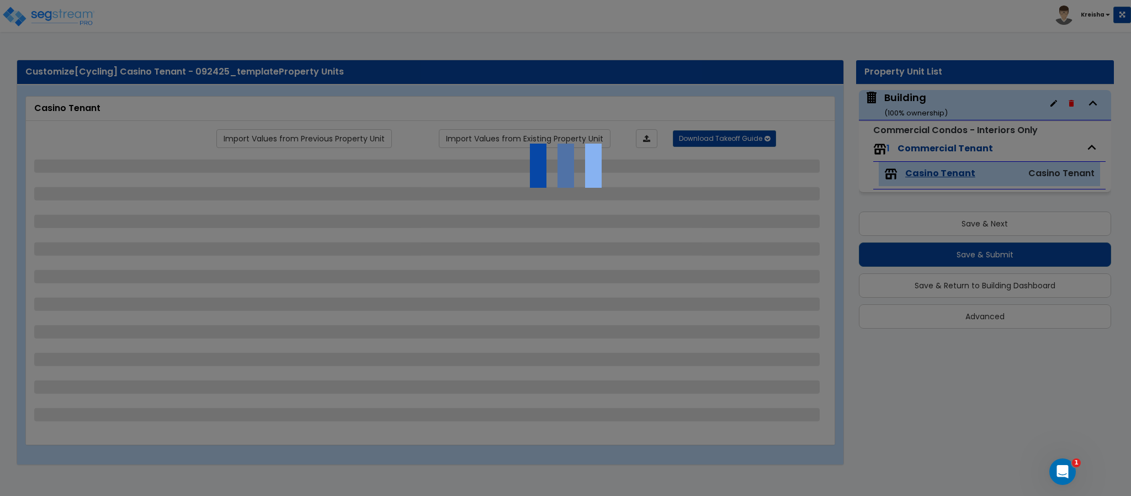
select select "2"
select select "3"
select select "5"
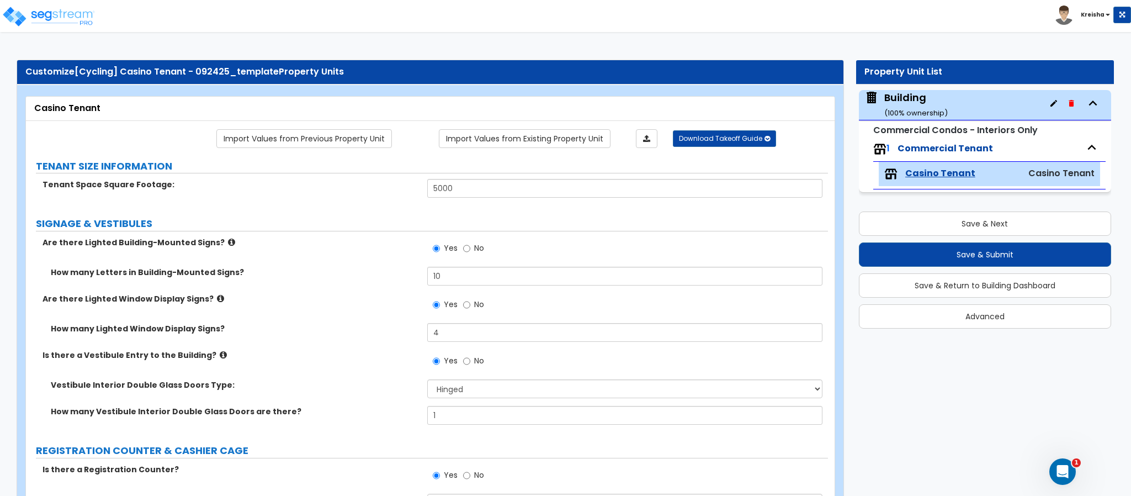
radio input "true"
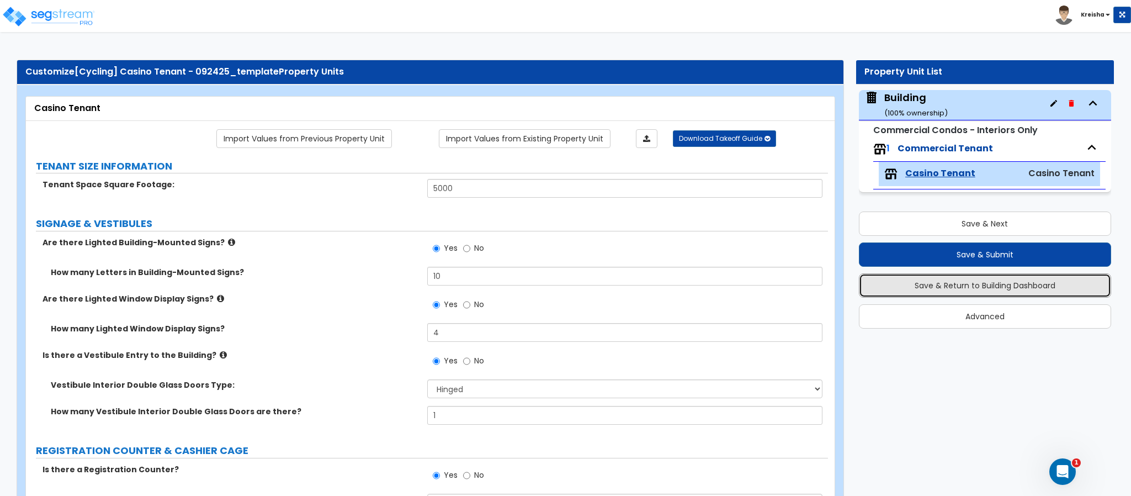
click at [998, 290] on button "Save & Return to Building Dashboard" at bounding box center [985, 285] width 252 height 24
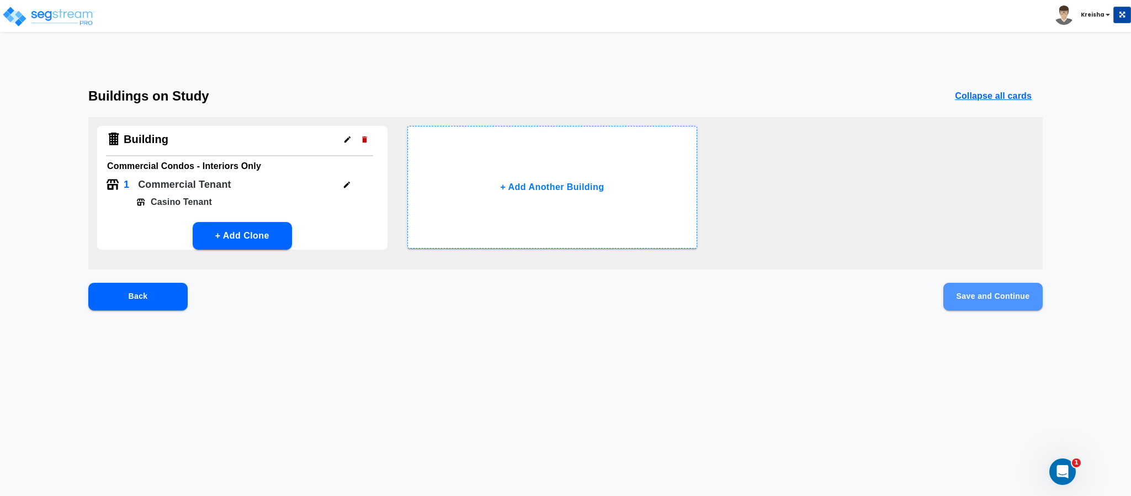
click at [967, 286] on button "Save and Continue" at bounding box center [992, 297] width 99 height 28
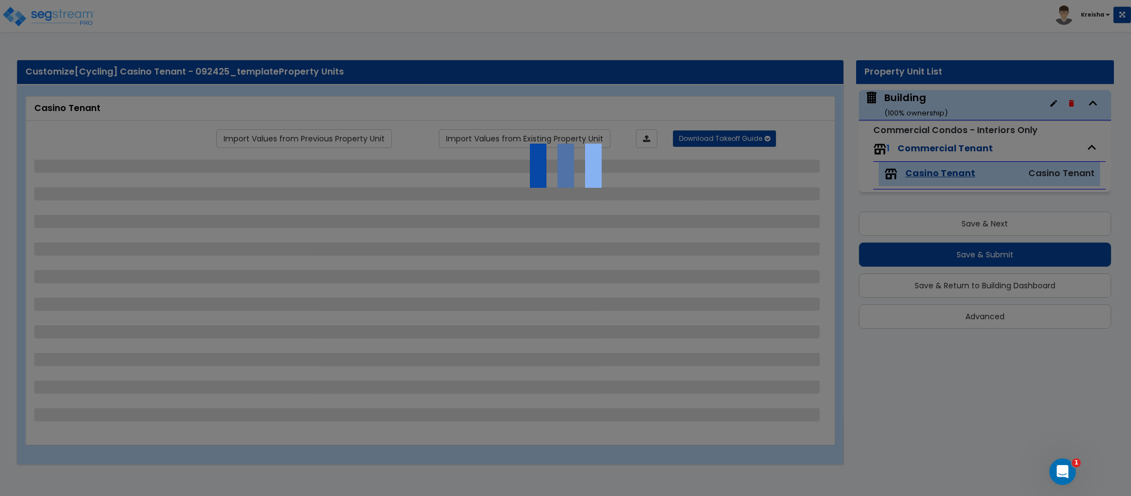
select select "1"
select select "4"
select select "2"
select select "1"
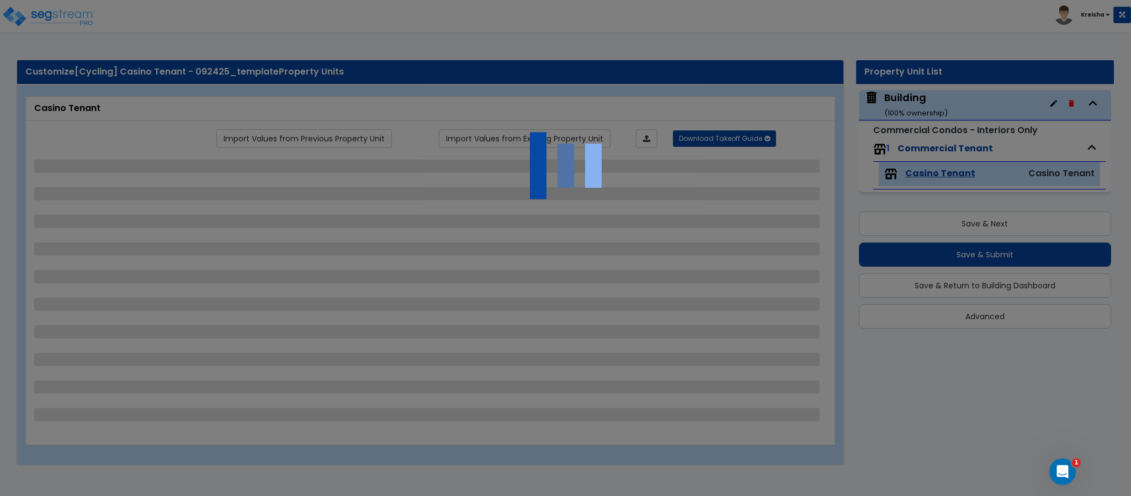
select select "4"
select select "3"
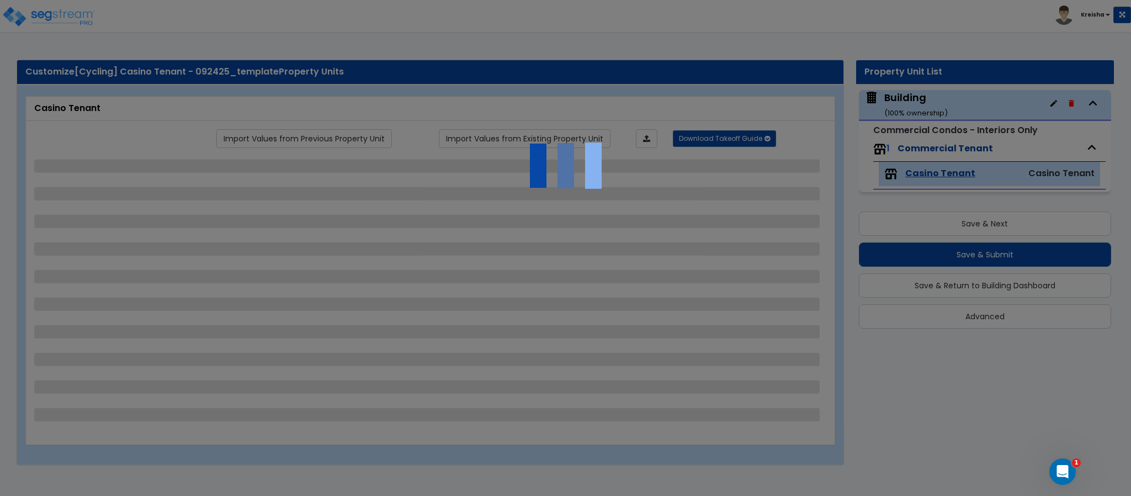
select select "3"
select select "5"
select select "3"
select select "4"
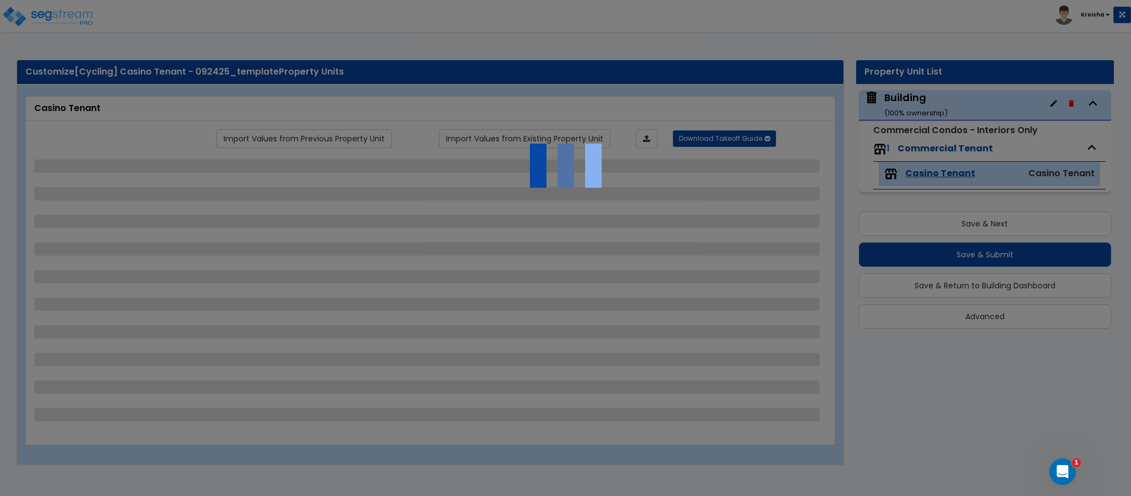
select select "1"
select select "5"
select select "2"
select select "1"
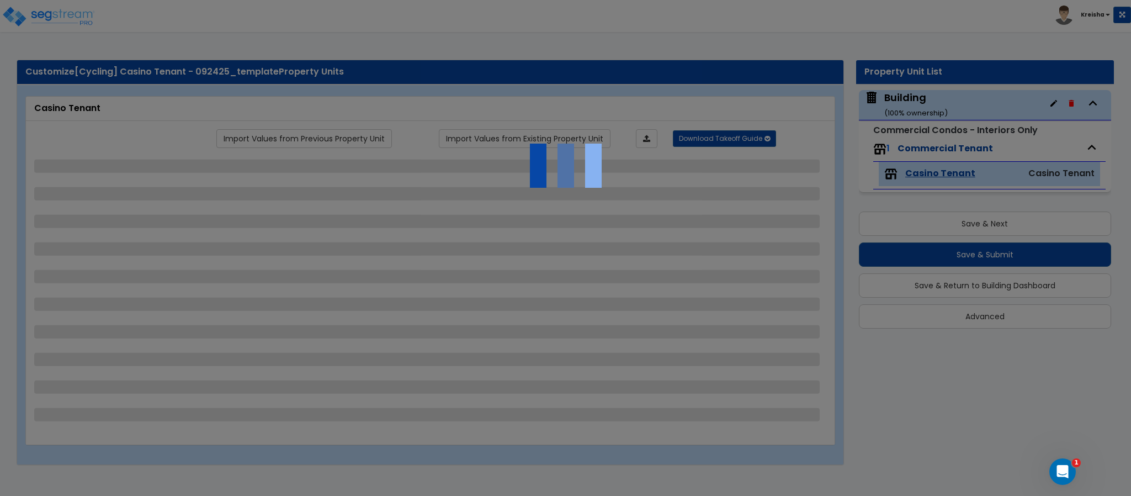
select select "3"
select select "2"
select select "7"
select select "3"
select select "2"
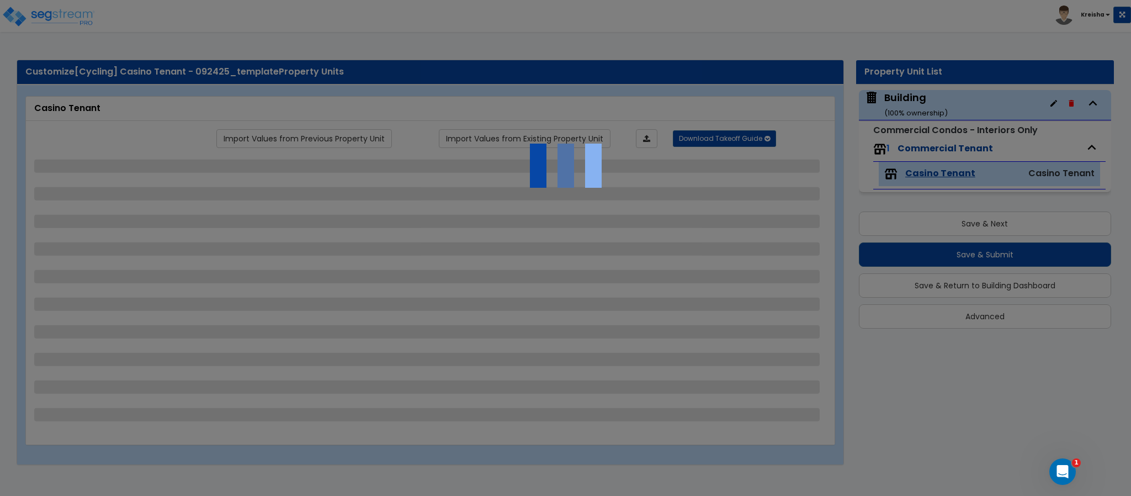
select select "7"
select select "4"
select select "2"
select select "5"
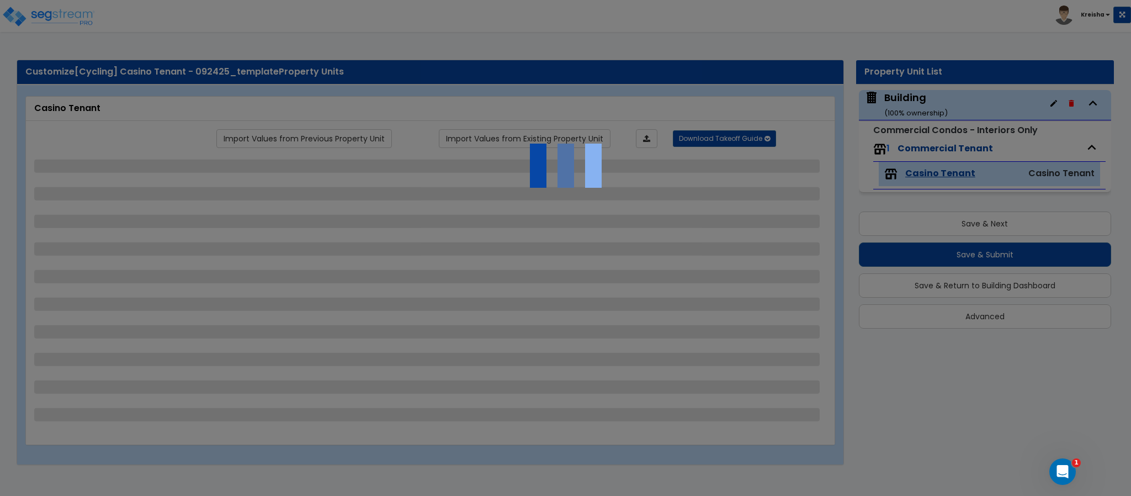
select select "2"
select select "1"
select select "5"
select select "2"
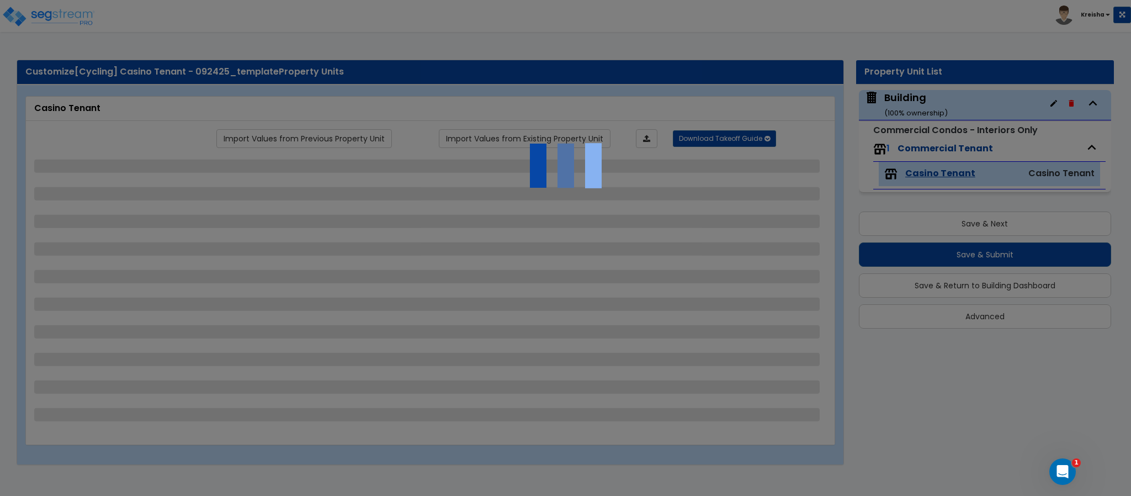
select select "3"
select select "2"
select select "4"
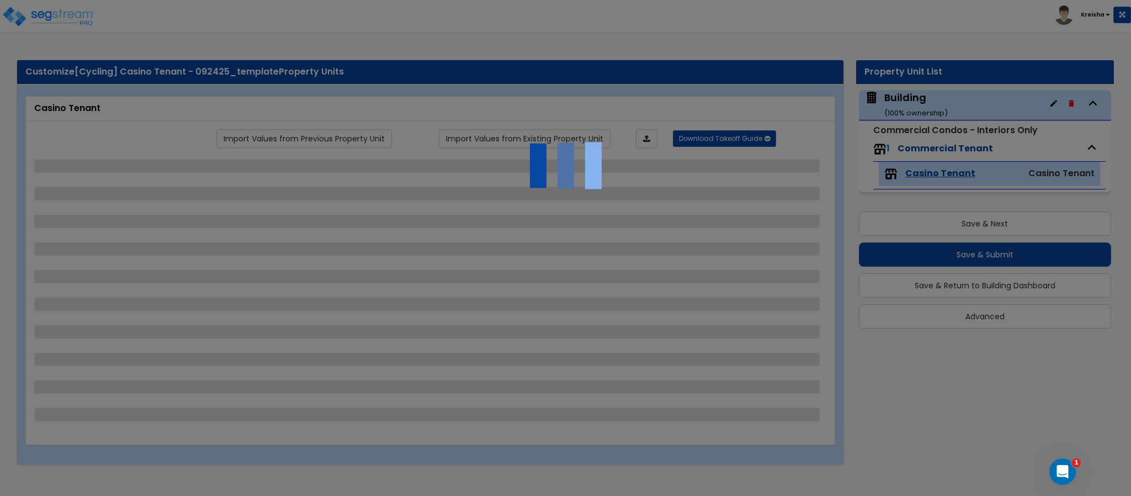
select select "5"
select select "4"
select select "2"
select select "4"
select select "1"
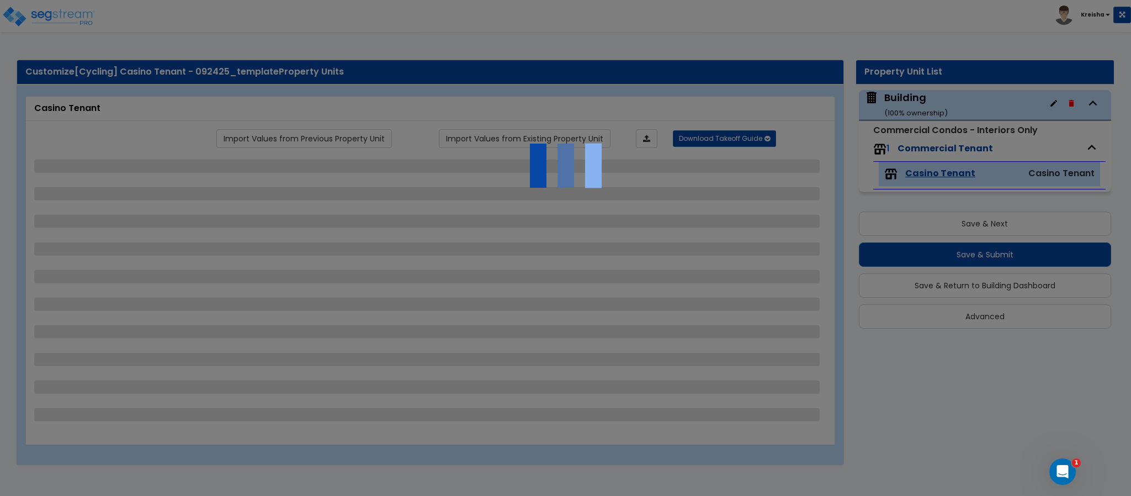
select select "1"
select select "2"
select select "1"
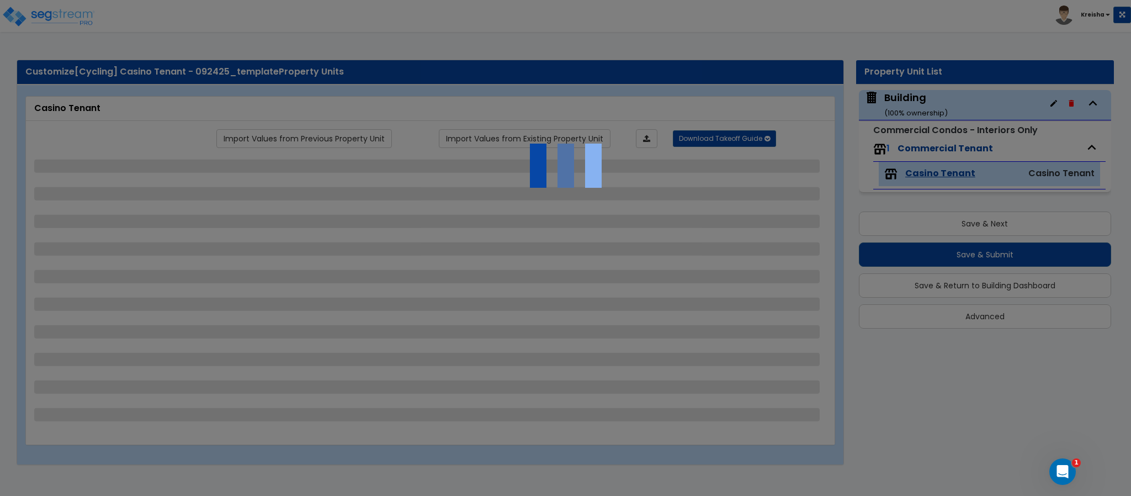
select select "4"
select select "3"
select select "1"
select select "3"
select select "1"
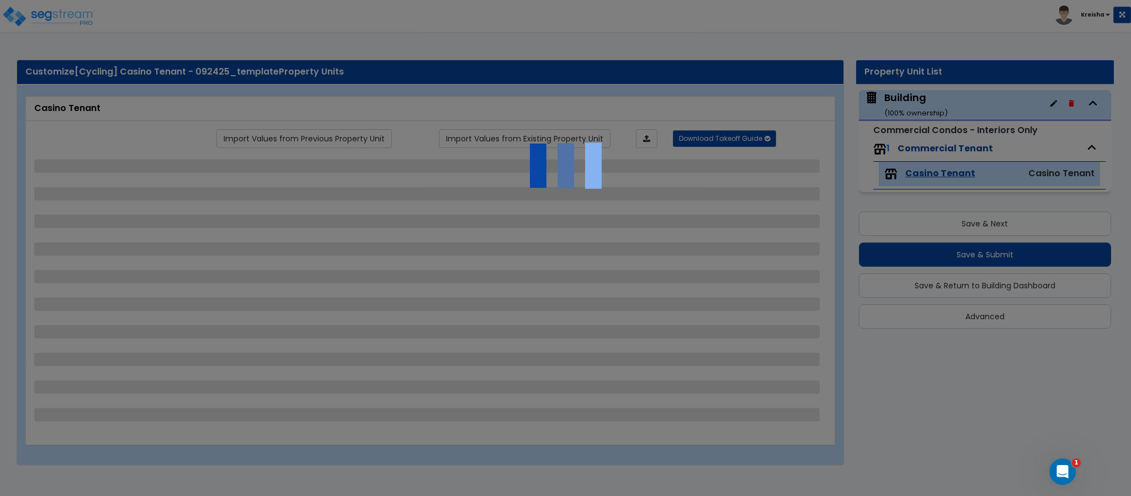
select select "1"
select select "2"
select select "1"
select select "2"
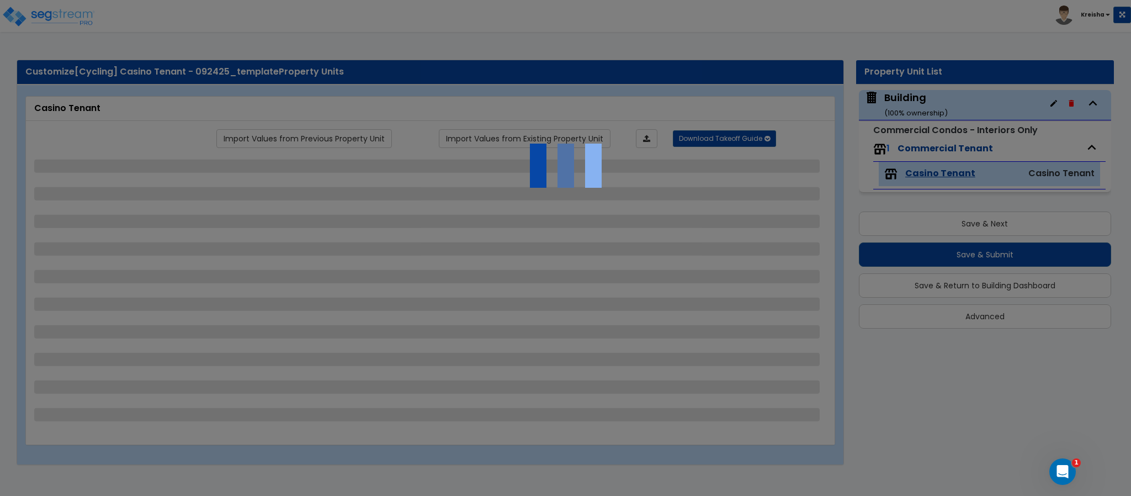
select select "2"
select select "3"
select select "5"
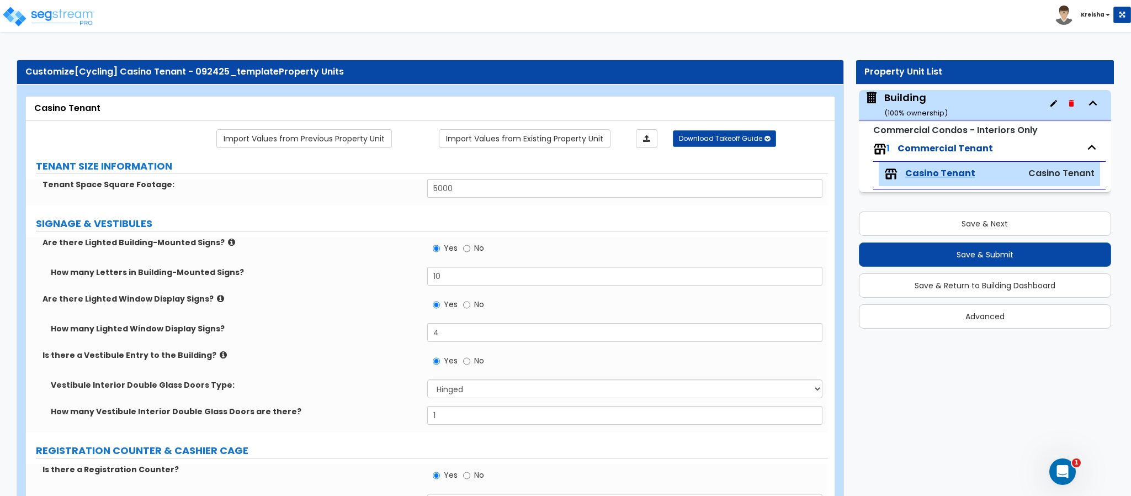
scroll to position [1744, 0]
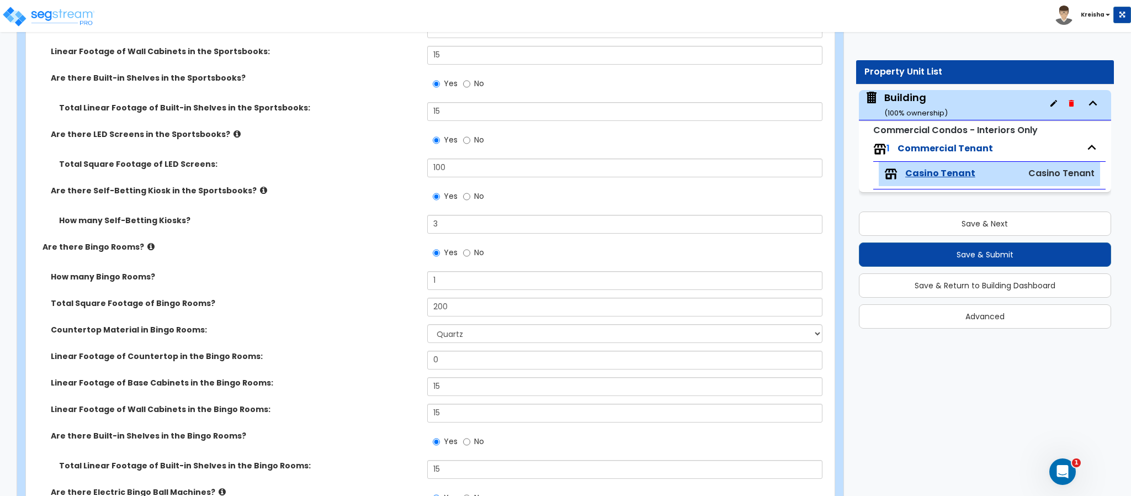
click at [340, 347] on div "Countertop Material in Bingo Rooms: None Plastic Laminate Solid Surface Stone Q…" at bounding box center [427, 337] width 802 height 26
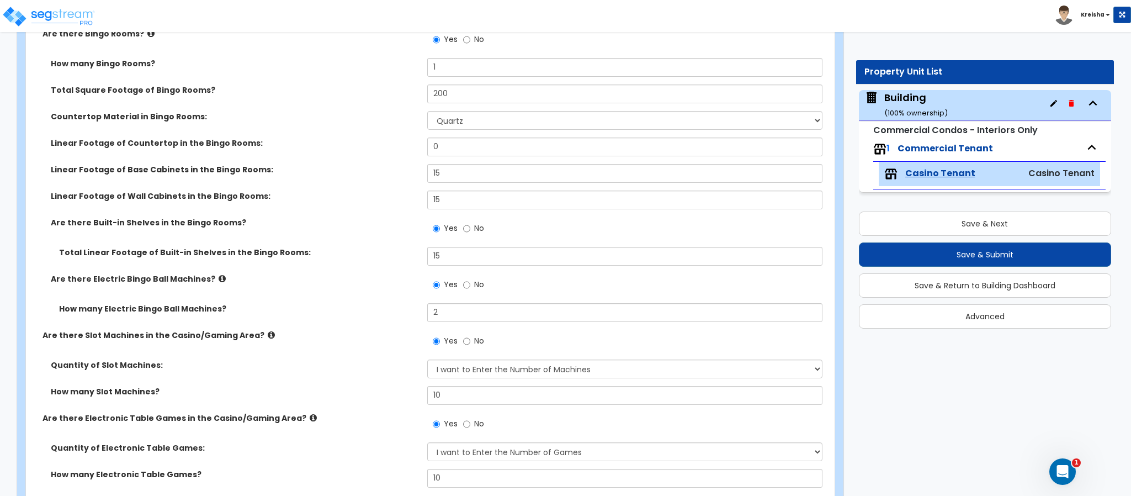
scroll to position [1965, 0]
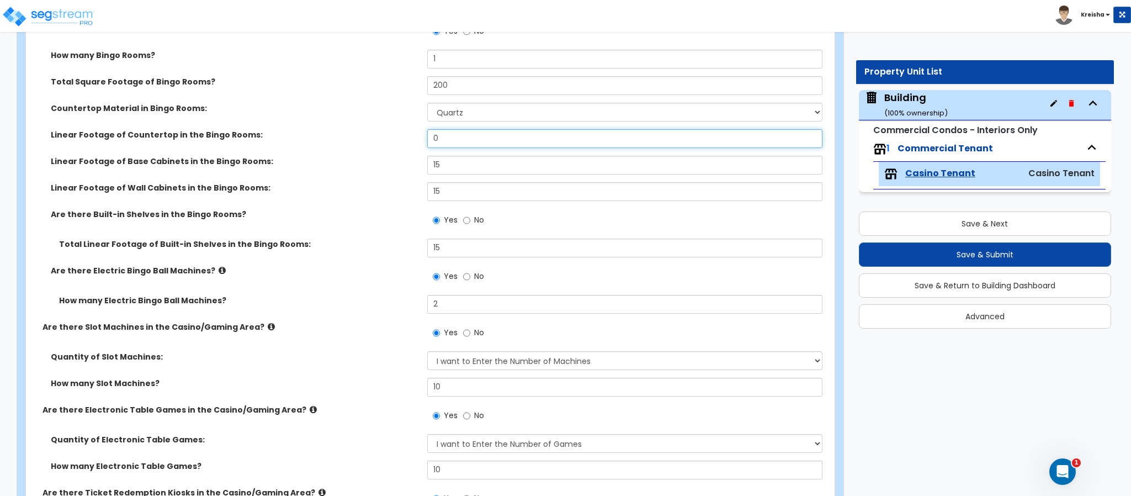
click at [455, 140] on input "0" at bounding box center [625, 138] width 396 height 19
click at [455, 139] on input "0" at bounding box center [625, 138] width 396 height 19
radio input "true"
type input "1"
radio input "true"
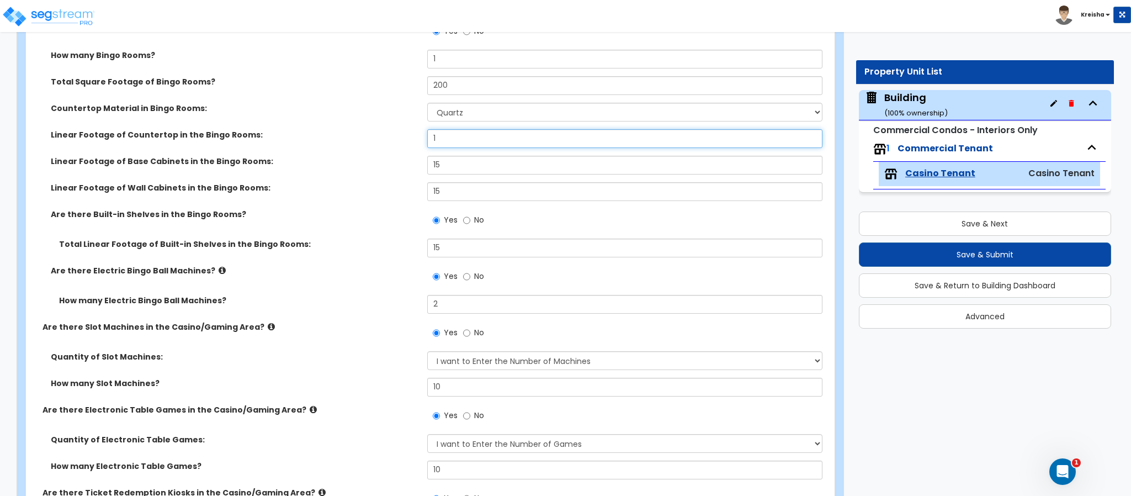
type input "15"
radio input "true"
type input "15"
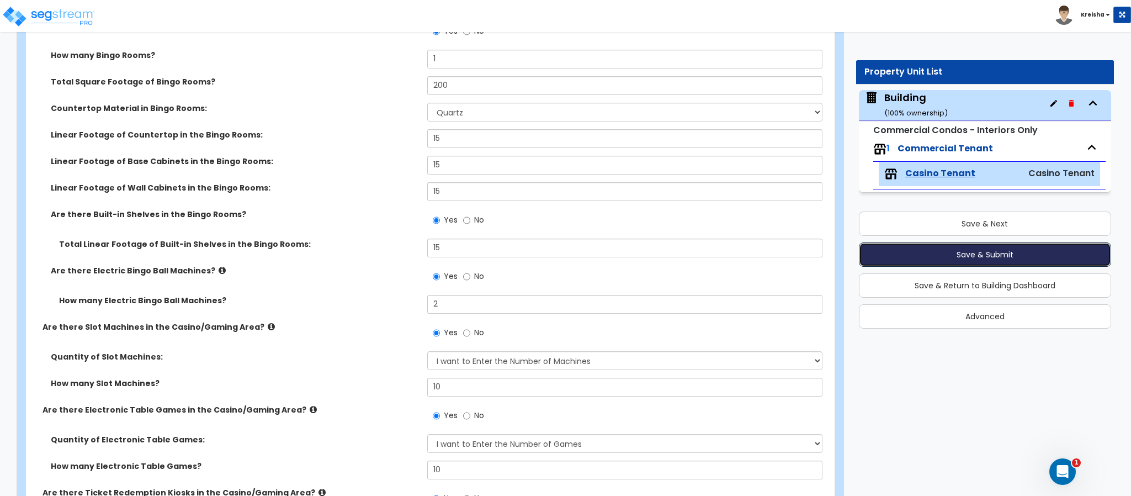
click at [898, 242] on div "Save & Next Save & Submit Save & Return to Building Dashboard Advanced" at bounding box center [985, 266] width 252 height 125
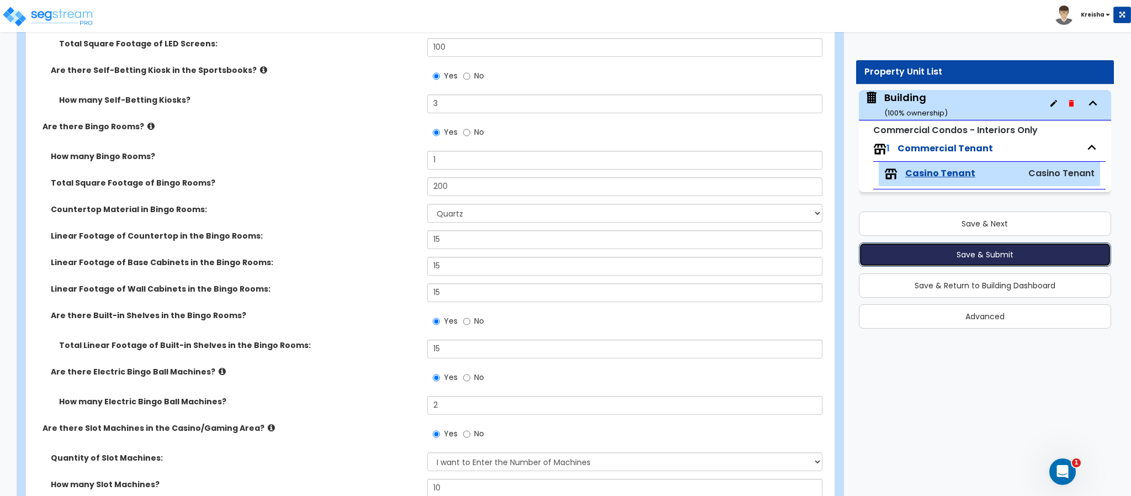
scroll to position [1909, 0]
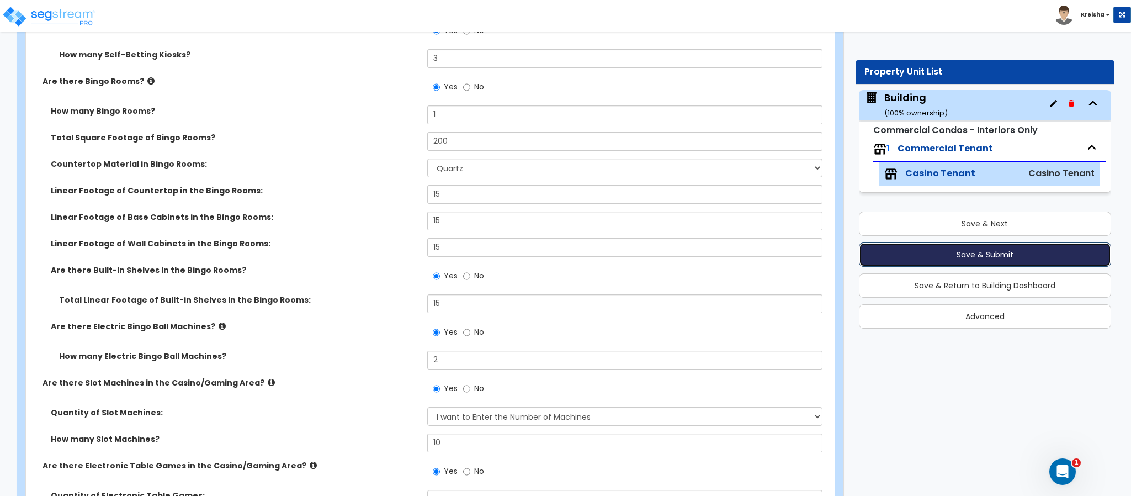
click at [929, 257] on button "Save & Submit" at bounding box center [985, 254] width 252 height 24
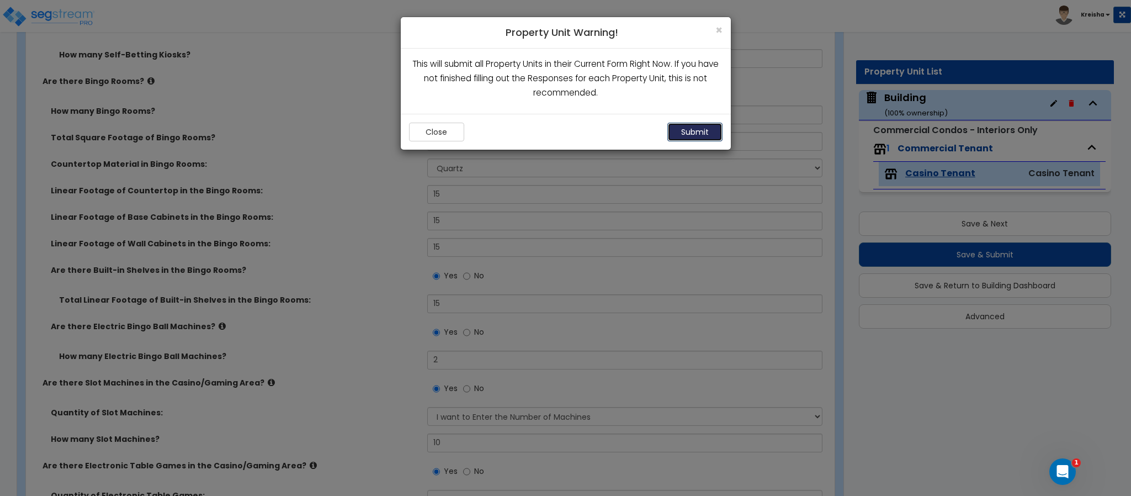
click at [683, 128] on button "Submit" at bounding box center [694, 132] width 55 height 19
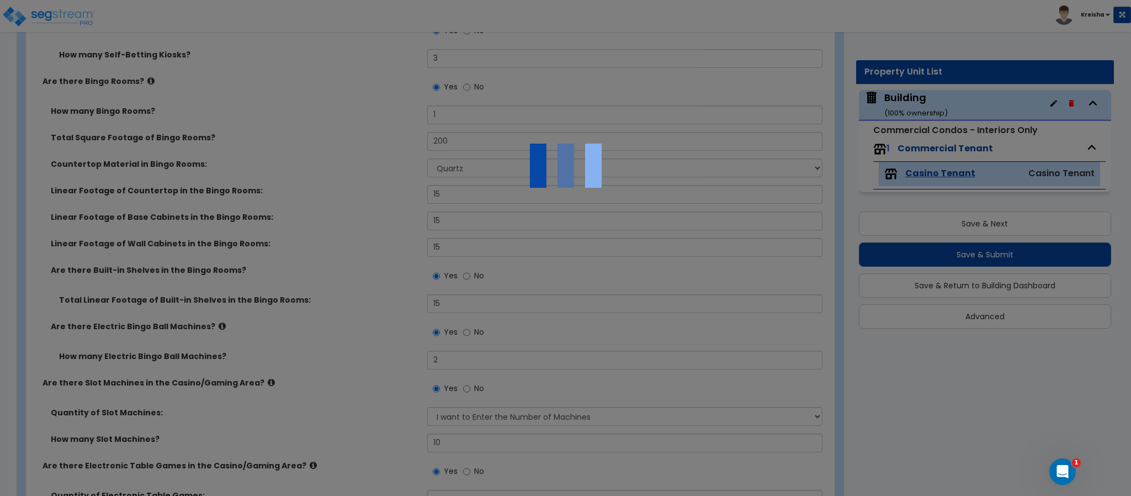
radio input "true"
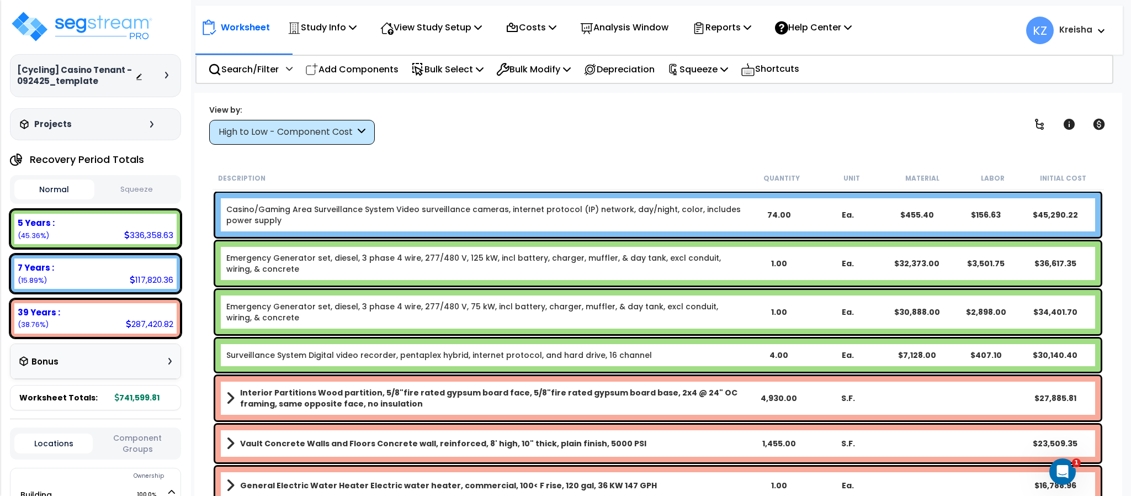
click at [489, 121] on div "View by: High to Low - Component Cost High to Low - Component Cost" at bounding box center [657, 124] width 905 height 41
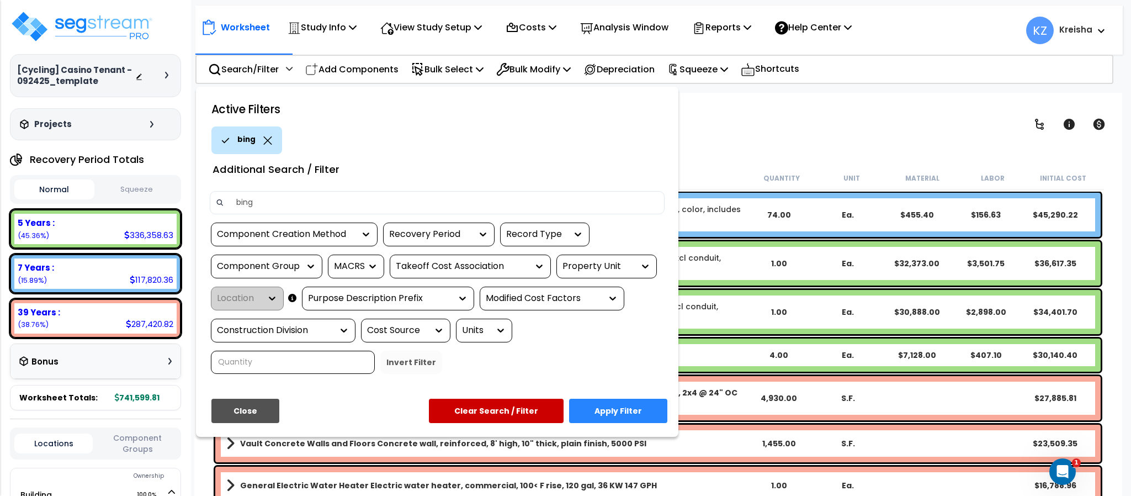
type input "bingo"
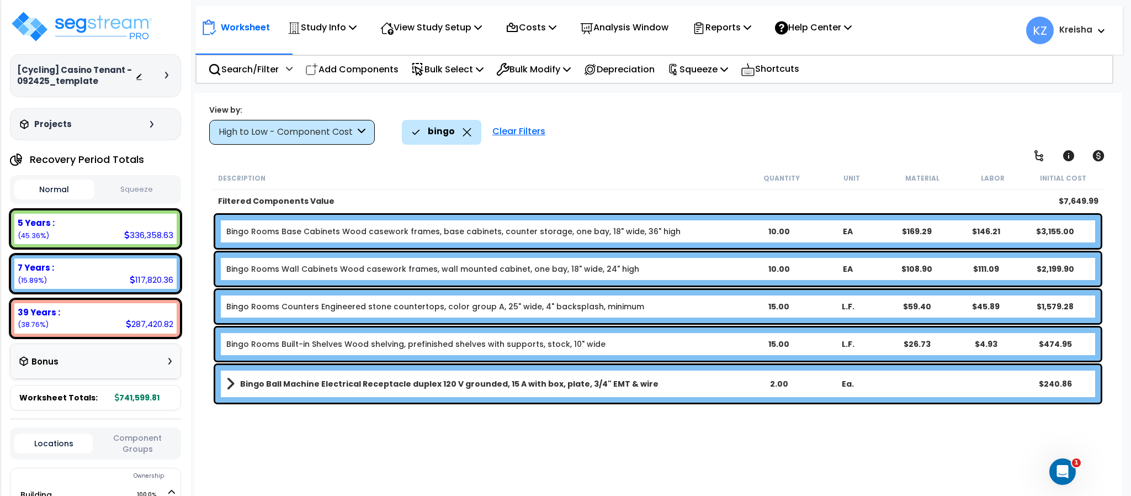
click at [626, 129] on div "bingo Clear Filters" at bounding box center [756, 132] width 709 height 24
click at [337, 128] on div "High to Low - Component Cost" at bounding box center [287, 132] width 136 height 13
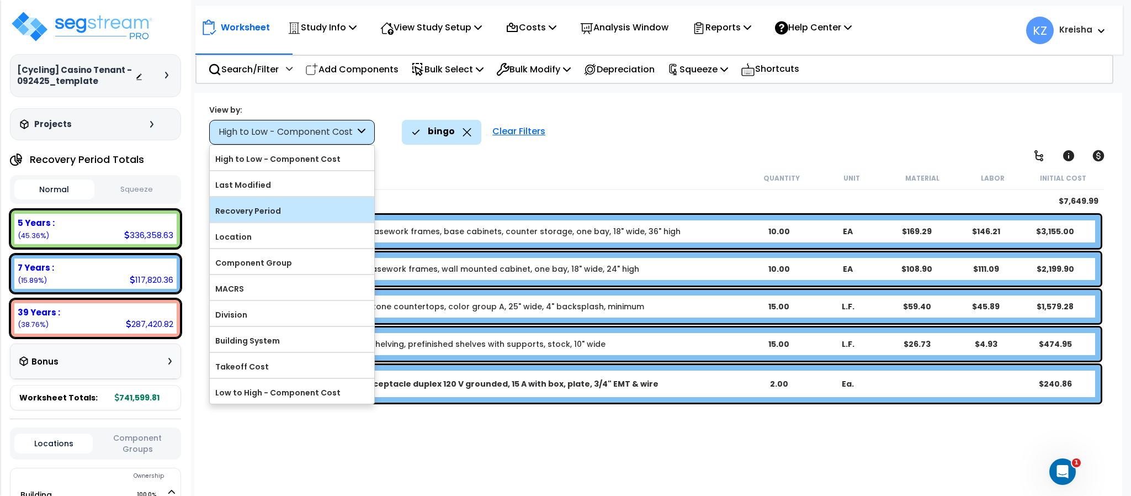
click at [315, 212] on label "Recovery Period" at bounding box center [292, 211] width 164 height 17
click at [0, 0] on input "Recovery Period" at bounding box center [0, 0] width 0 height 0
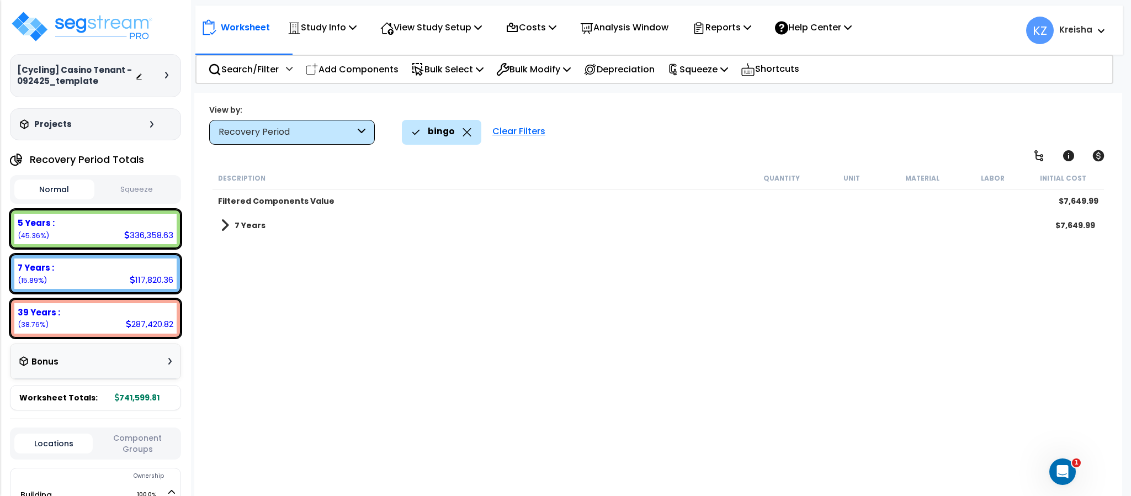
click at [529, 132] on div "Clear Filters" at bounding box center [519, 132] width 64 height 24
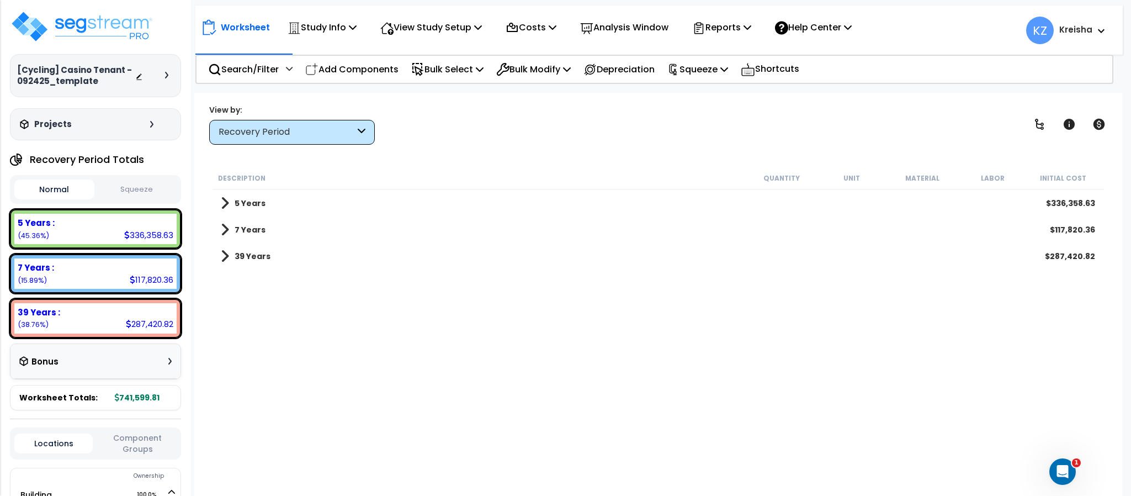
click at [258, 230] on b "7 Years" at bounding box center [250, 229] width 31 height 11
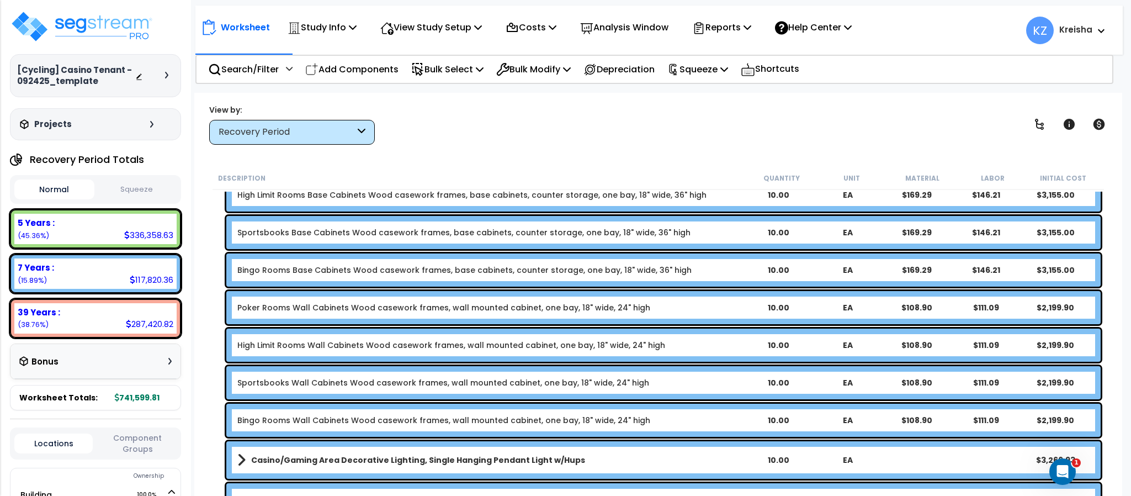
scroll to position [993, 0]
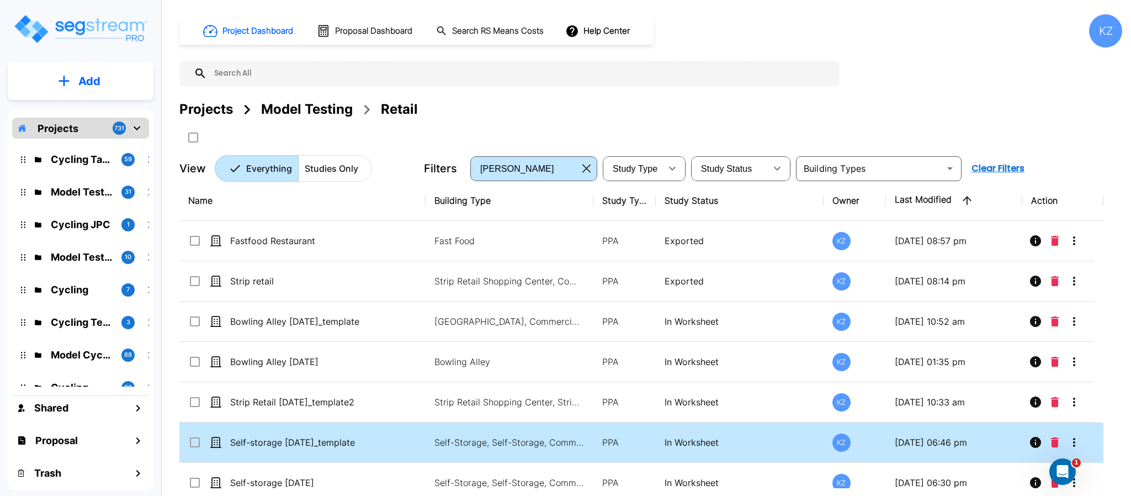
click at [510, 107] on div "Projects Model Testing Retail" at bounding box center [650, 109] width 943 height 20
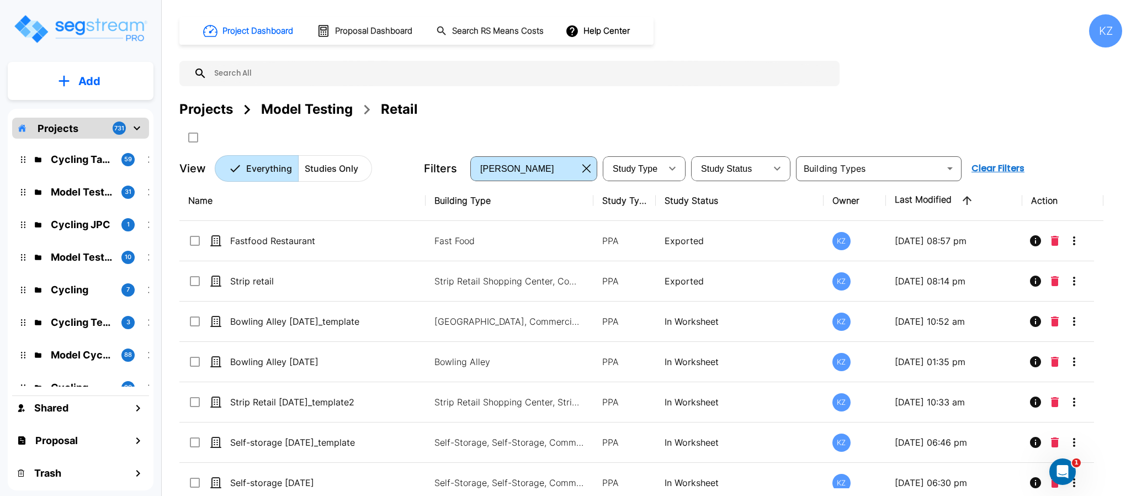
click at [957, 74] on div "Project Dashboard Proposal Dashboard Search RS Means Costs Help Center KZ Proje…" at bounding box center [650, 97] width 943 height 167
click at [902, 110] on div "Projects Model Testing Retail" at bounding box center [650, 109] width 943 height 20
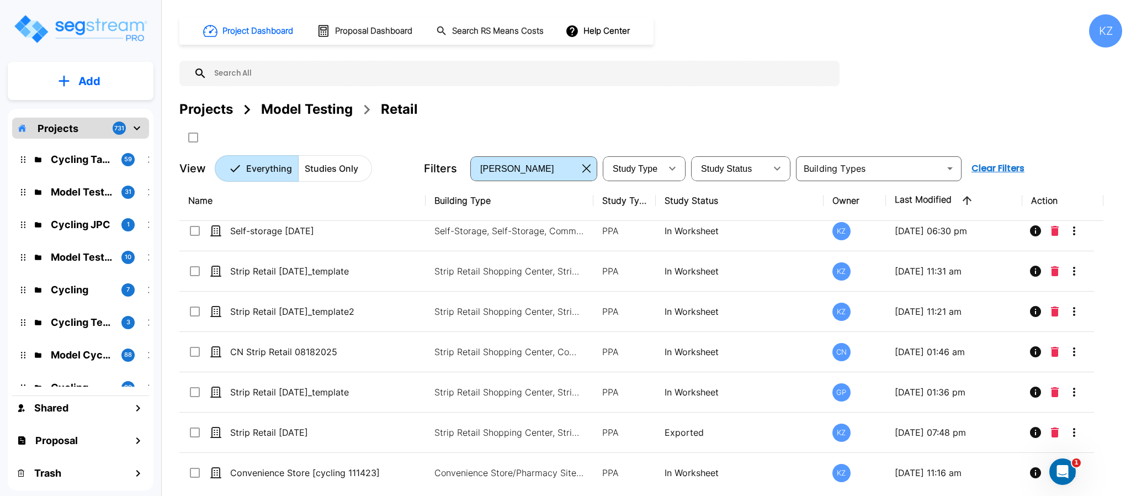
scroll to position [2, 0]
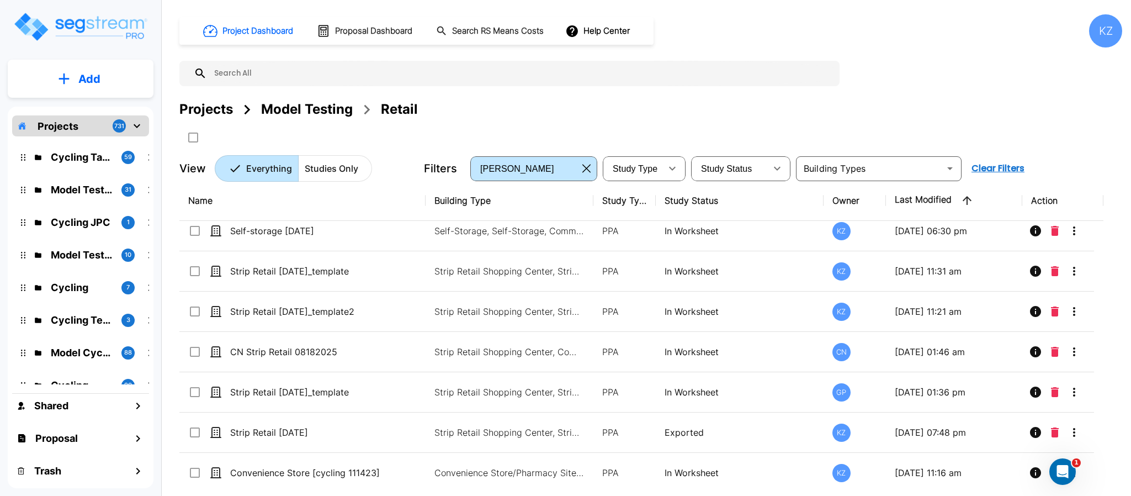
click at [515, 468] on p "Convenience Store/Pharmacy Site, Convenience Store/Pharmacy Building" at bounding box center [508, 472] width 149 height 13
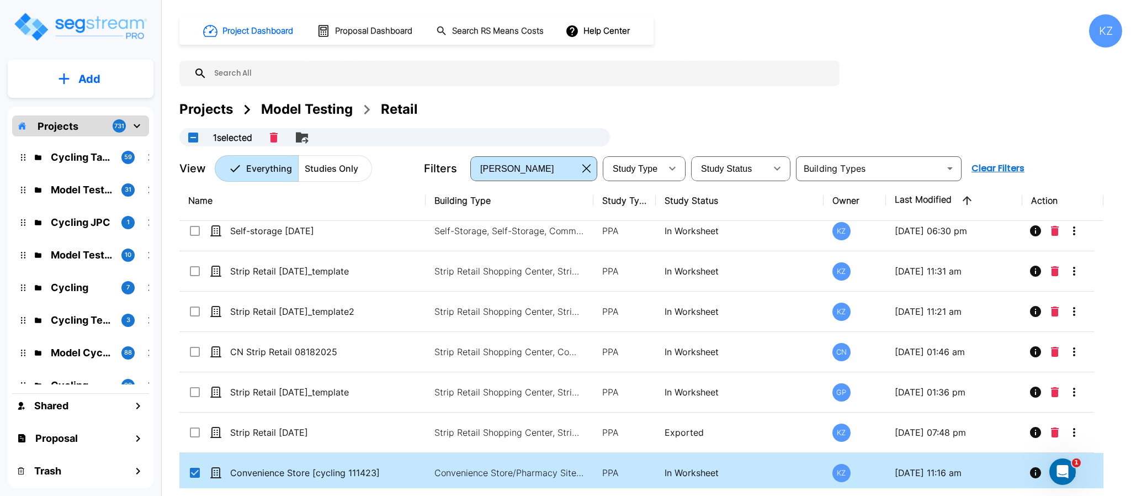
click at [525, 97] on div "Project Dashboard Proposal Dashboard Search RS Means Costs Help Center KZ Proje…" at bounding box center [650, 97] width 943 height 167
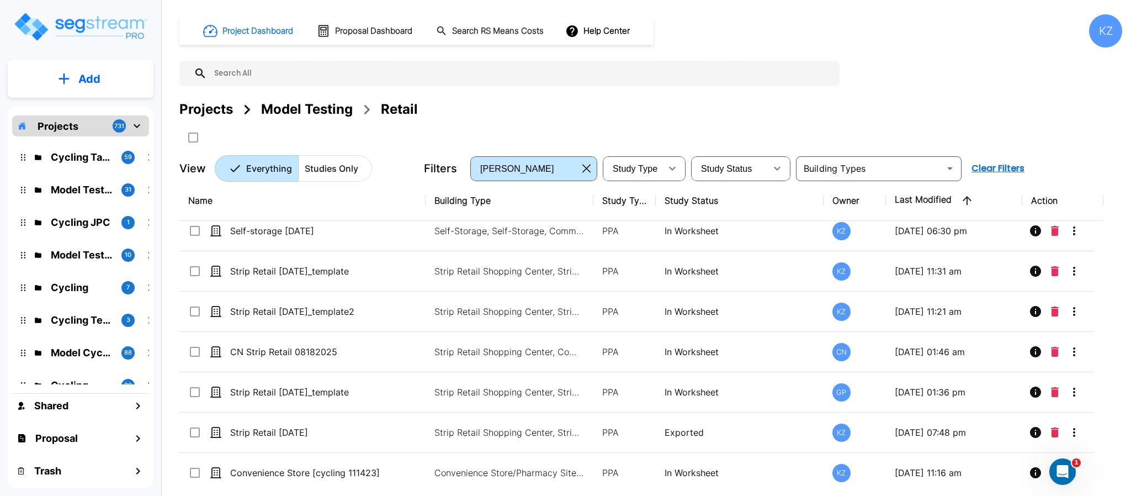
checkbox input "false"
